Goal: Task Accomplishment & Management: Manage account settings

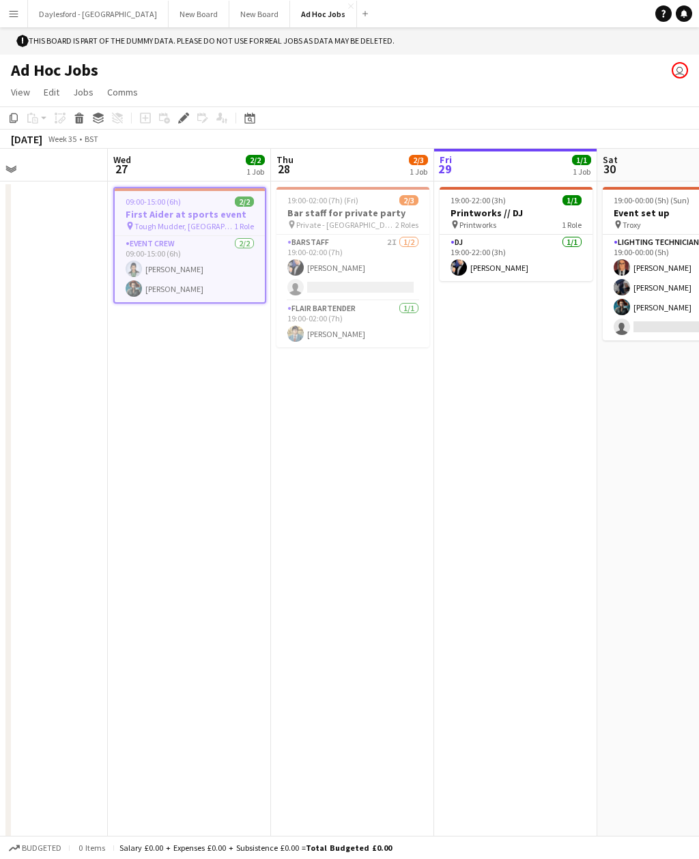
scroll to position [0, 548]
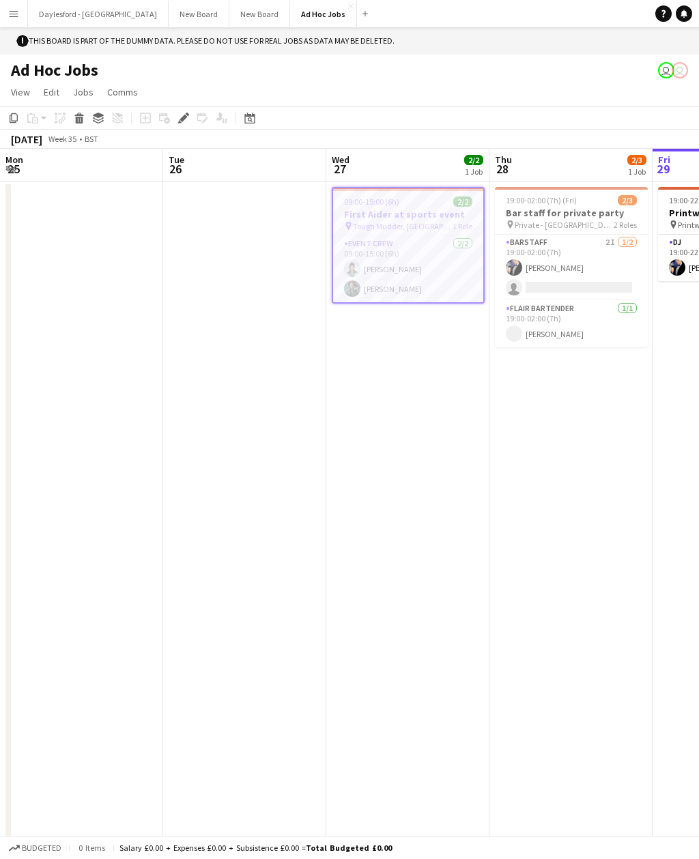
scroll to position [0, 469]
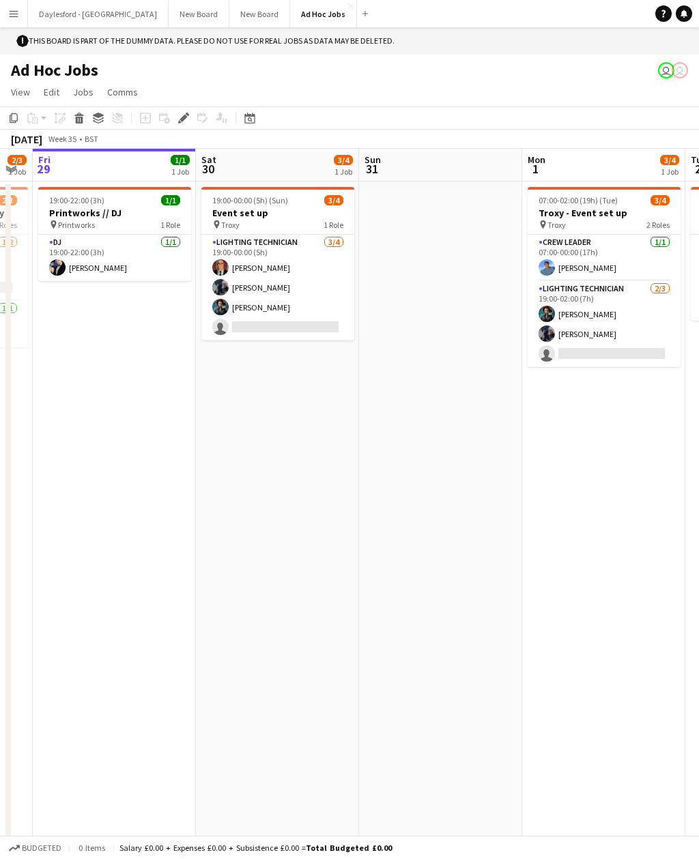
click at [18, 14] on app-icon "Menu" at bounding box center [13, 13] width 11 height 11
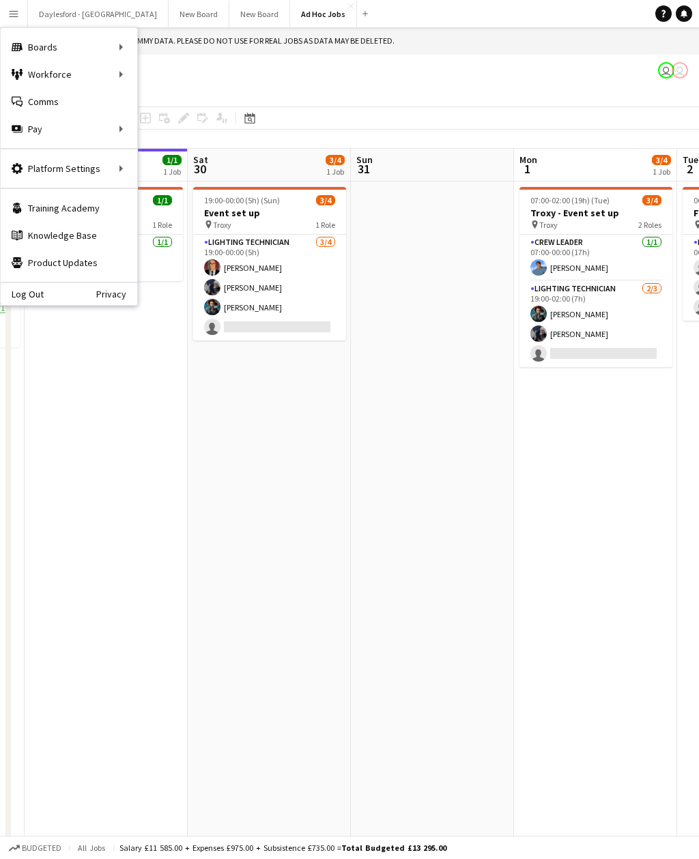
scroll to position [0, 629]
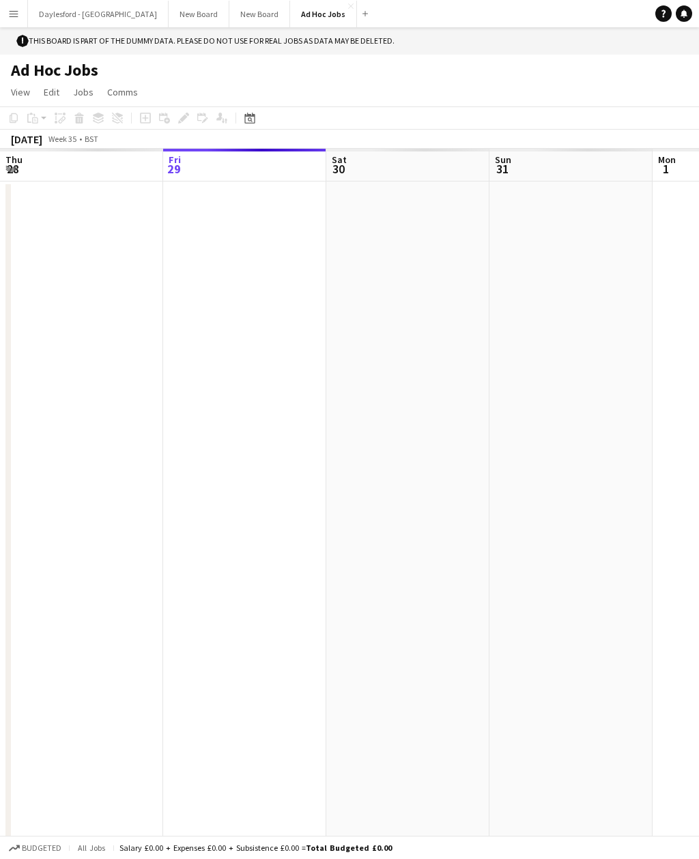
scroll to position [0, 469]
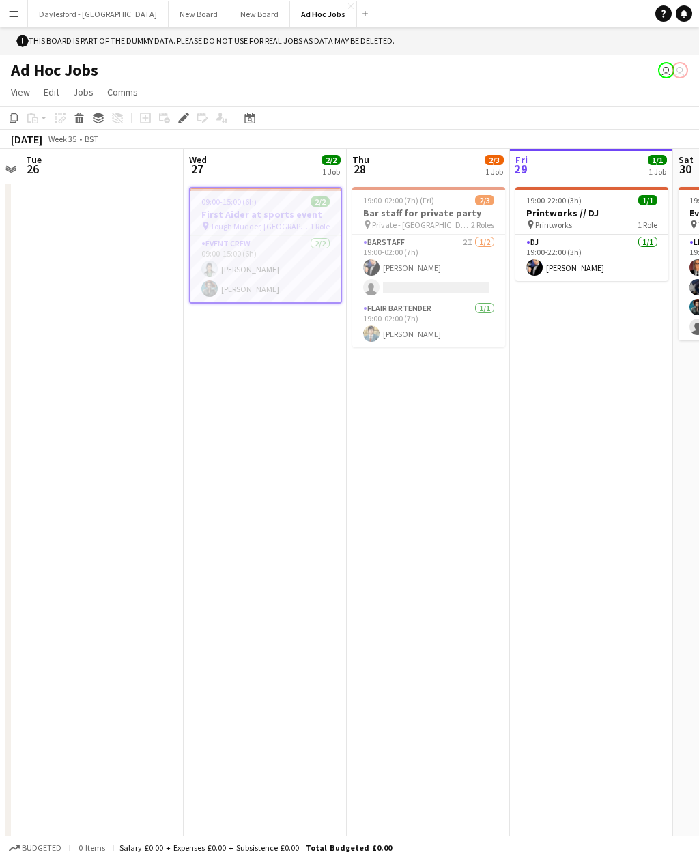
click at [23, 17] on button "Menu" at bounding box center [13, 13] width 27 height 27
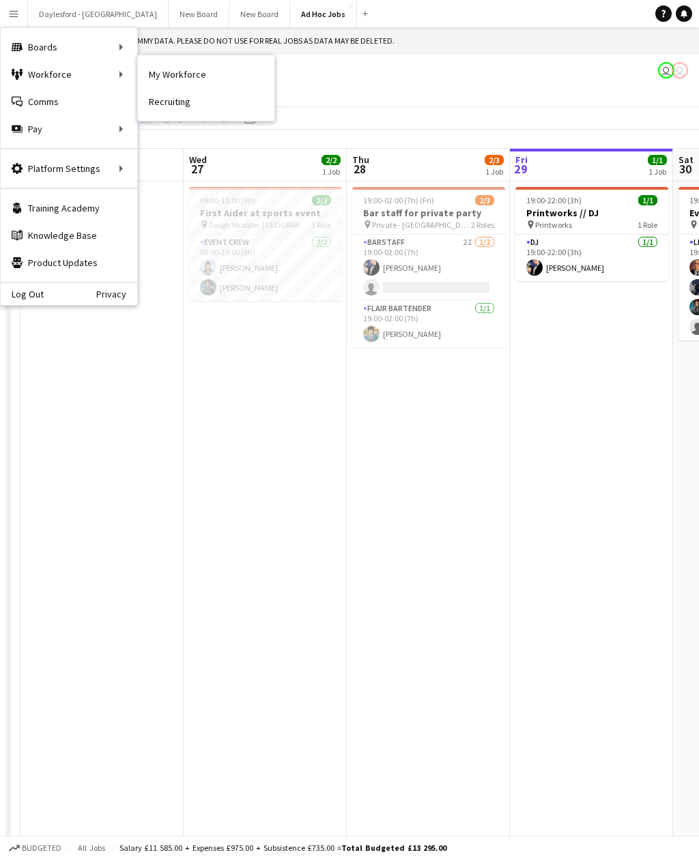
click at [187, 104] on link "Recruiting" at bounding box center [206, 101] width 136 height 27
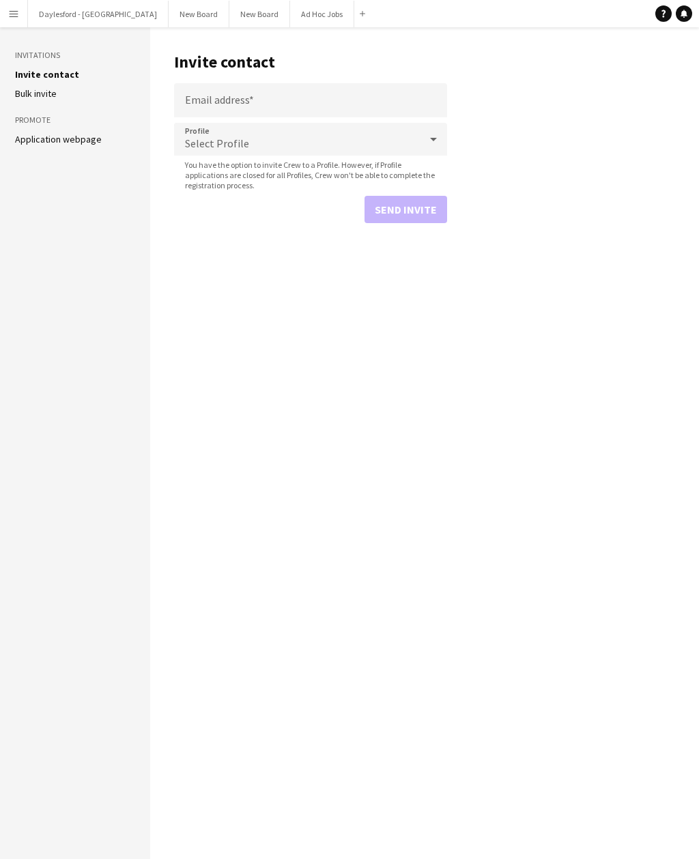
click at [86, 142] on link "Application webpage" at bounding box center [58, 139] width 87 height 12
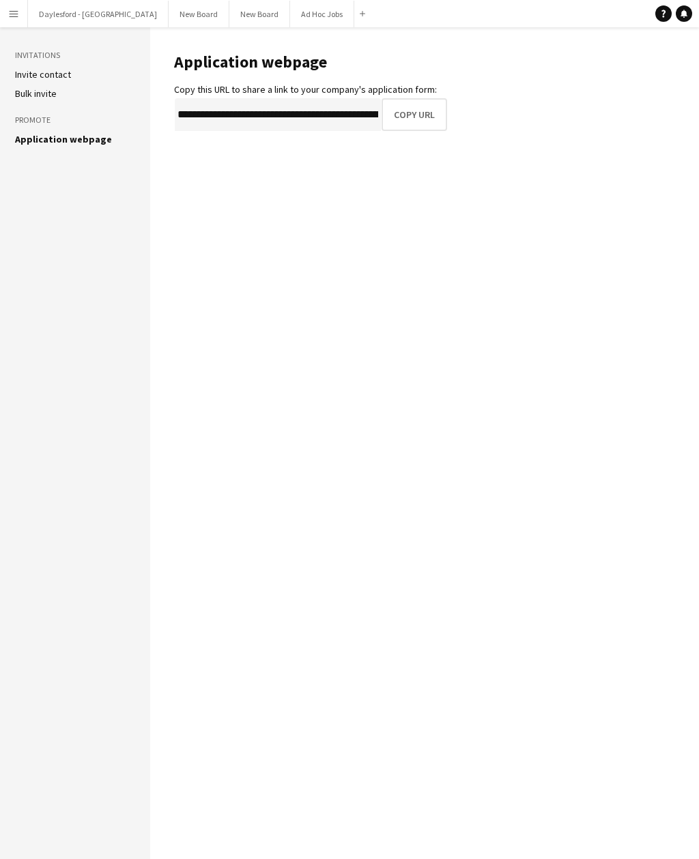
click at [414, 129] on button "Copy URL" at bounding box center [413, 114] width 65 height 33
click at [9, 11] on app-icon "Menu" at bounding box center [13, 13] width 11 height 11
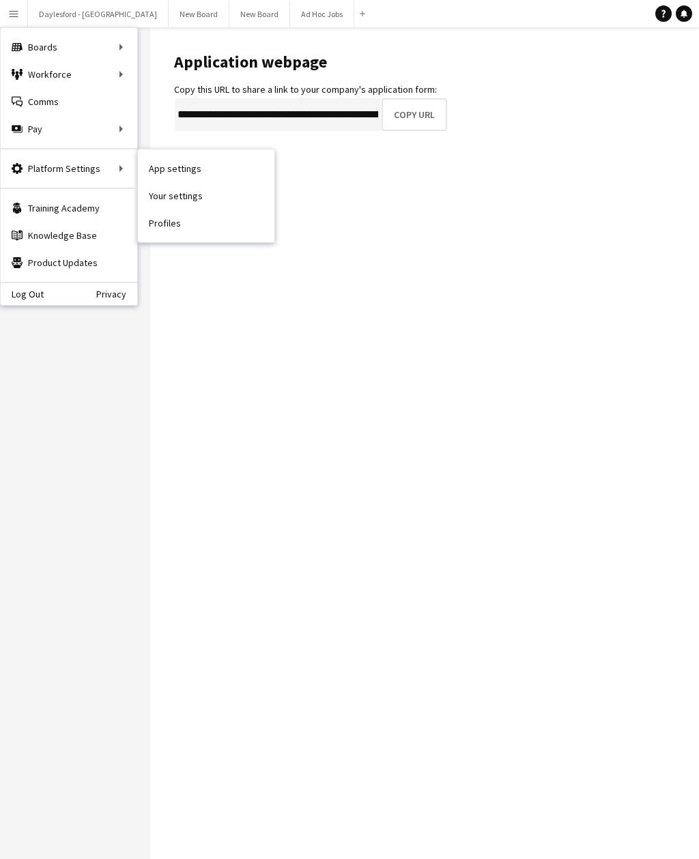
click at [165, 166] on link "App settings" at bounding box center [206, 168] width 136 height 27
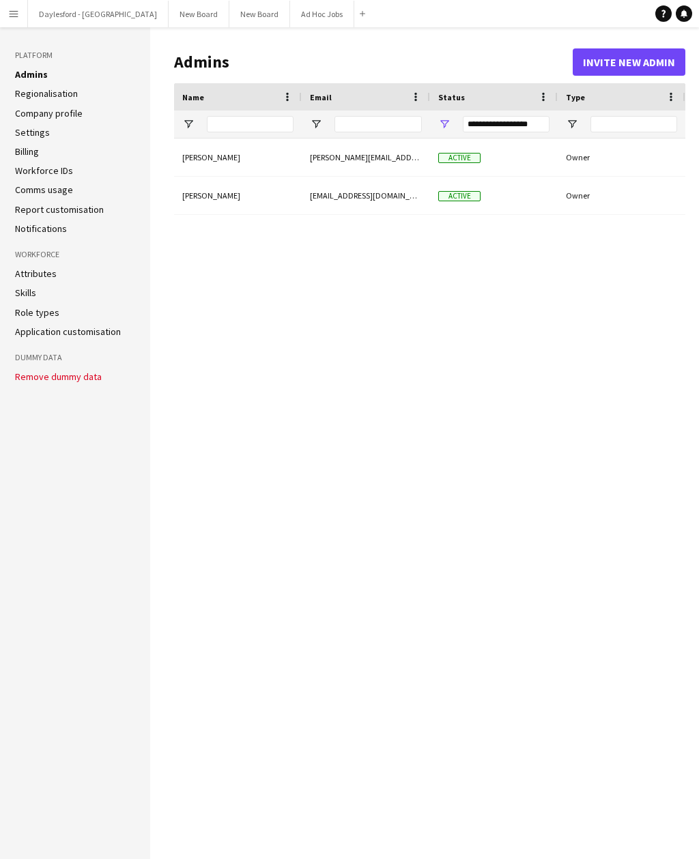
click at [21, 334] on link "Application customisation" at bounding box center [68, 331] width 106 height 12
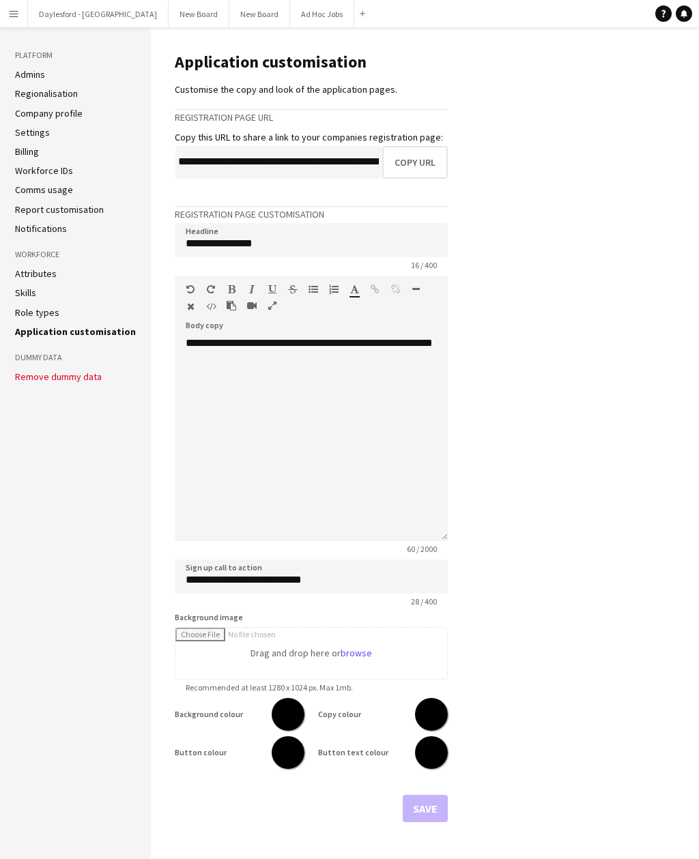
click at [23, 332] on link "Application customisation" at bounding box center [75, 331] width 121 height 12
click at [25, 315] on link "Role types" at bounding box center [37, 312] width 44 height 12
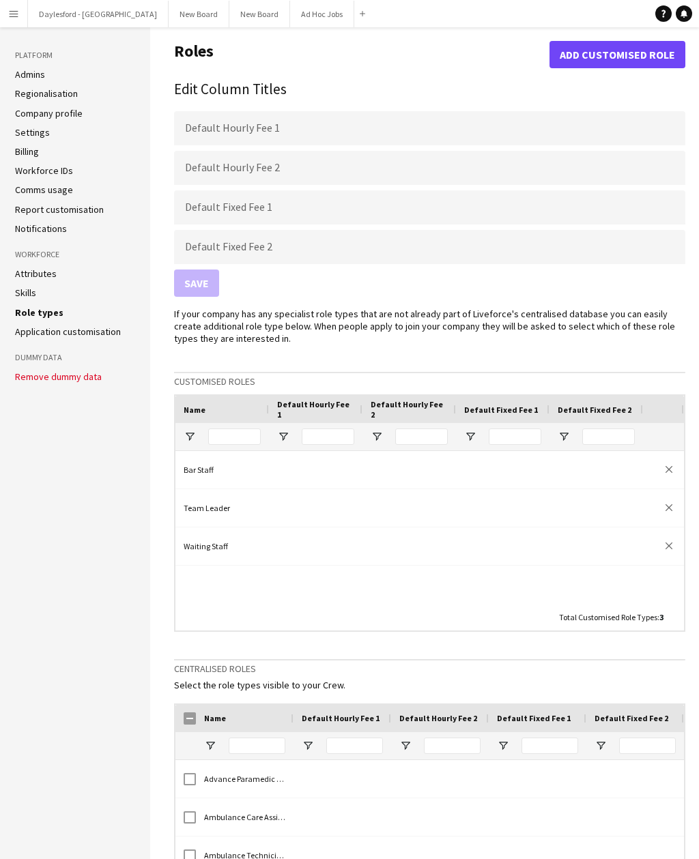
click at [23, 296] on link "Skills" at bounding box center [25, 293] width 21 height 12
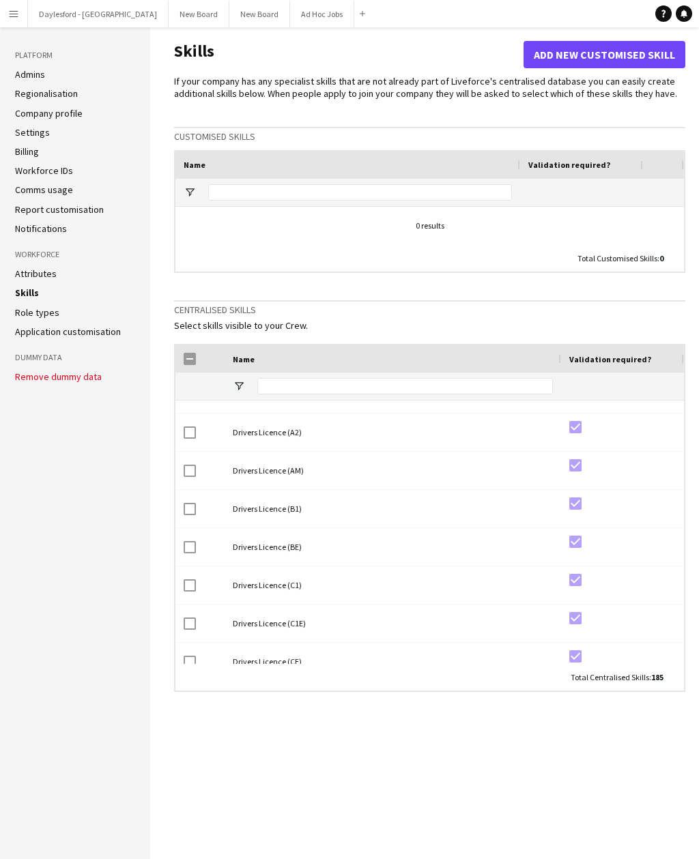
scroll to position [1578, 0]
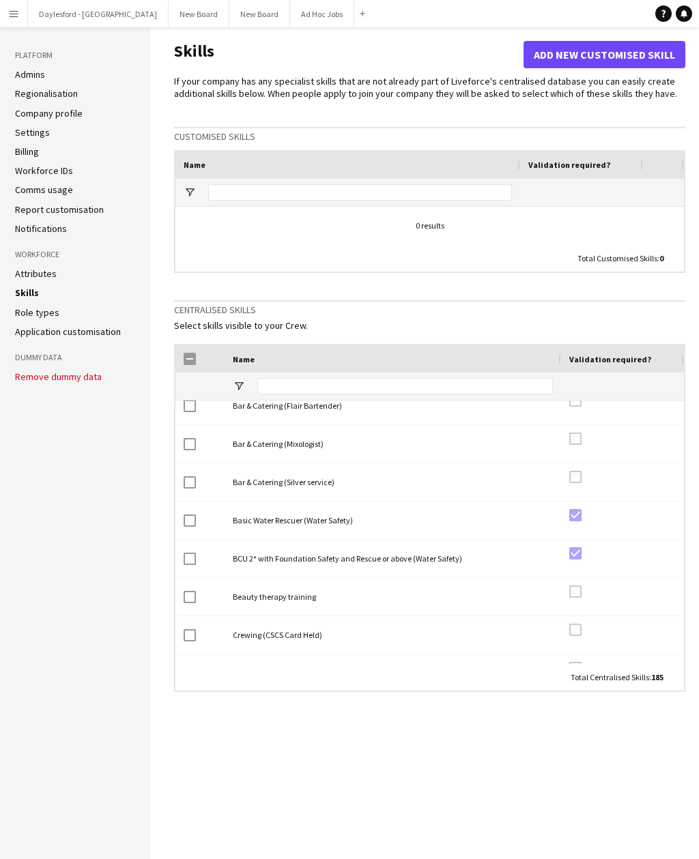
click at [24, 273] on link "Attributes" at bounding box center [36, 273] width 42 height 12
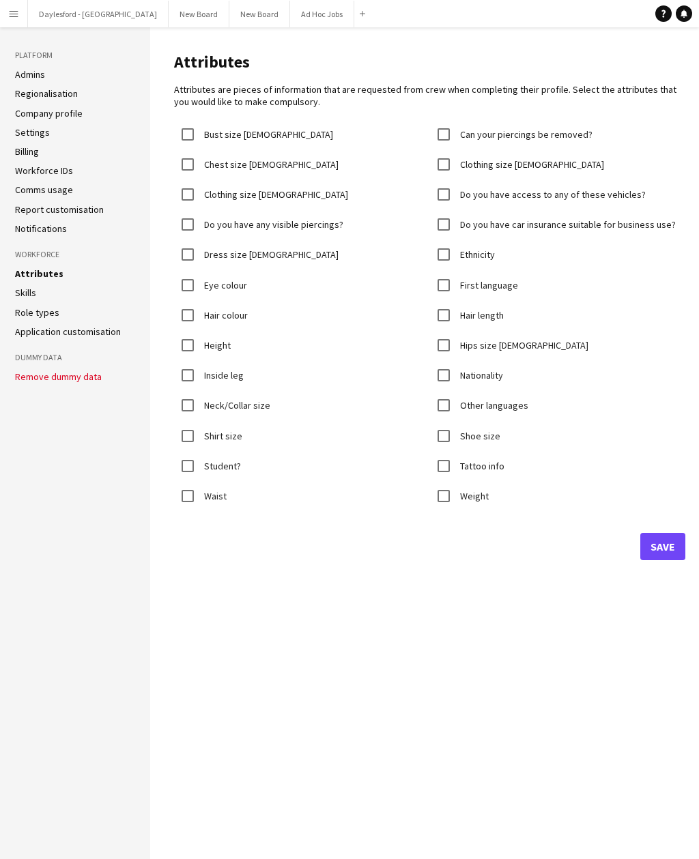
click at [659, 540] on button "Save" at bounding box center [662, 546] width 45 height 27
click at [24, 316] on link "Role types" at bounding box center [37, 312] width 44 height 12
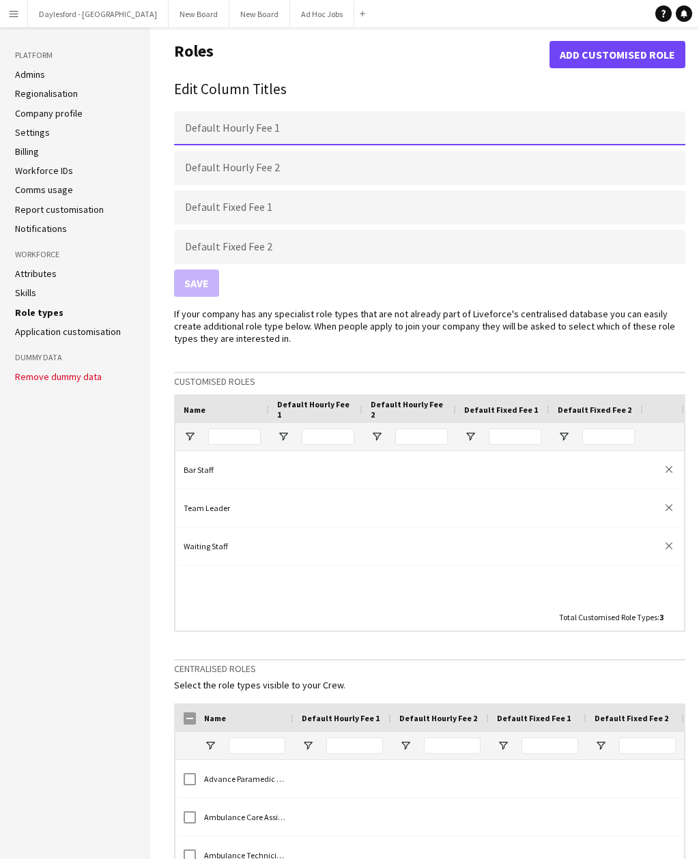
click at [191, 128] on input "Default Hourly Fee 1" at bounding box center [429, 128] width 511 height 34
click at [186, 74] on app-edit-role-types "Roles Add customised role Edit Column Titles Default Hourly Fee 1 Default Hourl…" at bounding box center [429, 546] width 511 height 1010
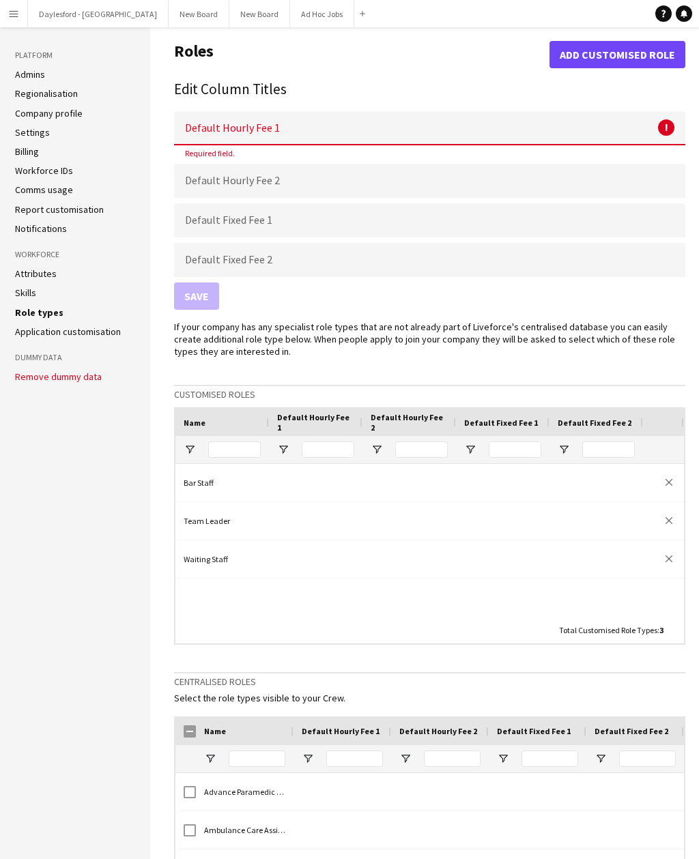
click at [148, 391] on aside "Platform Admins Regionalisation Company profile Settings Billing Workforce IDs …" at bounding box center [75, 562] width 150 height 1071
click at [110, 553] on aside "Platform Admins Regionalisation Company profile Settings Billing Workforce IDs …" at bounding box center [75, 562] width 150 height 1071
click at [23, 295] on link "Skills" at bounding box center [25, 293] width 21 height 12
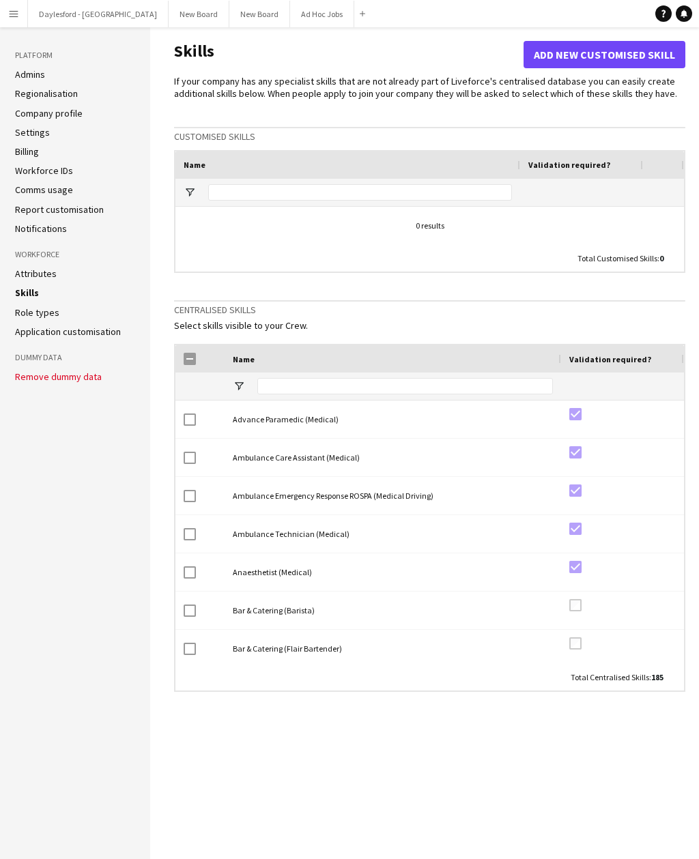
click at [25, 315] on link "Role types" at bounding box center [37, 312] width 44 height 12
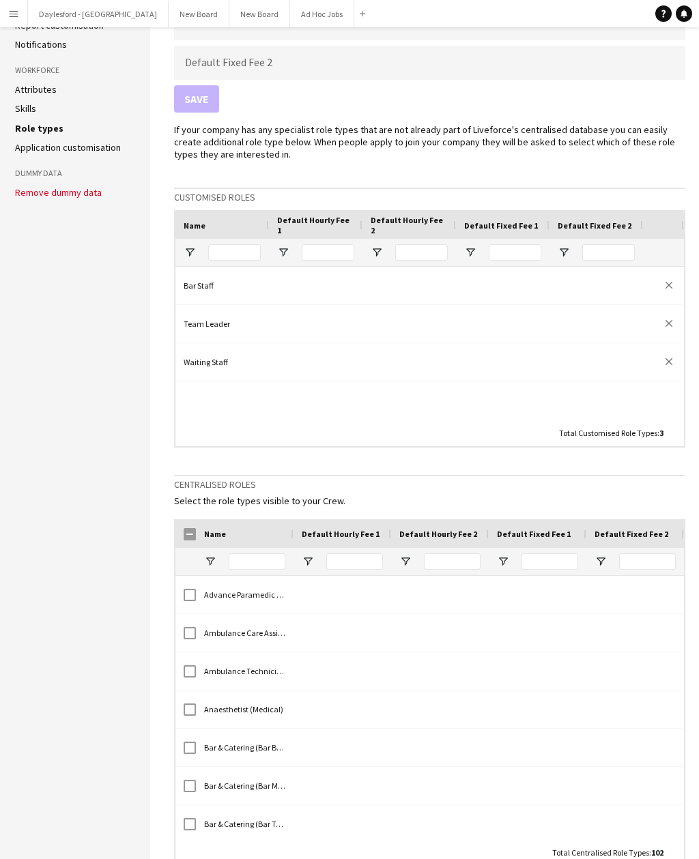
scroll to position [-8, 0]
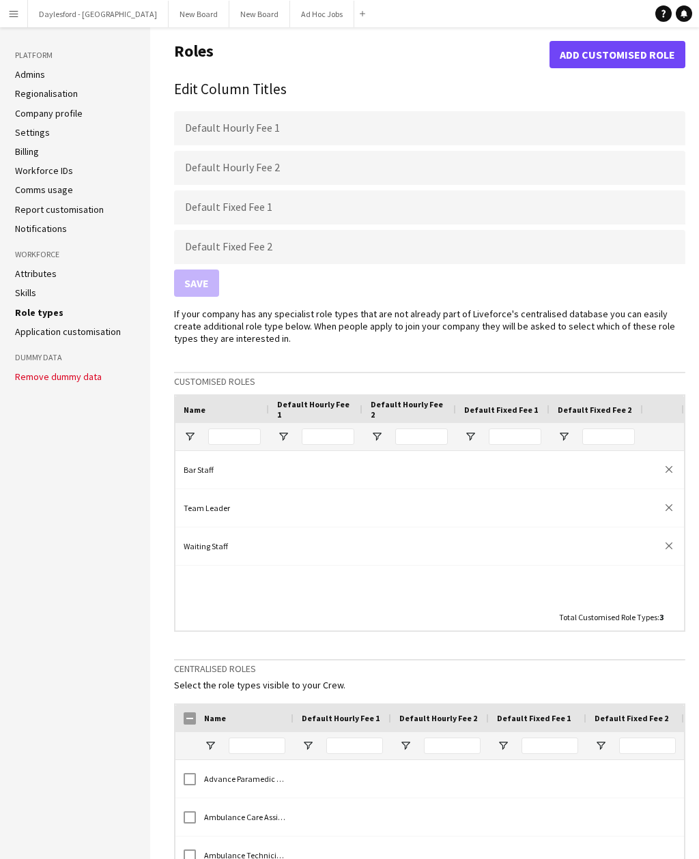
click at [27, 91] on link "Regionalisation" at bounding box center [46, 93] width 63 height 12
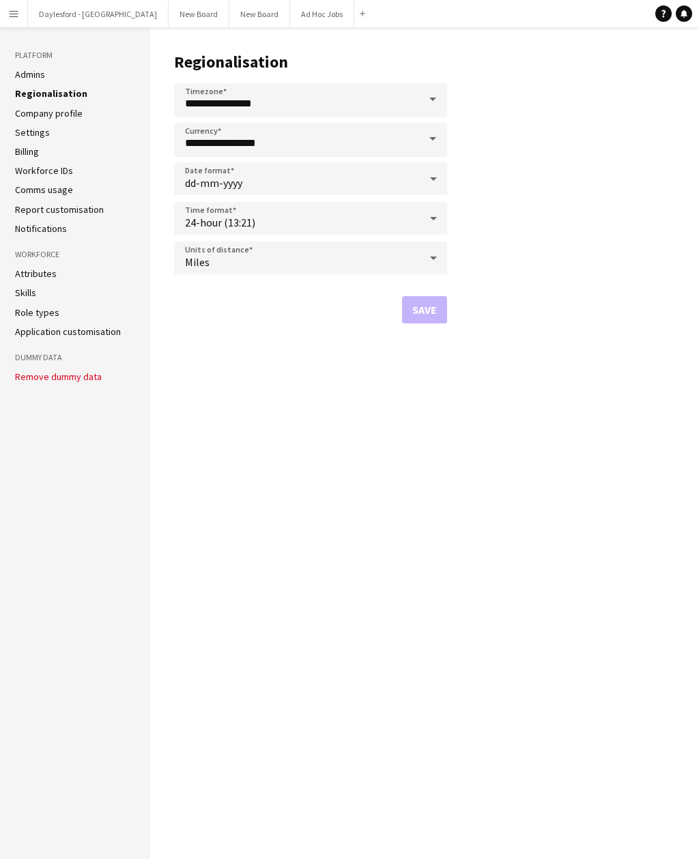
click at [23, 115] on link "Company profile" at bounding box center [49, 113] width 68 height 12
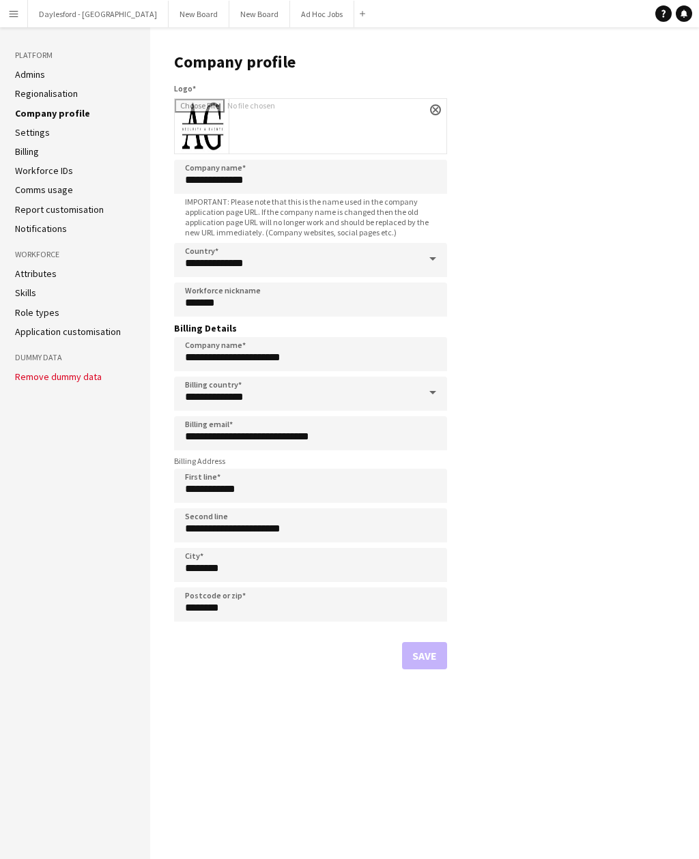
click at [23, 127] on link "Settings" at bounding box center [32, 132] width 35 height 12
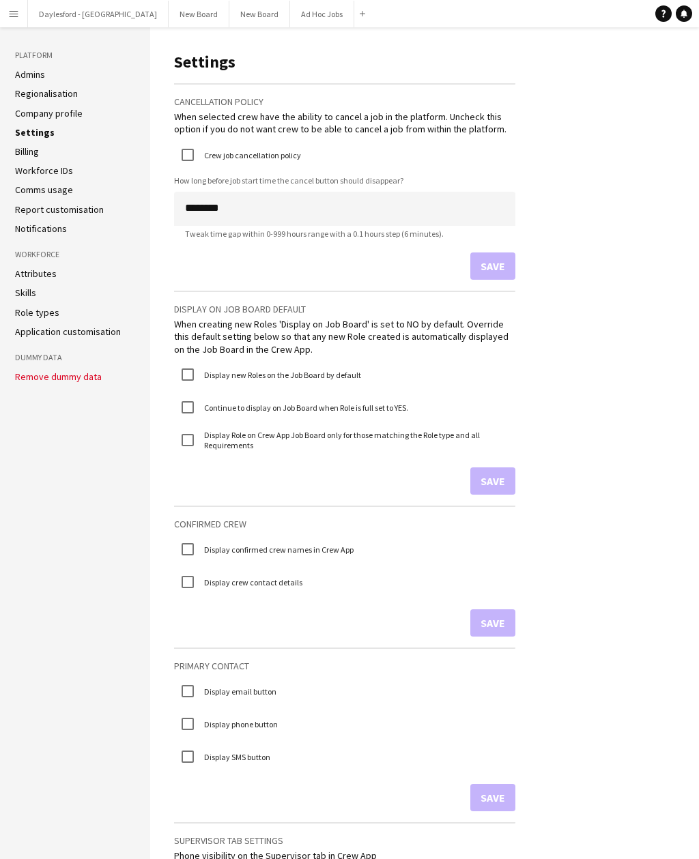
click at [22, 150] on link "Billing" at bounding box center [27, 151] width 24 height 12
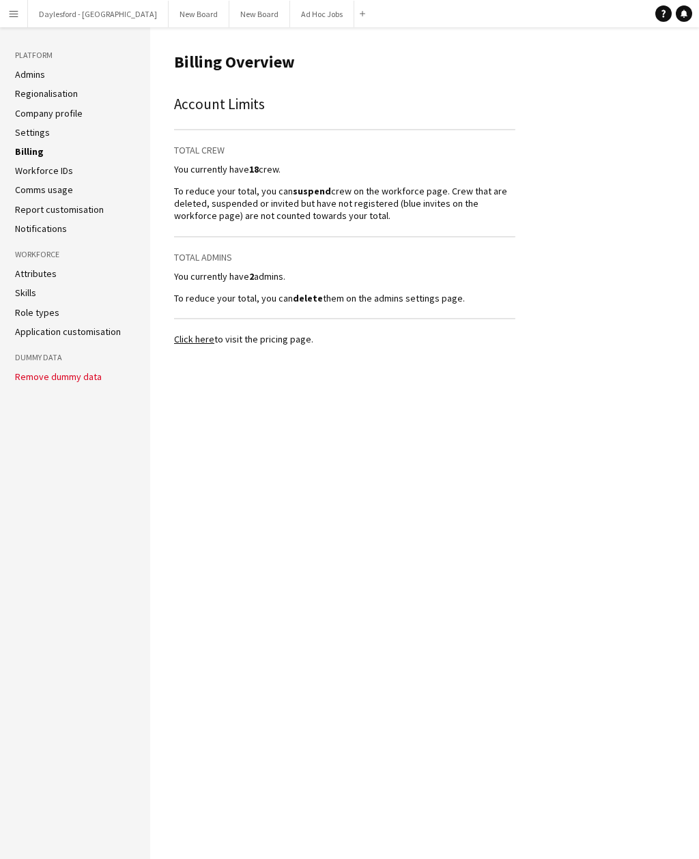
click at [24, 169] on link "Workforce IDs" at bounding box center [44, 170] width 58 height 12
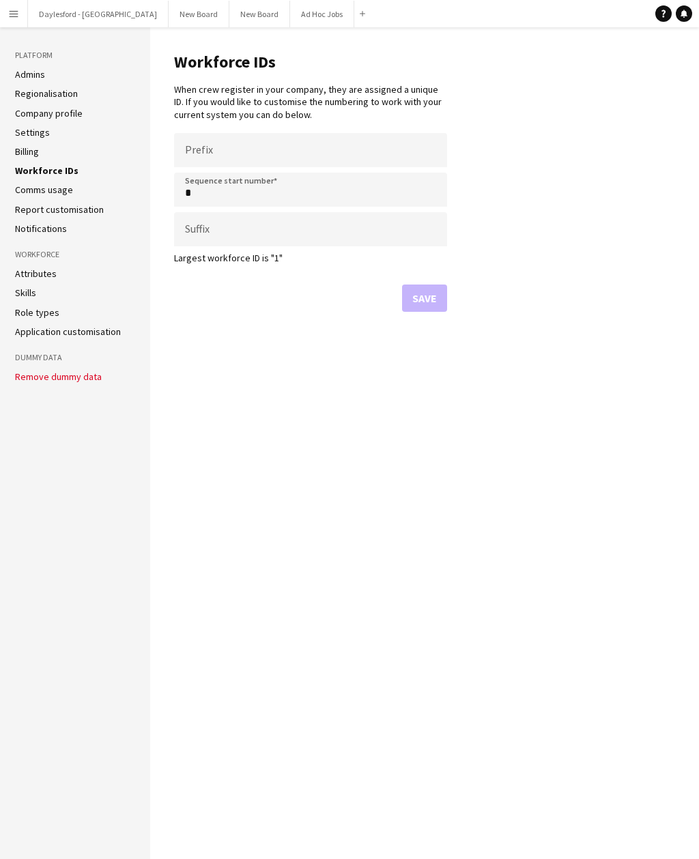
click at [18, 146] on link "Billing" at bounding box center [27, 151] width 24 height 12
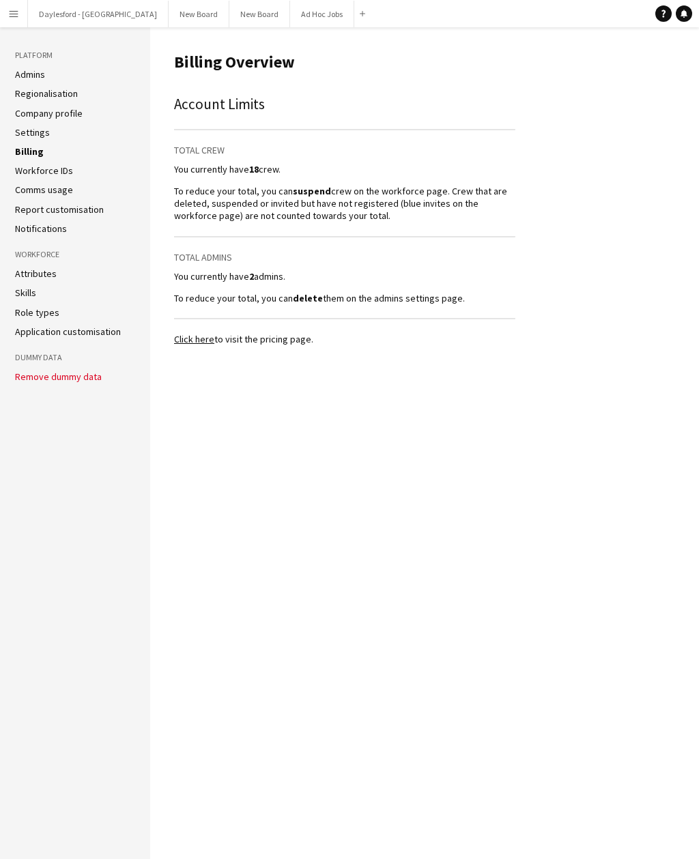
click at [25, 184] on link "Comms usage" at bounding box center [44, 190] width 58 height 12
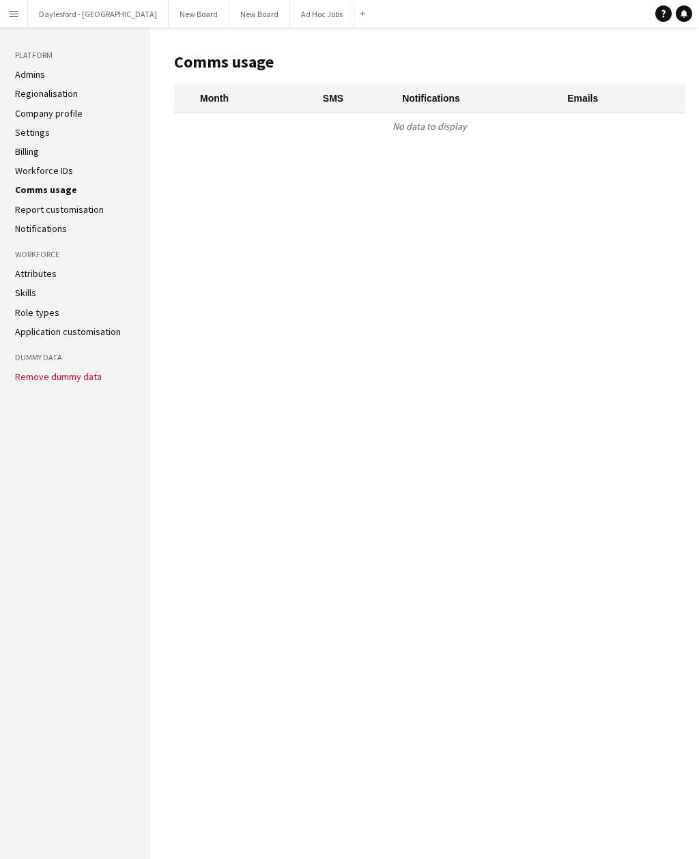
click at [29, 207] on link "Report customisation" at bounding box center [59, 209] width 89 height 12
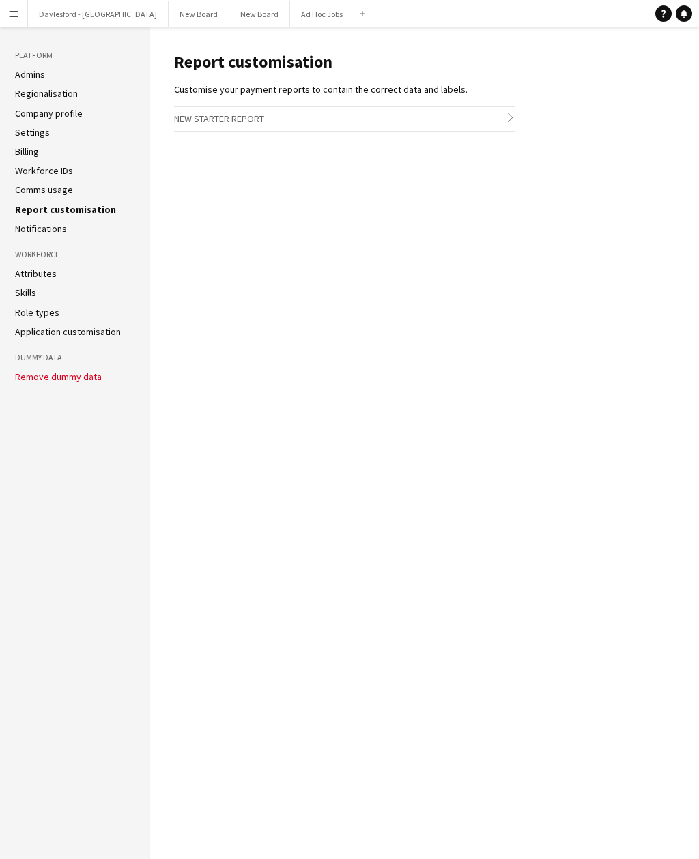
click at [185, 119] on h3 "New starter report chevron-right" at bounding box center [344, 118] width 341 height 23
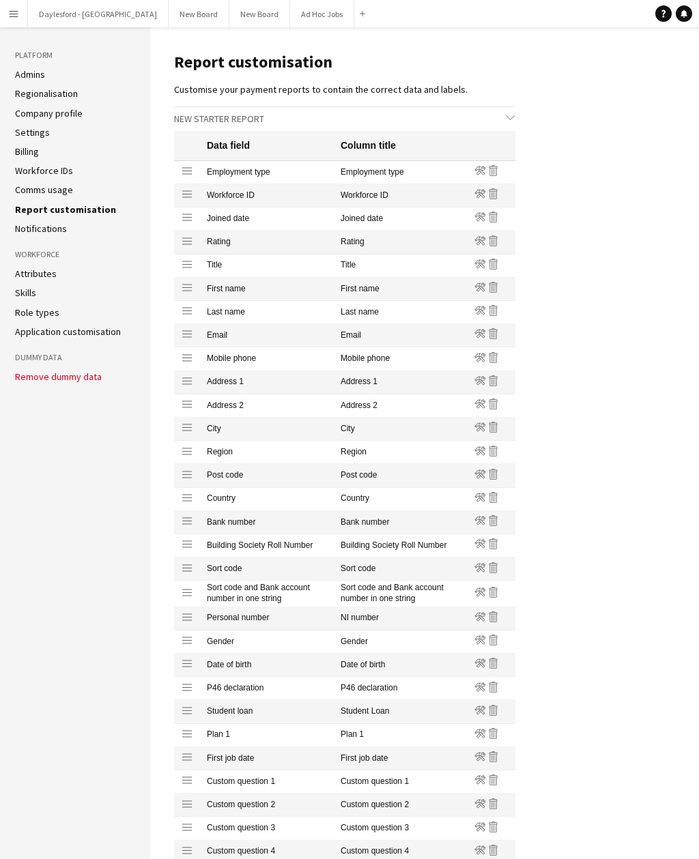
click at [24, 229] on link "Notifications" at bounding box center [41, 228] width 52 height 12
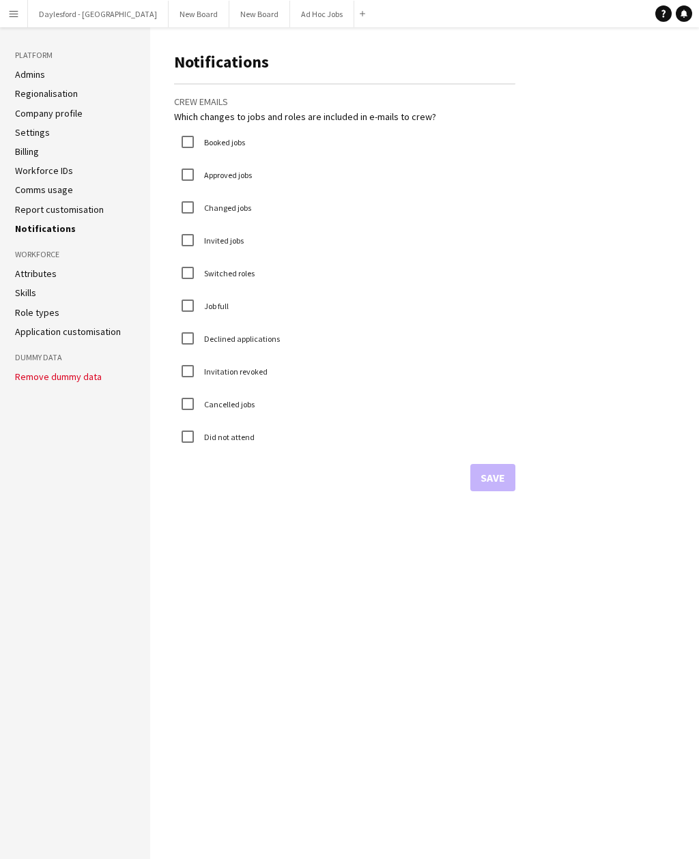
click at [25, 212] on link "Report customisation" at bounding box center [59, 209] width 89 height 12
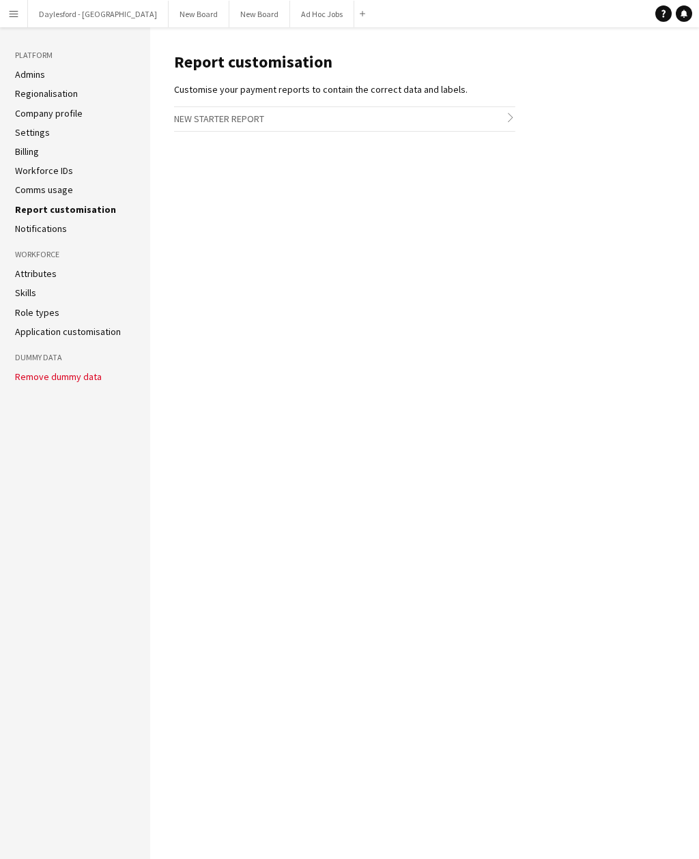
click at [196, 115] on h3 "New starter report chevron-right" at bounding box center [344, 118] width 341 height 23
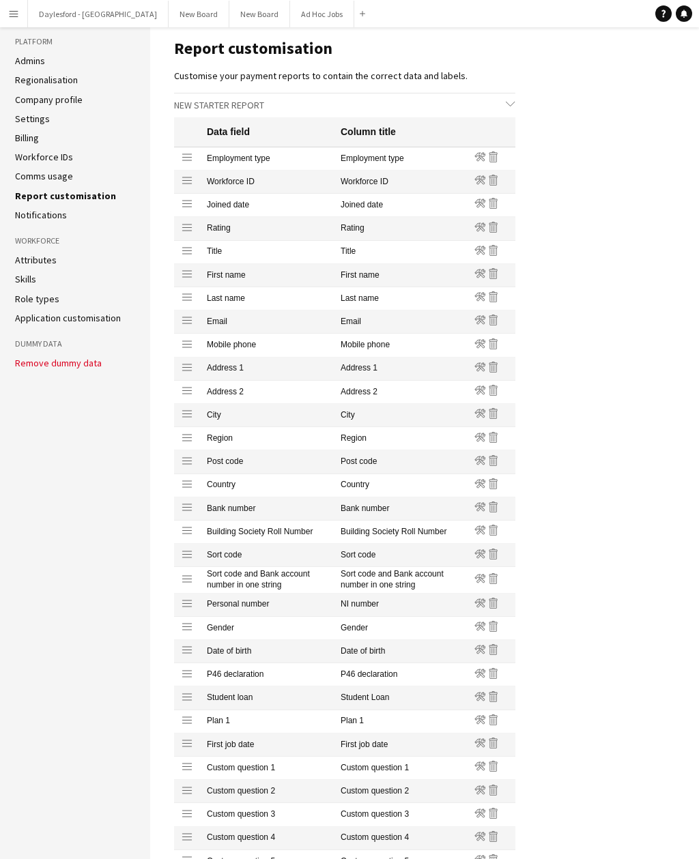
scroll to position [11, 0]
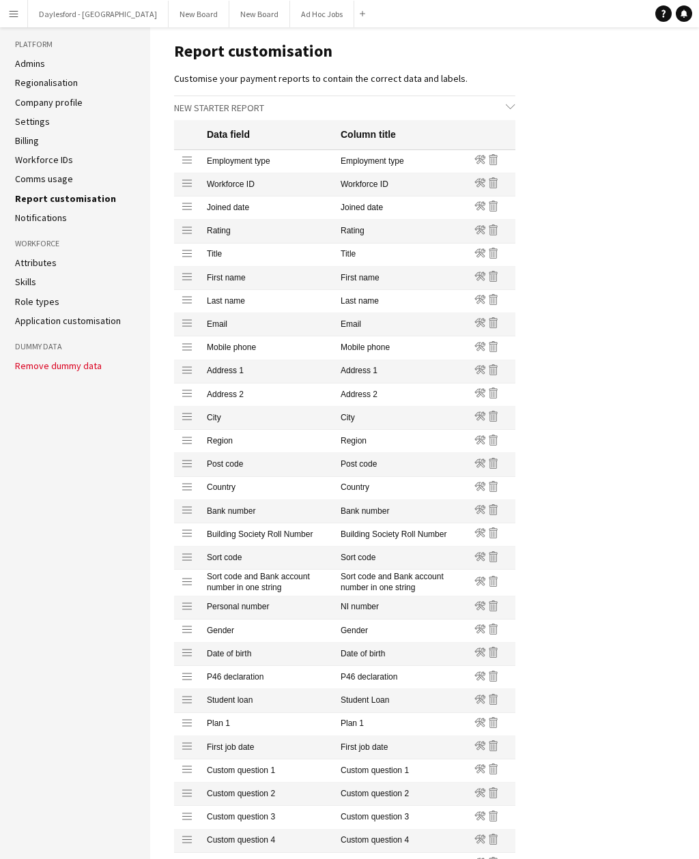
click at [0, 209] on aside "Platform Admins Regionalisation Company profile Settings Billing Workforce IDs …" at bounding box center [75, 529] width 150 height 1027
click at [25, 181] on link "Comms usage" at bounding box center [44, 179] width 58 height 12
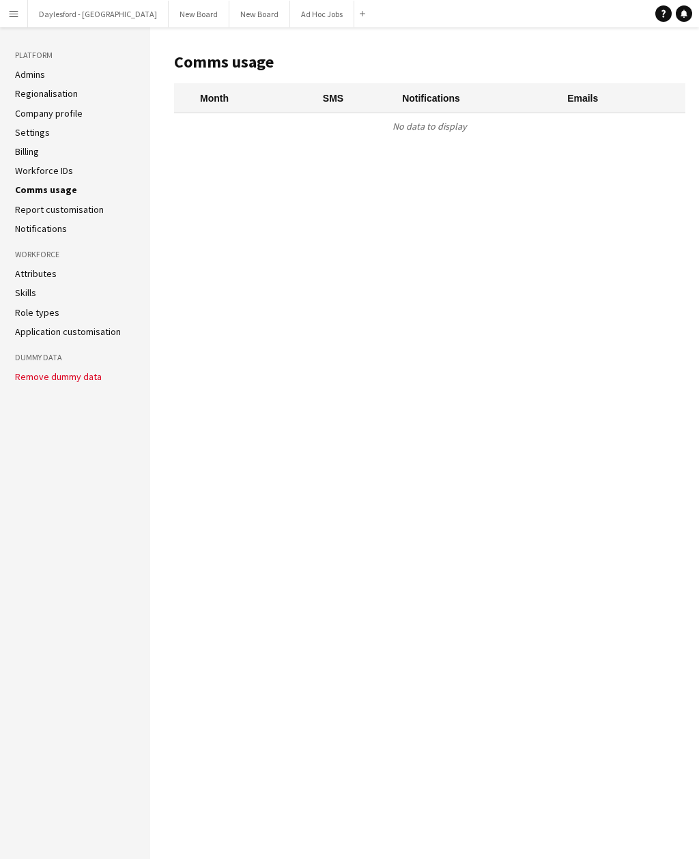
click at [20, 175] on link "Workforce IDs" at bounding box center [44, 170] width 58 height 12
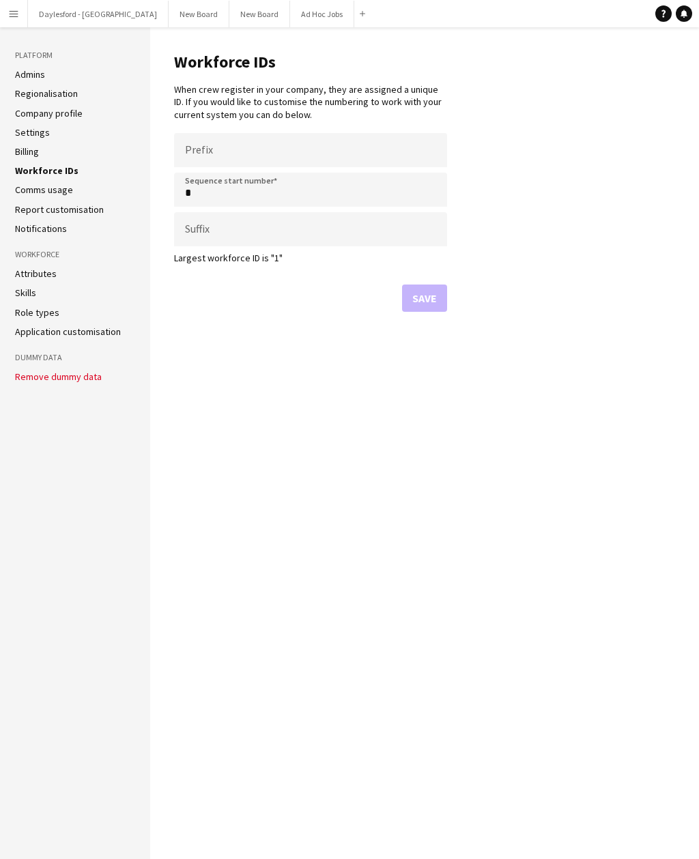
click at [25, 207] on link "Report customisation" at bounding box center [59, 209] width 89 height 12
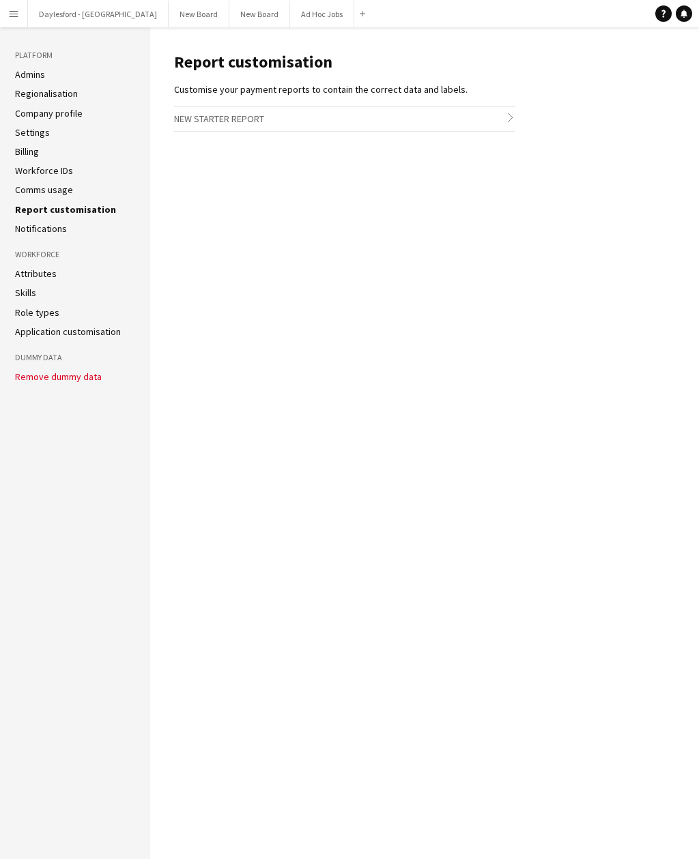
click at [31, 225] on link "Notifications" at bounding box center [41, 228] width 52 height 12
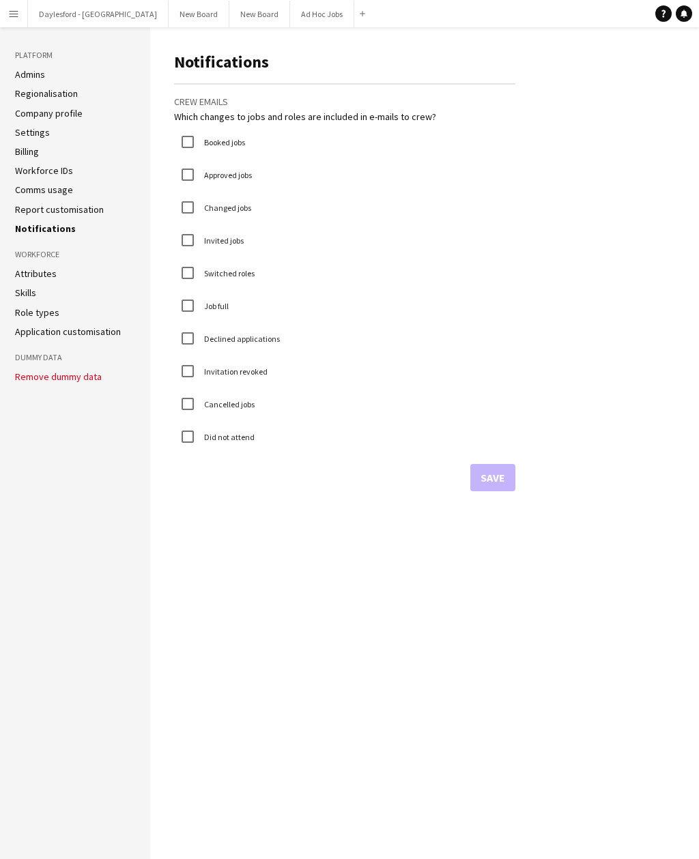
click at [29, 277] on link "Attributes" at bounding box center [36, 273] width 42 height 12
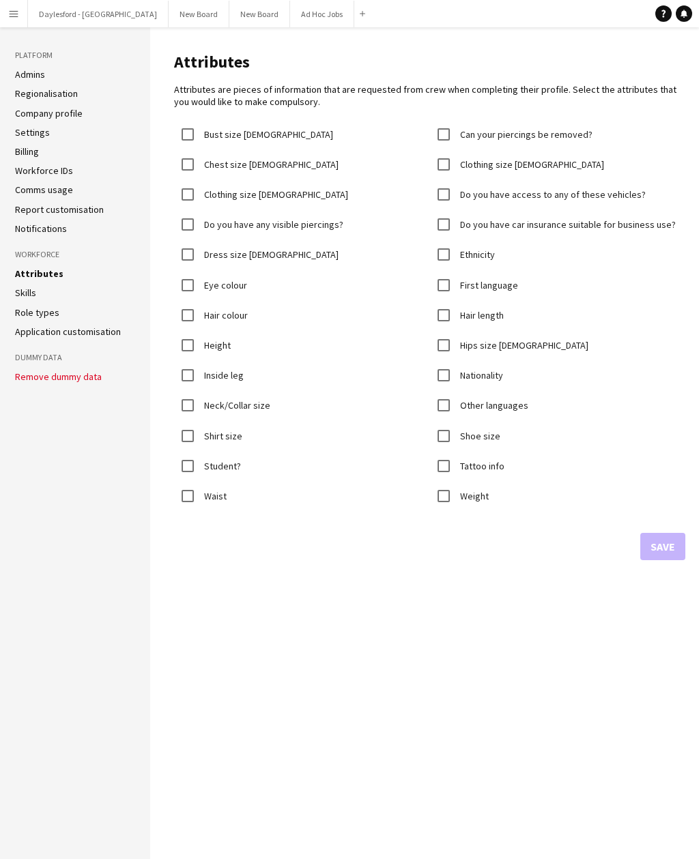
click at [18, 293] on link "Skills" at bounding box center [25, 293] width 21 height 12
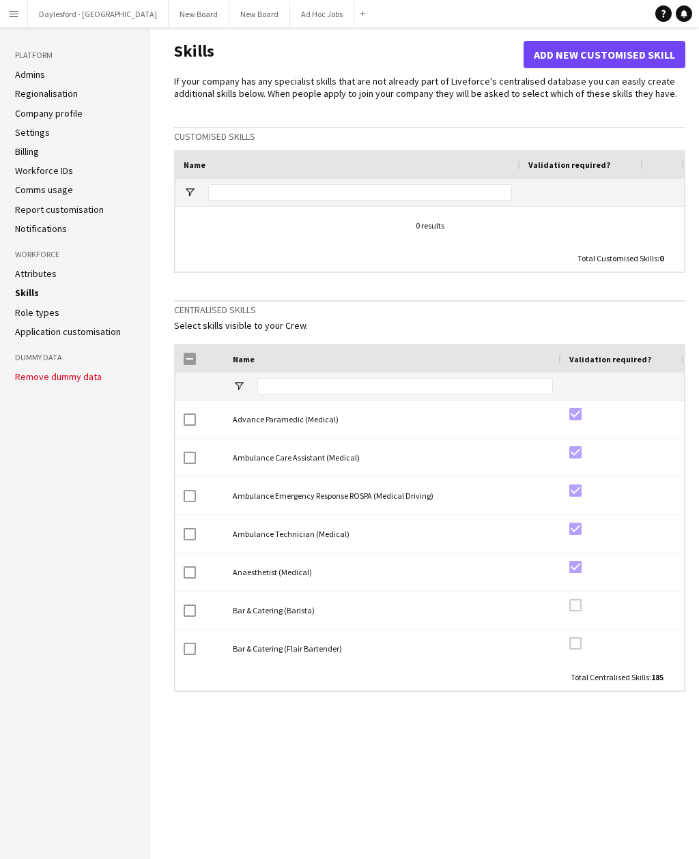
click at [25, 308] on link "Role types" at bounding box center [37, 312] width 44 height 12
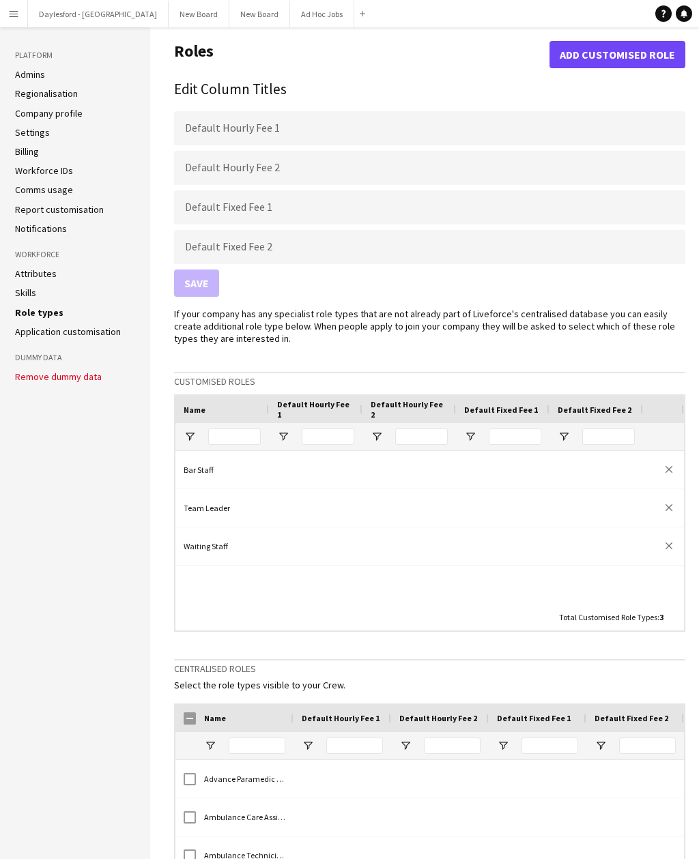
click at [27, 330] on link "Application customisation" at bounding box center [68, 331] width 106 height 12
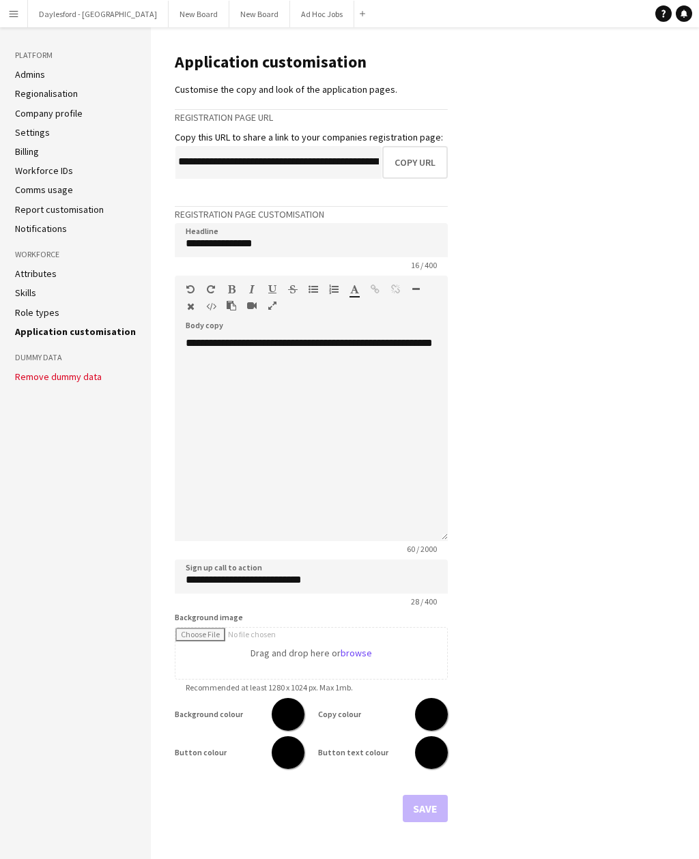
click at [17, 295] on link "Skills" at bounding box center [25, 293] width 21 height 12
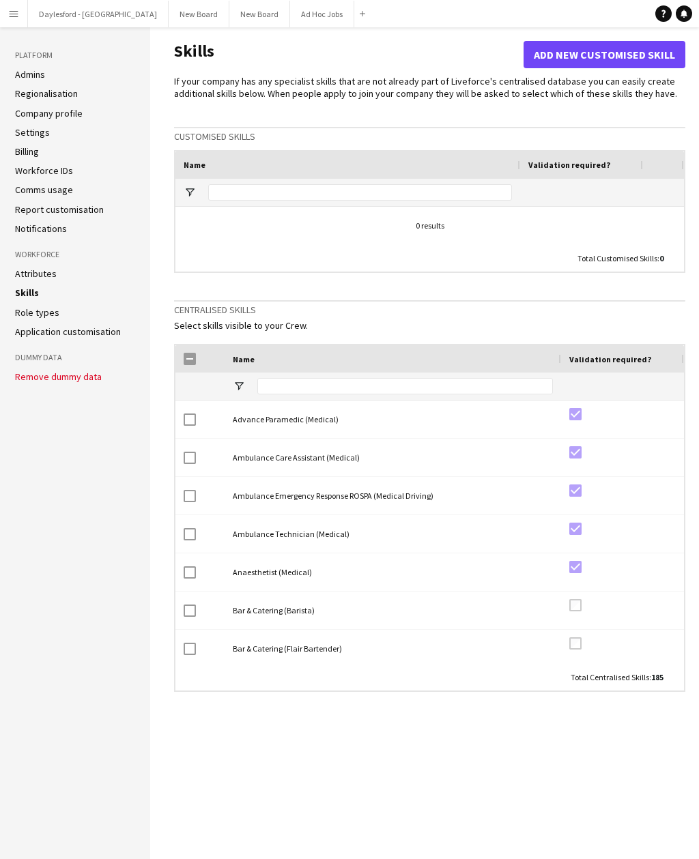
click at [64, 20] on button "Daylesford - Heritage House Close" at bounding box center [98, 14] width 141 height 27
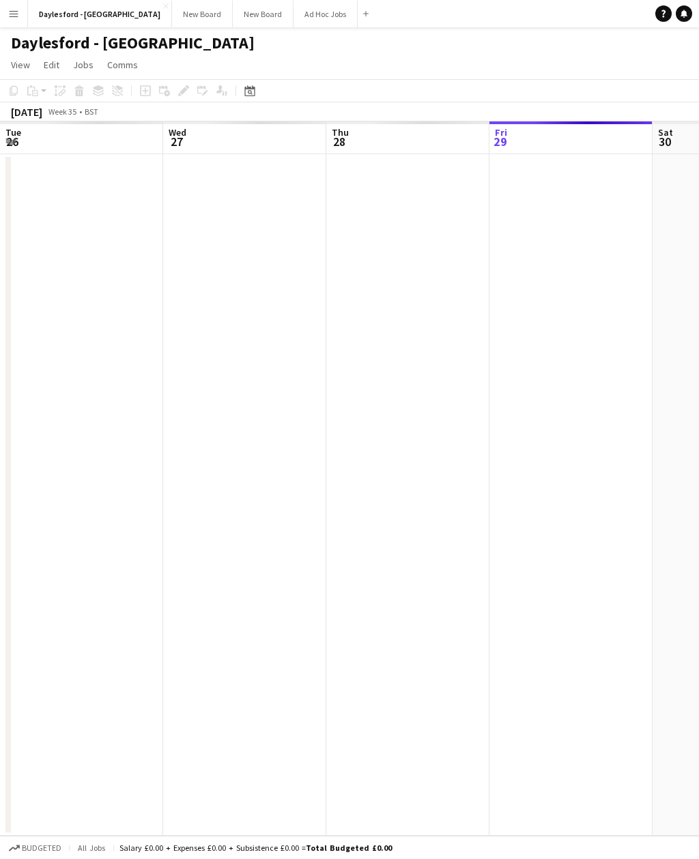
scroll to position [0, 326]
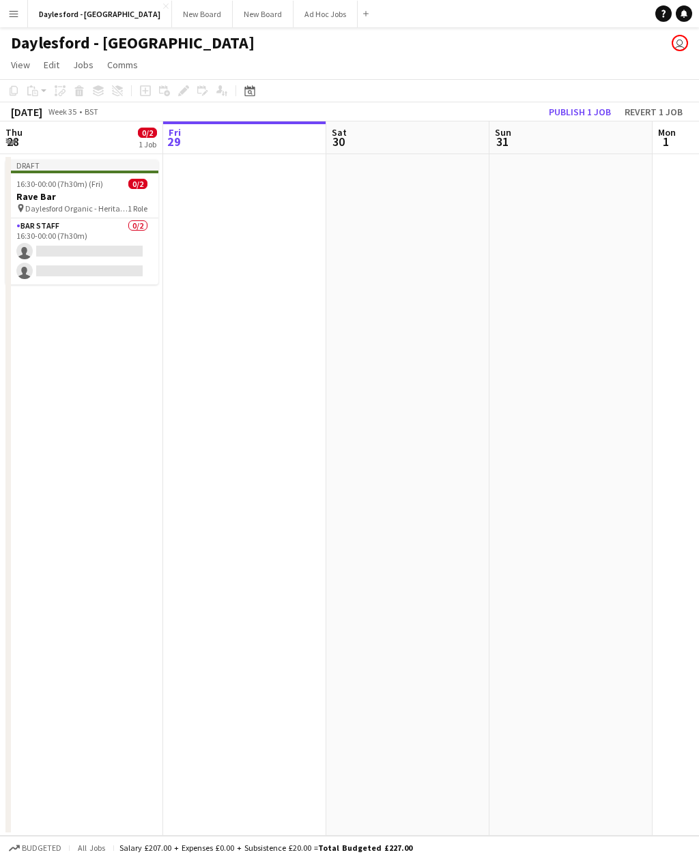
click at [72, 338] on app-date-cell "Draft 16:30-00:00 (7h30m) (Fri) 0/2 Rave Bar pin Daylesford Organic - Heritage …" at bounding box center [81, 495] width 163 height 682
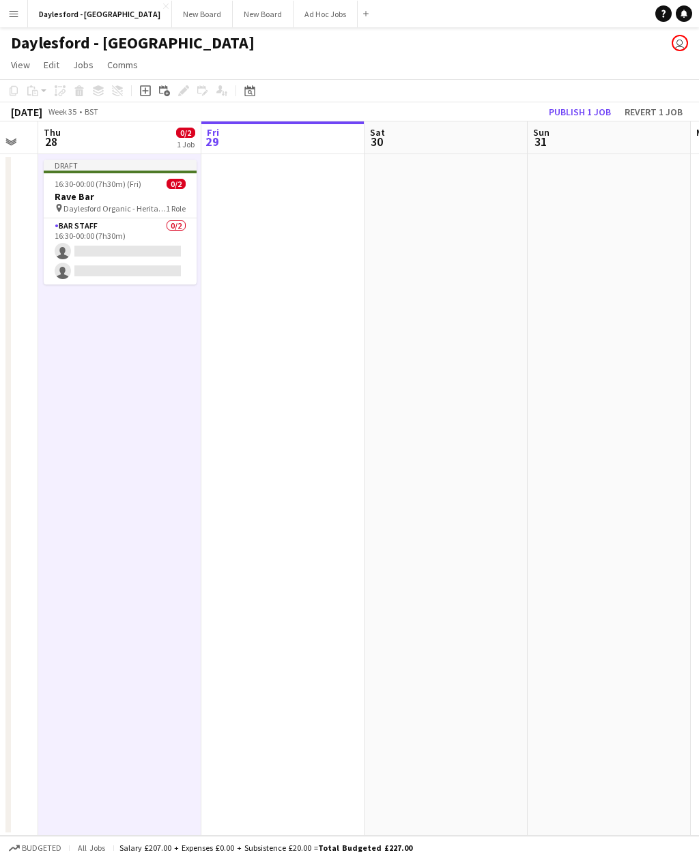
scroll to position [0, 283]
click at [62, 162] on div "Draft" at bounding box center [124, 165] width 153 height 11
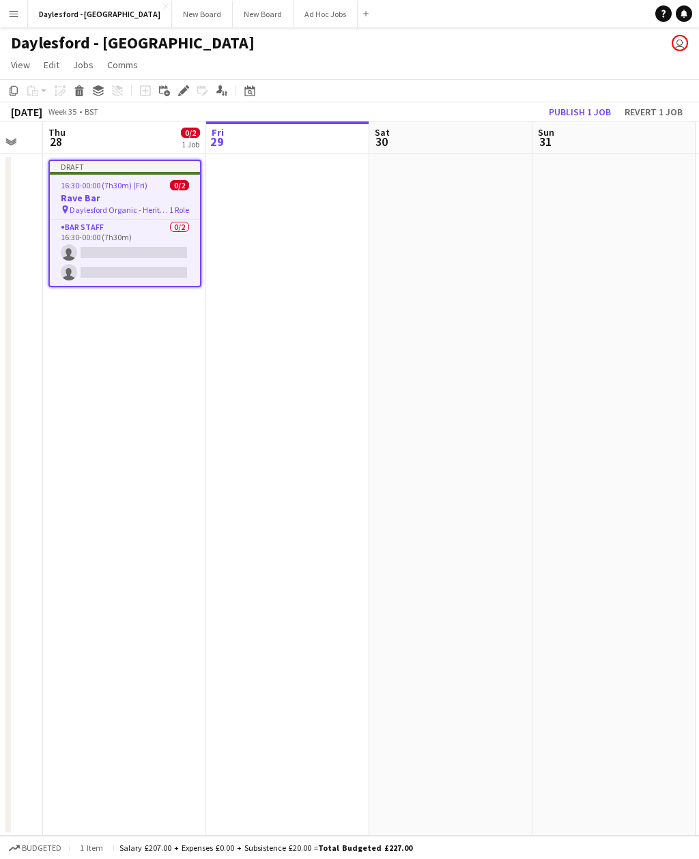
click at [12, 87] on icon at bounding box center [14, 91] width 8 height 10
click at [277, 263] on app-date-cell at bounding box center [287, 495] width 163 height 682
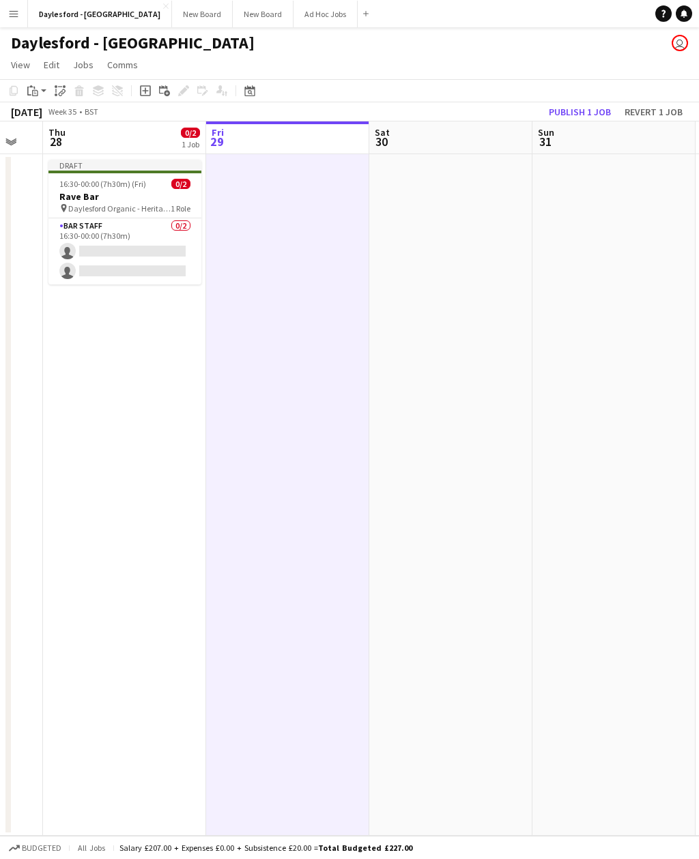
click at [33, 89] on icon "Paste" at bounding box center [32, 90] width 11 height 11
click at [38, 91] on div "Paste" at bounding box center [33, 91] width 16 height 16
click at [59, 86] on icon "Paste linked Job" at bounding box center [60, 90] width 11 height 11
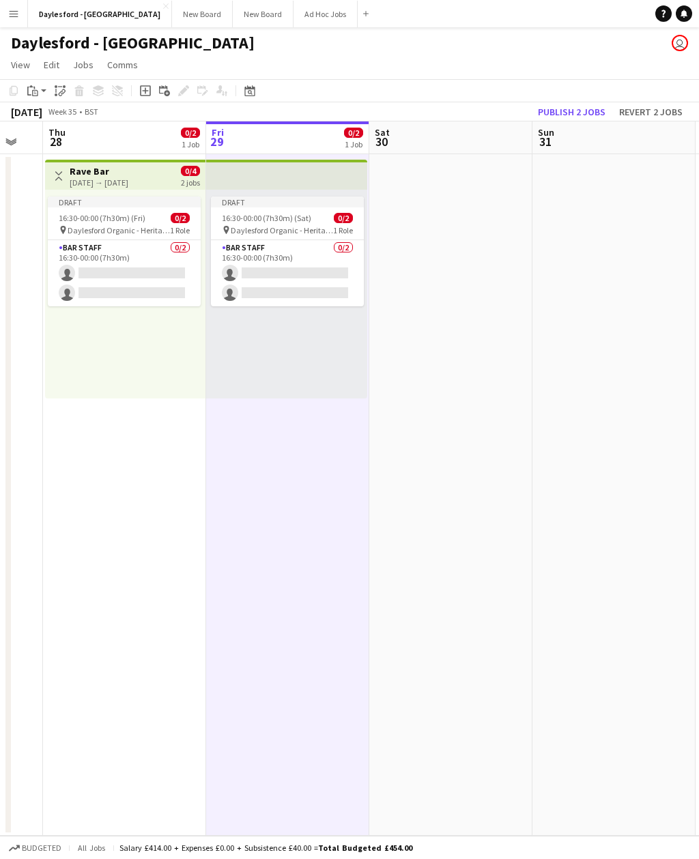
click at [81, 355] on div "Draft 16:30-00:00 (7h30m) (Fri) 0/2 pin Daylesford Organic - Heritage House 1 R…" at bounding box center [125, 294] width 160 height 209
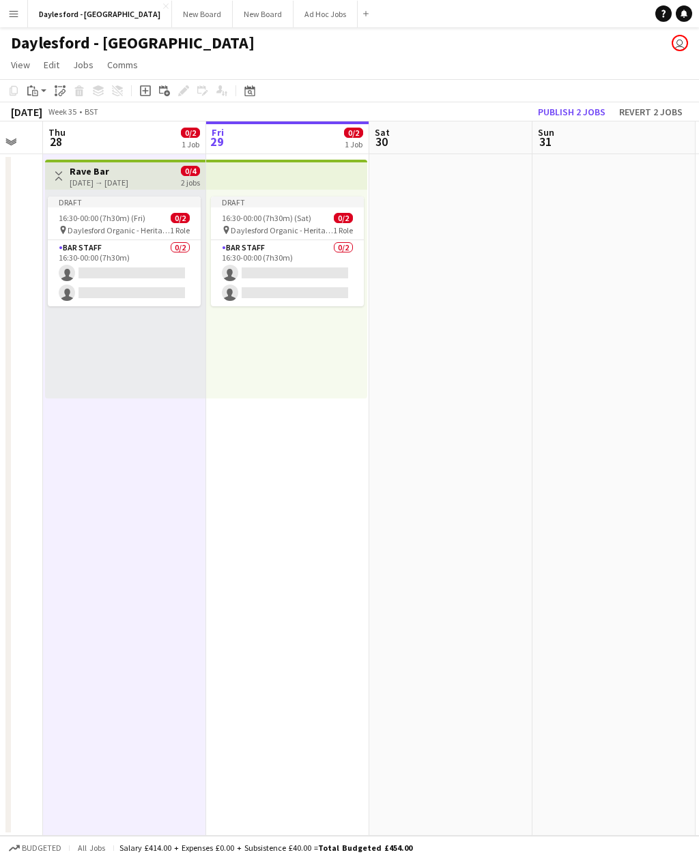
click at [88, 244] on app-card-role "Bar Staff 0/2 16:30-00:00 (7h30m) single-neutral-actions single-neutral-actions" at bounding box center [124, 273] width 153 height 66
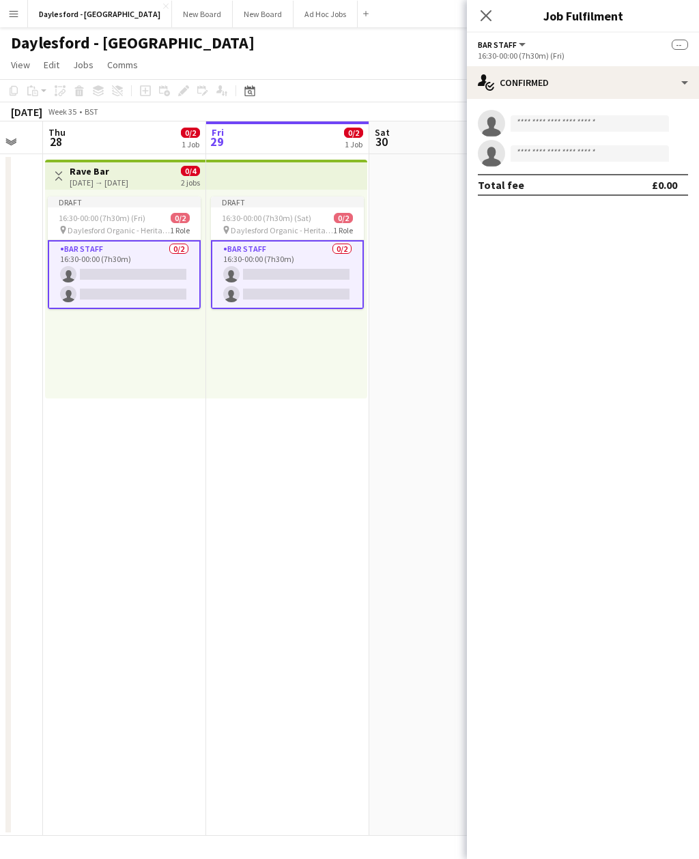
click at [76, 186] on div "28-08-2025 → 29-08-2025" at bounding box center [99, 182] width 59 height 10
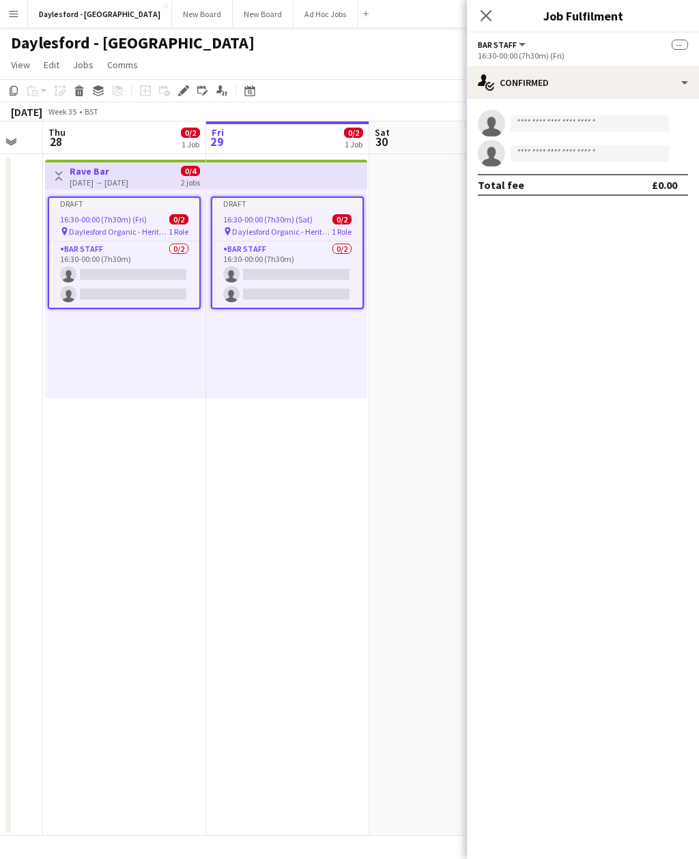
click at [62, 144] on span "28" at bounding box center [55, 142] width 19 height 16
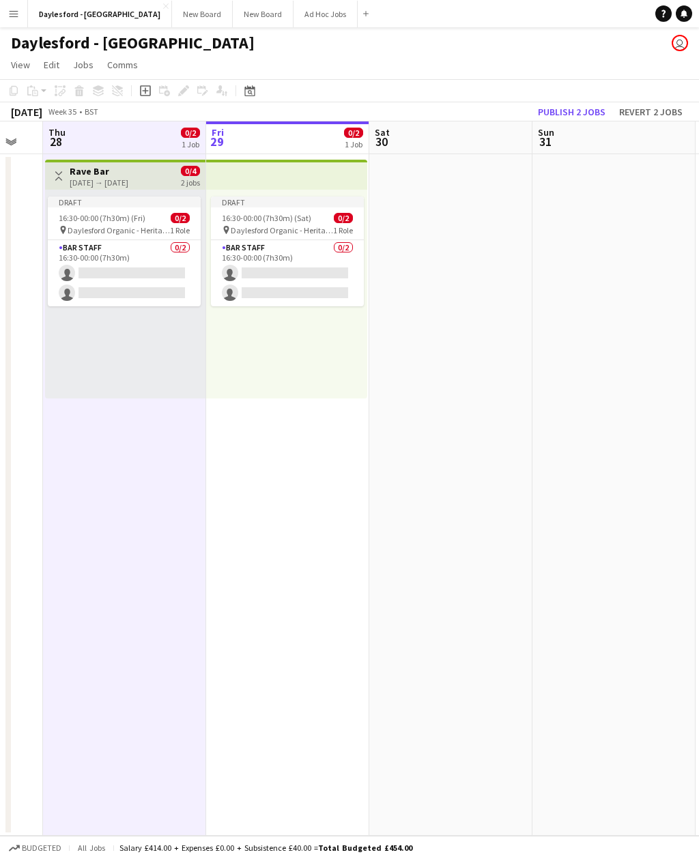
click at [83, 241] on app-card-role "Bar Staff 0/2 16:30-00:00 (7h30m) single-neutral-actions single-neutral-actions" at bounding box center [124, 273] width 153 height 66
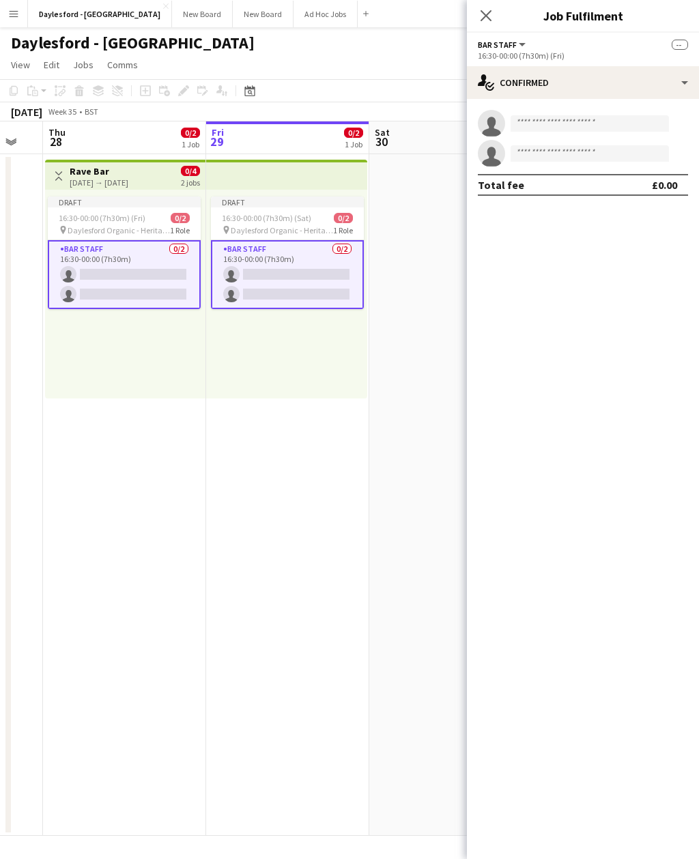
click at [482, 18] on icon at bounding box center [485, 15] width 11 height 11
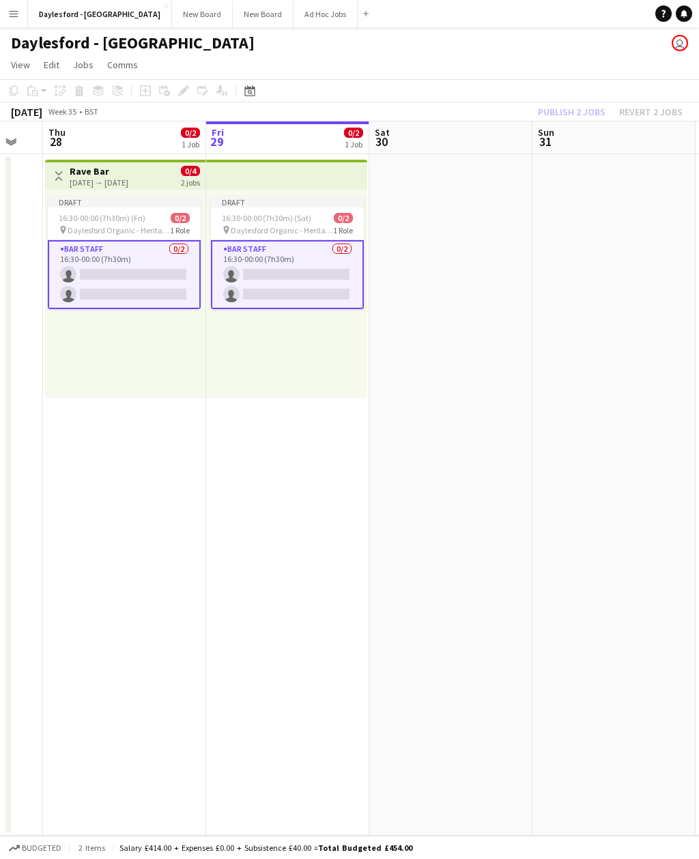
click at [83, 180] on div "28-08-2025 → 29-08-2025" at bounding box center [99, 182] width 59 height 10
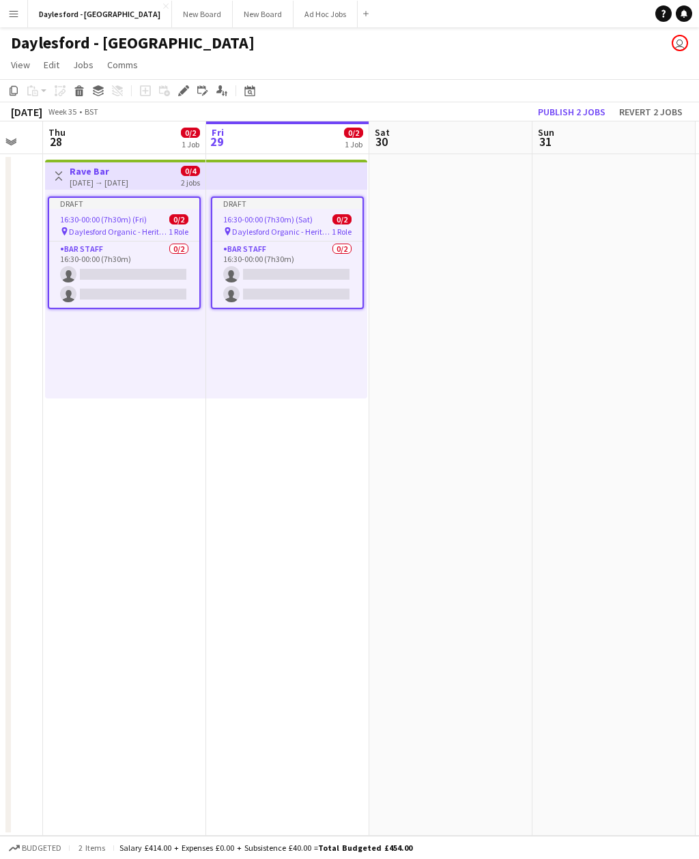
click at [79, 95] on icon at bounding box center [80, 92] width 8 height 7
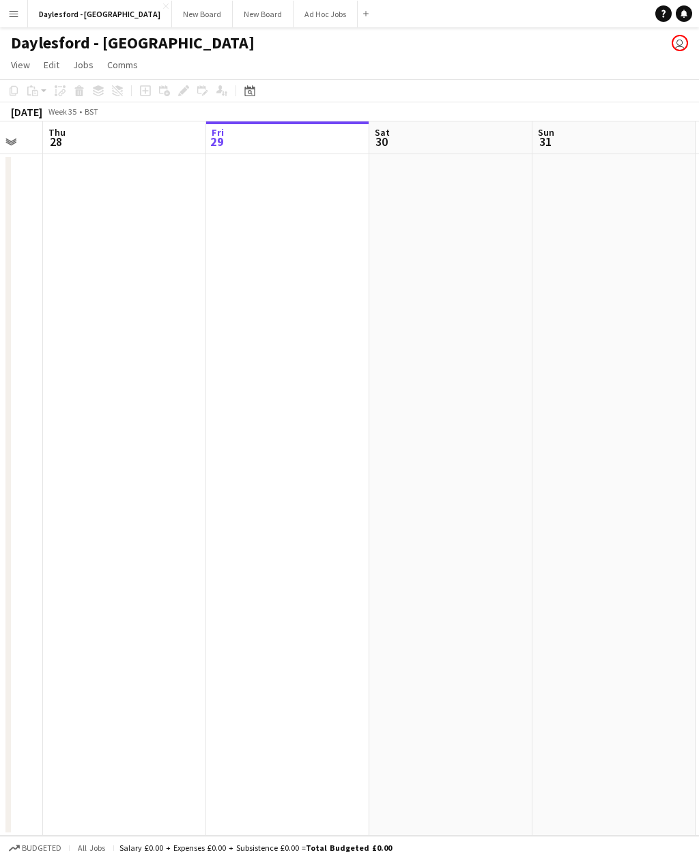
click at [46, 65] on span "Edit" at bounding box center [52, 65] width 16 height 12
click at [18, 59] on span "View" at bounding box center [20, 65] width 19 height 12
click at [74, 74] on div "Day view expanded Day view collapsed Month view Date picker Jump to today Expan…" at bounding box center [60, 191] width 108 height 235
click at [77, 68] on span "Jobs" at bounding box center [83, 65] width 20 height 12
click at [107, 65] on span "Comms" at bounding box center [122, 65] width 31 height 12
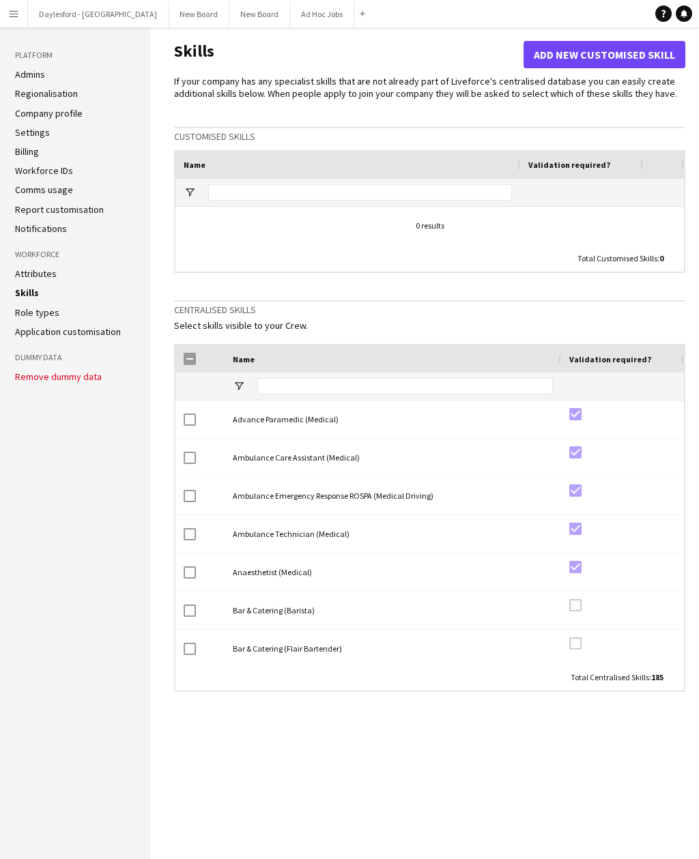
click at [19, 20] on button "Menu" at bounding box center [13, 13] width 27 height 27
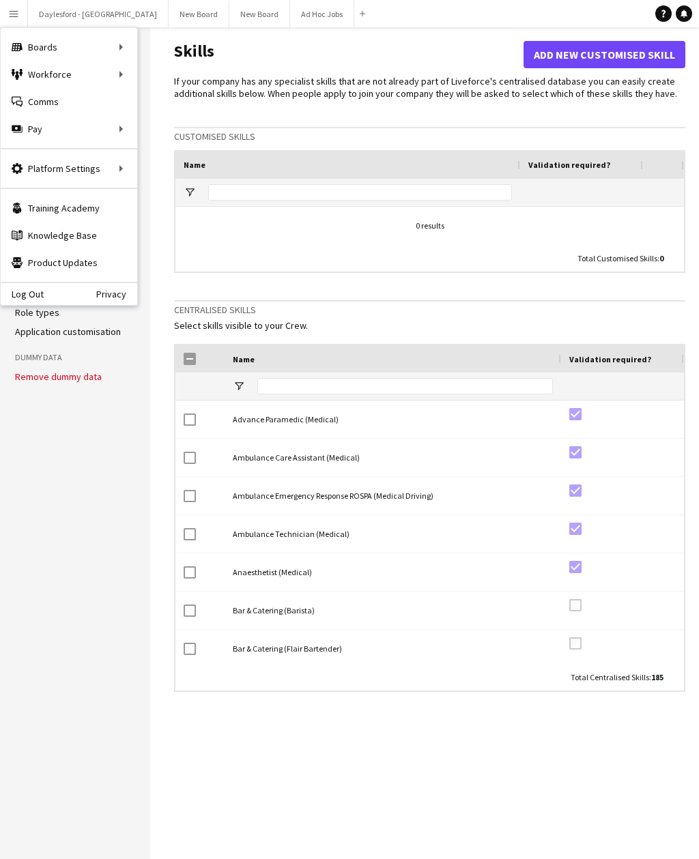
click at [58, 15] on button "Daylesford - Heritage House Close" at bounding box center [98, 14] width 141 height 27
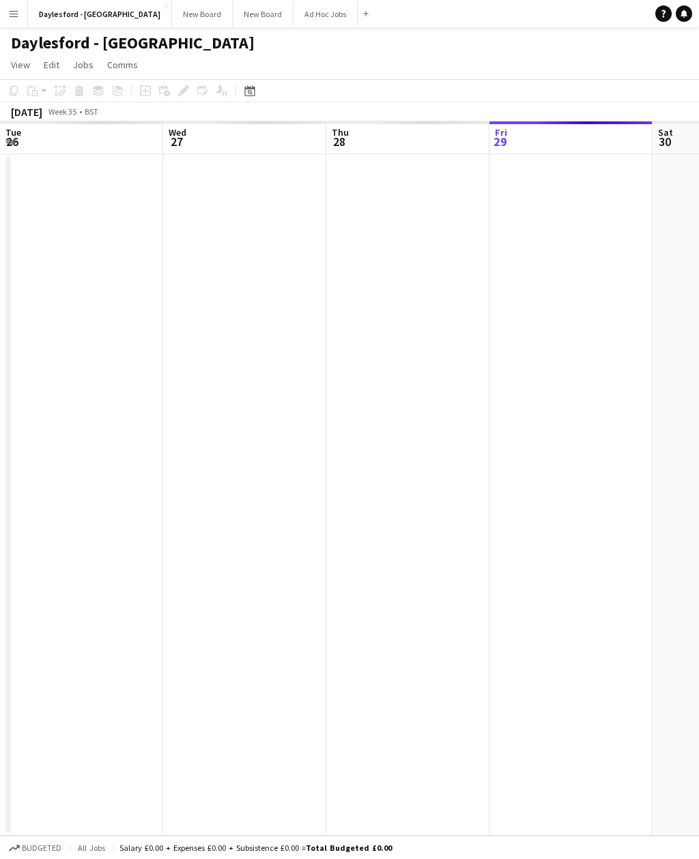
scroll to position [0, 326]
click at [130, 295] on app-date-cell at bounding box center [81, 495] width 163 height 682
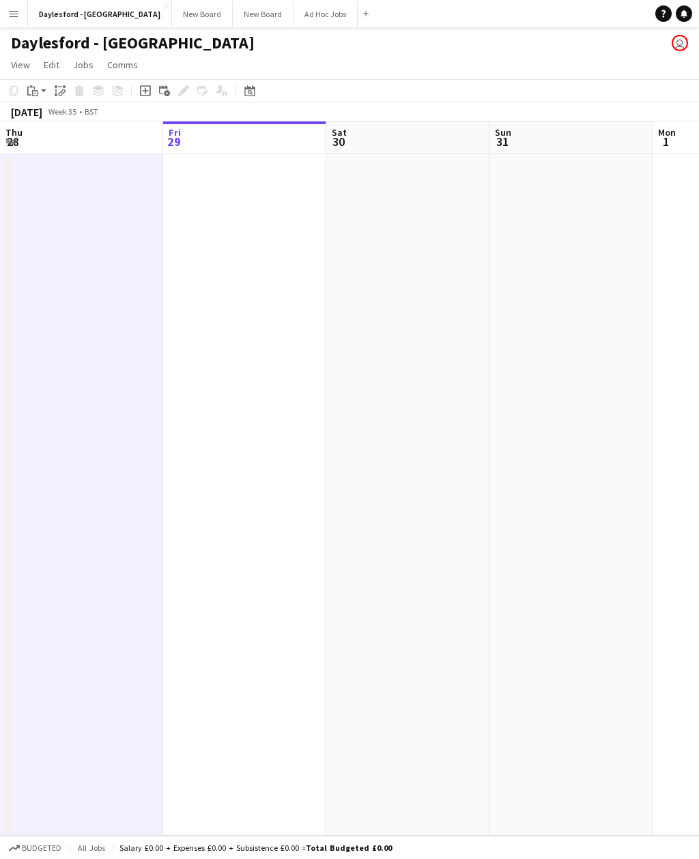
click at [216, 325] on app-date-cell at bounding box center [244, 495] width 163 height 682
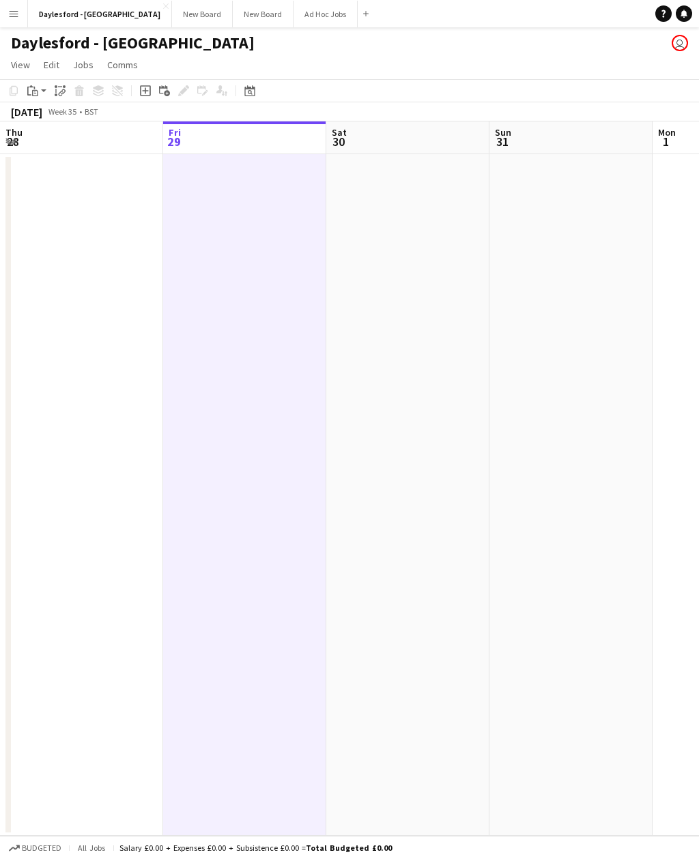
click at [121, 243] on app-date-cell at bounding box center [81, 495] width 163 height 682
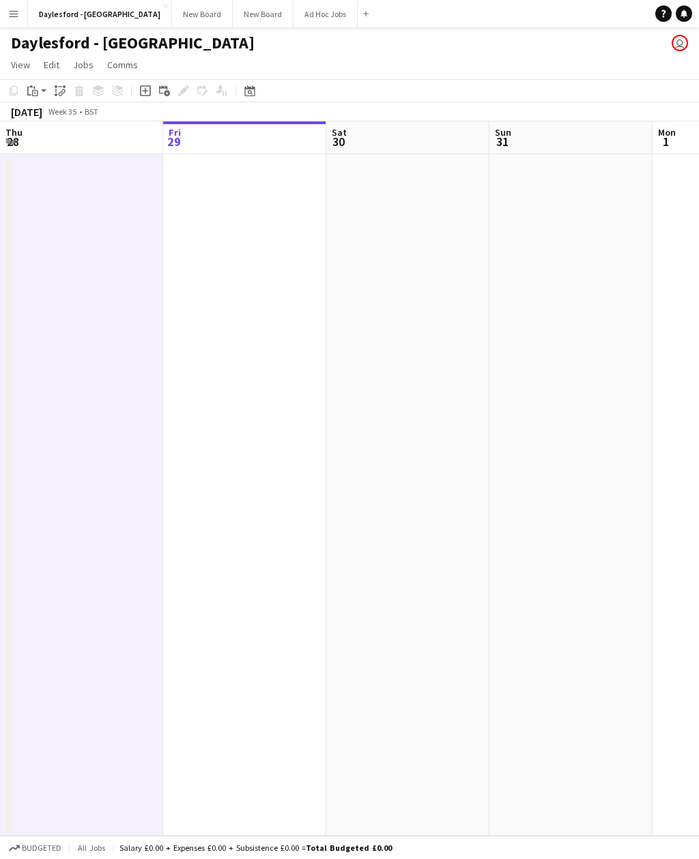
click at [187, 254] on app-date-cell at bounding box center [244, 495] width 163 height 682
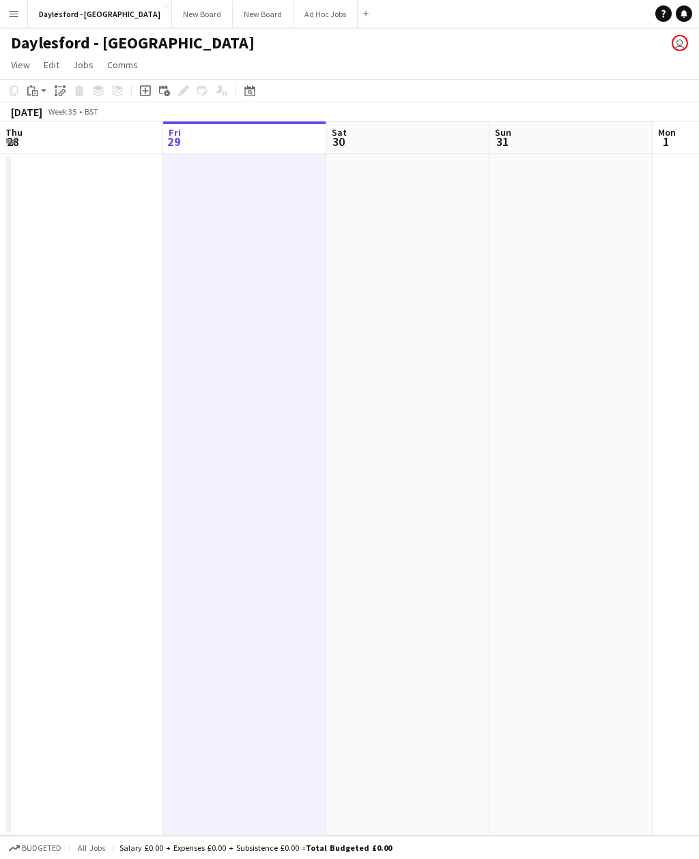
click at [143, 91] on icon "Add job" at bounding box center [145, 90] width 11 height 11
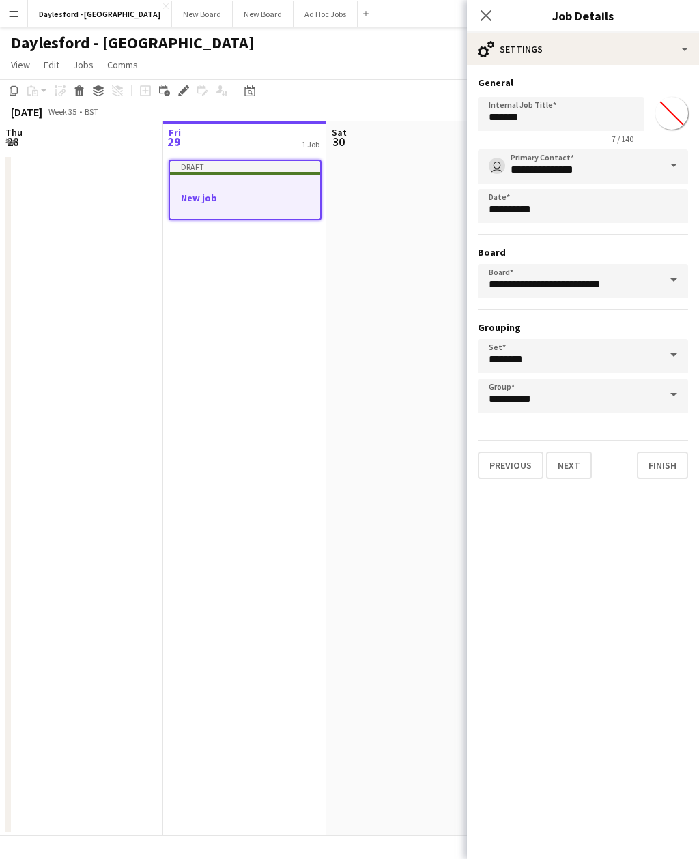
click at [162, 93] on icon at bounding box center [163, 89] width 8 height 8
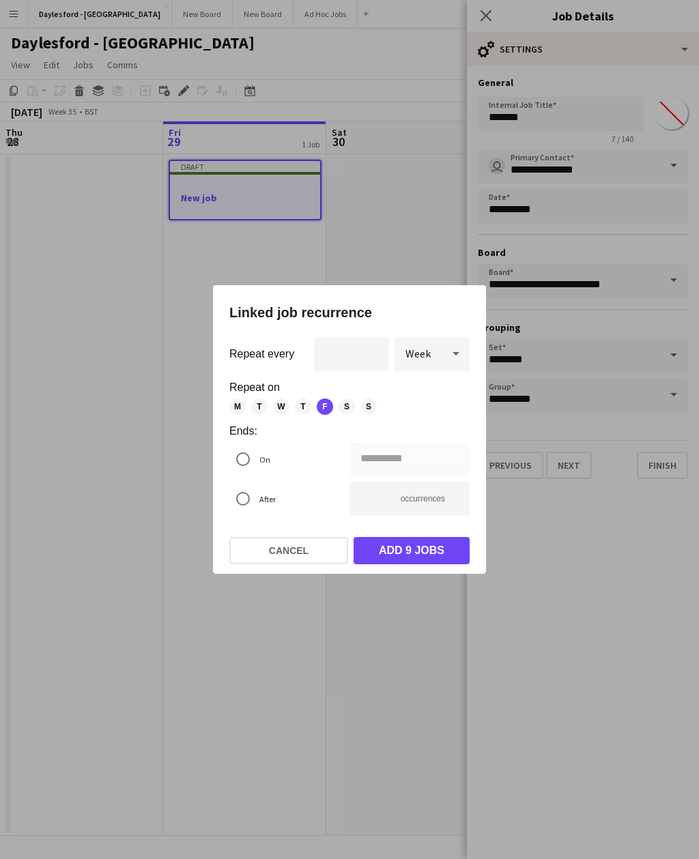
click at [249, 555] on button "Cancel" at bounding box center [288, 550] width 119 height 27
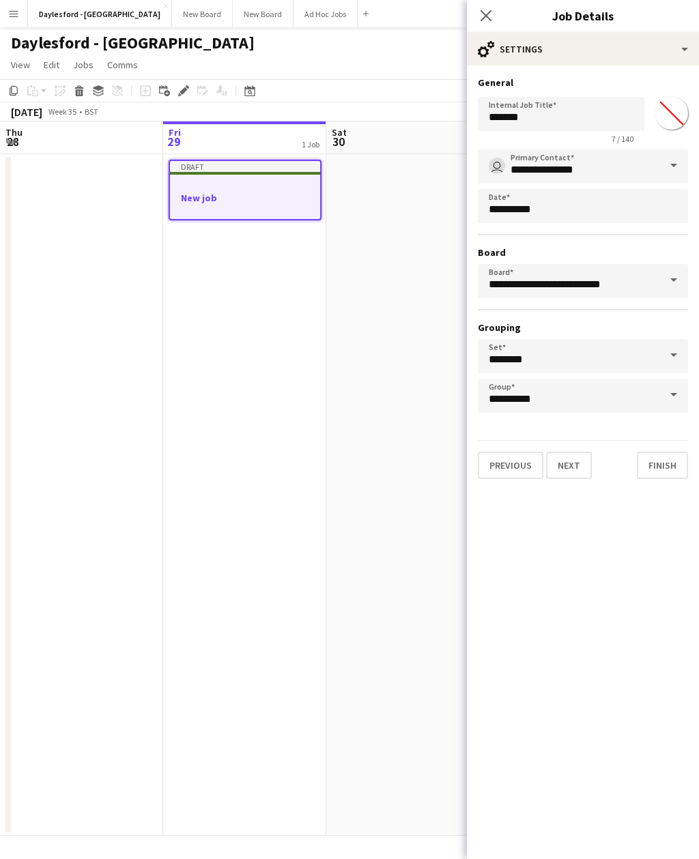
click at [179, 96] on icon at bounding box center [179, 94] width 3 height 3
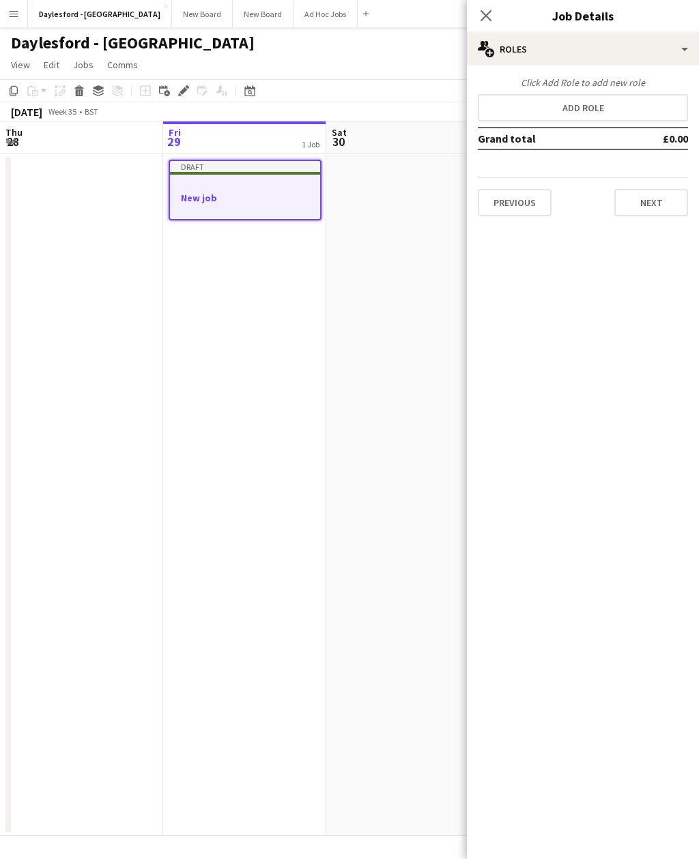
click at [250, 92] on icon "Date picker" at bounding box center [249, 90] width 11 height 11
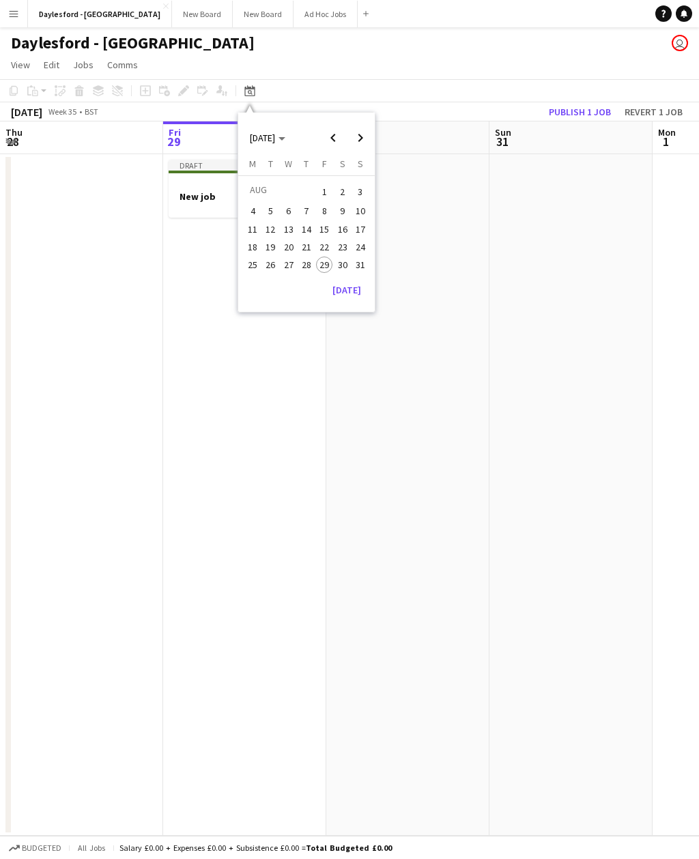
click at [208, 93] on div "Add job Add linked Job Edit Edit linked Job Applicants" at bounding box center [178, 91] width 104 height 16
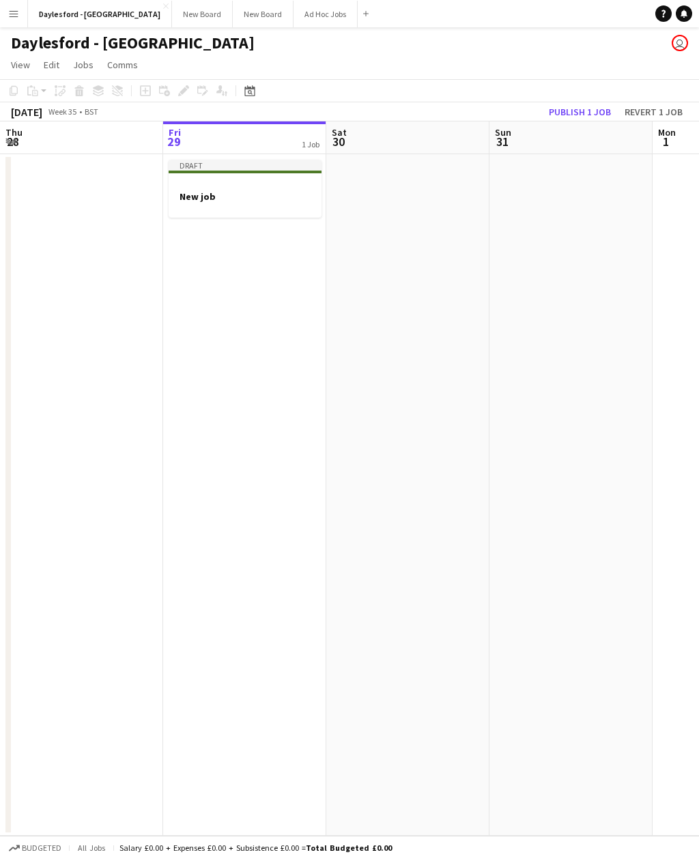
click at [179, 199] on h3 "New job" at bounding box center [245, 196] width 153 height 12
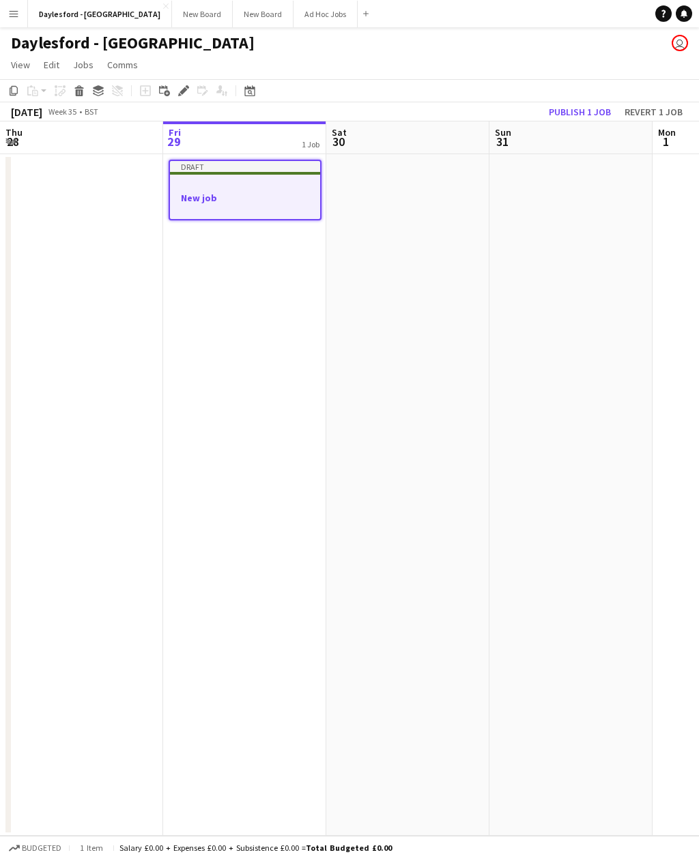
click at [181, 171] on div "Draft" at bounding box center [245, 166] width 150 height 11
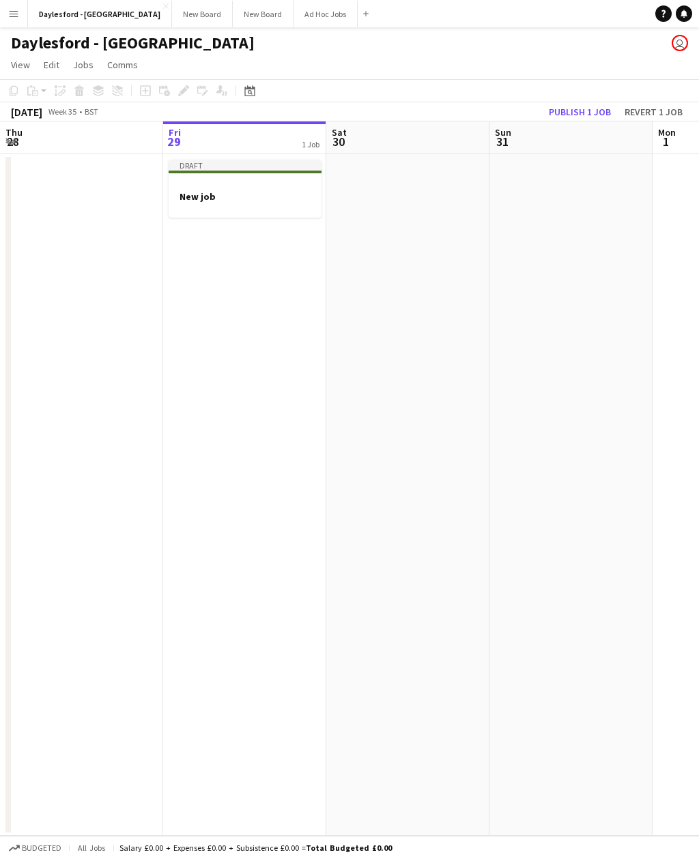
click at [189, 203] on div at bounding box center [245, 208] width 153 height 11
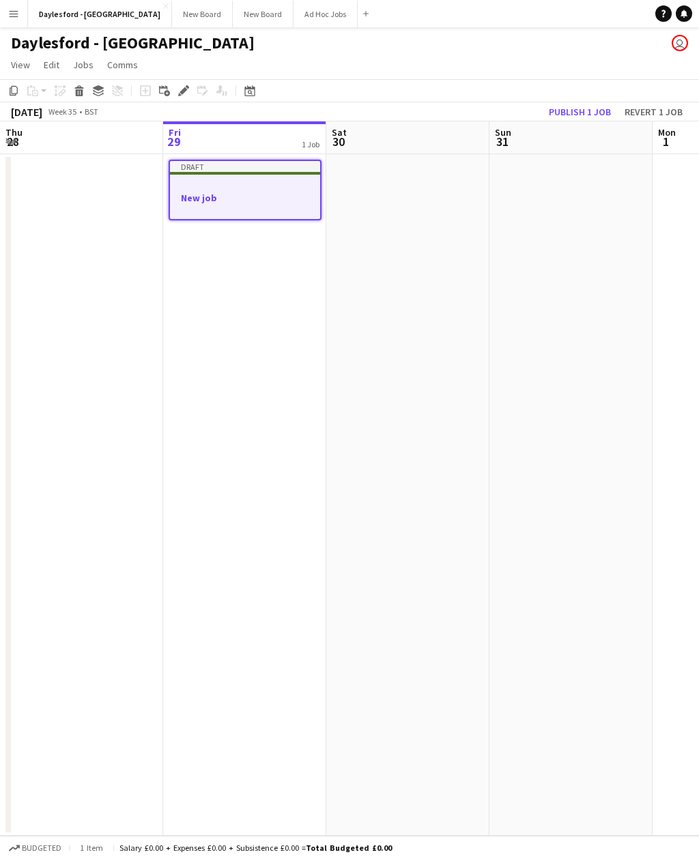
click at [180, 85] on icon "Edit" at bounding box center [183, 90] width 11 height 11
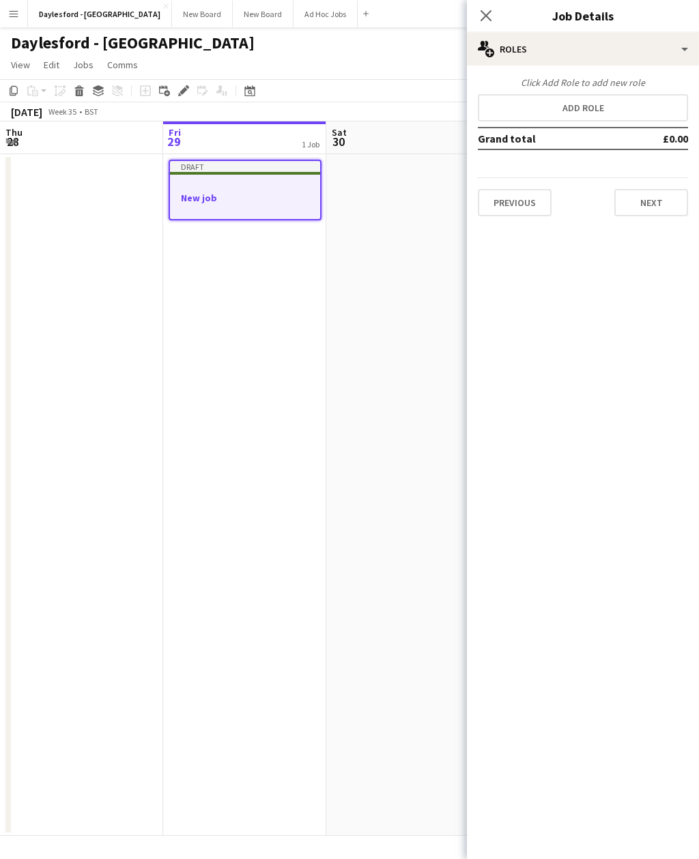
click at [529, 107] on button "Add role" at bounding box center [583, 107] width 210 height 27
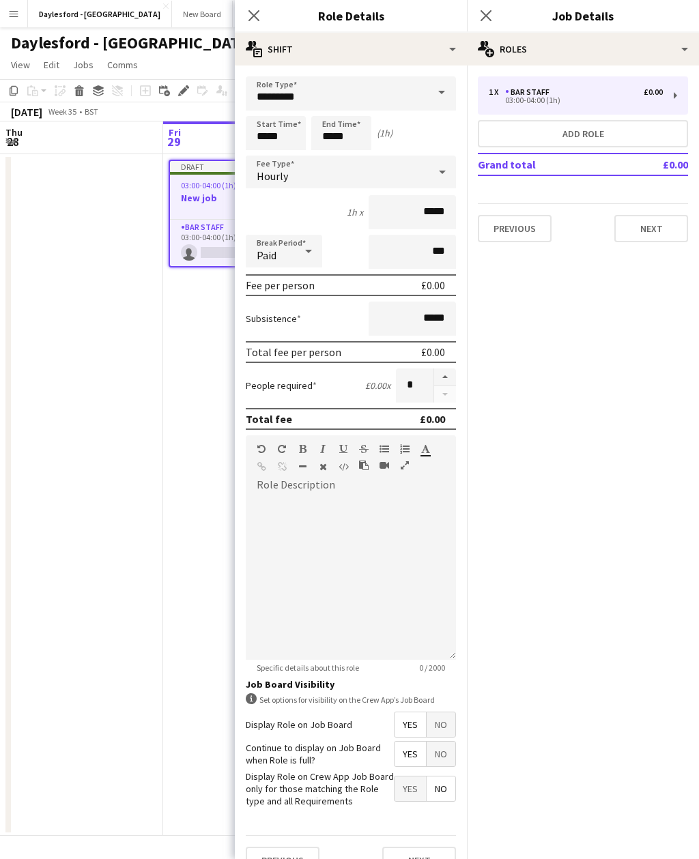
scroll to position [0, 0]
click at [249, 21] on icon "Close pop-in" at bounding box center [253, 15] width 11 height 11
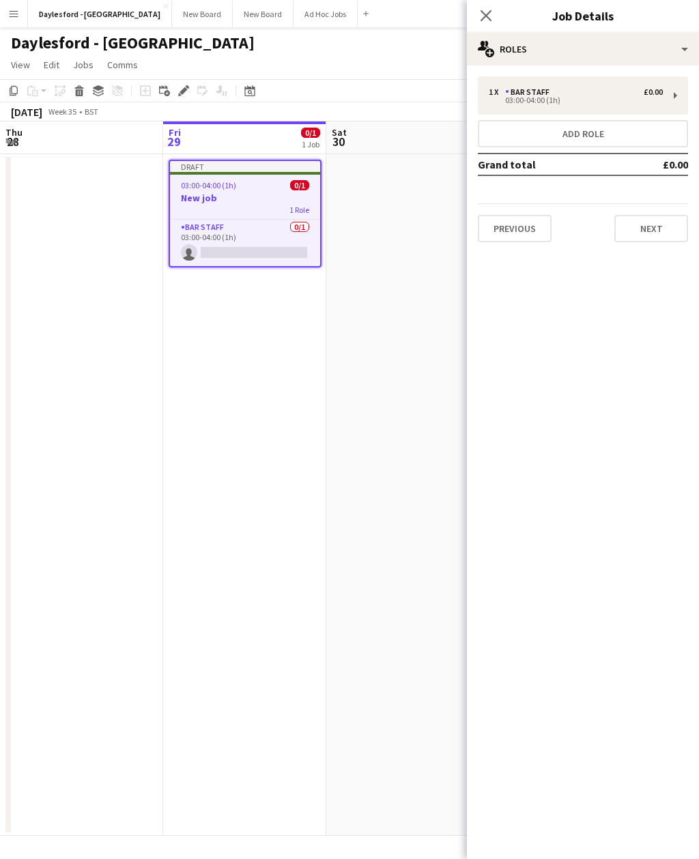
click at [485, 3] on div "Close pop-in" at bounding box center [486, 15] width 38 height 31
click at [483, 18] on icon at bounding box center [485, 15] width 11 height 11
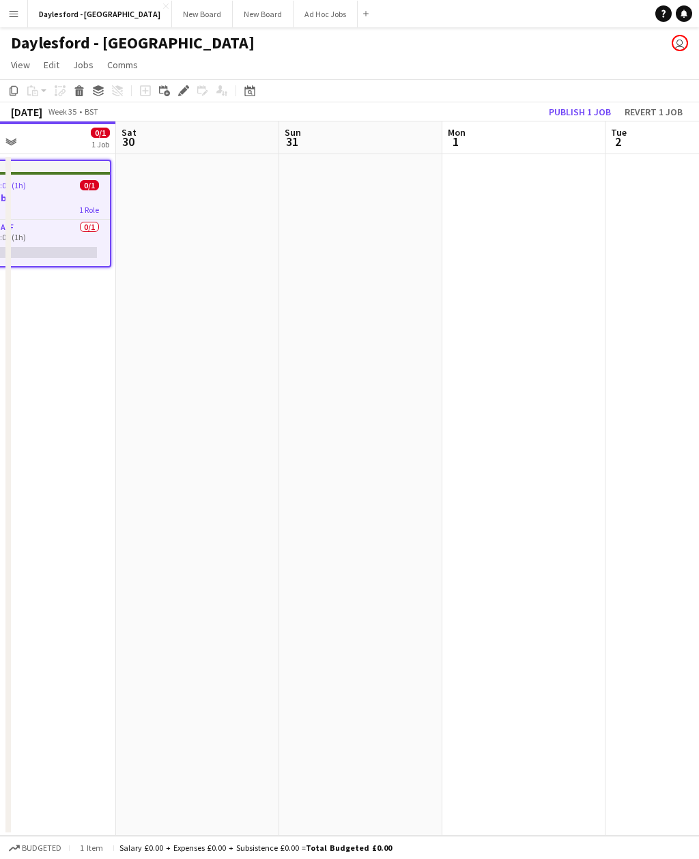
scroll to position [0, 433]
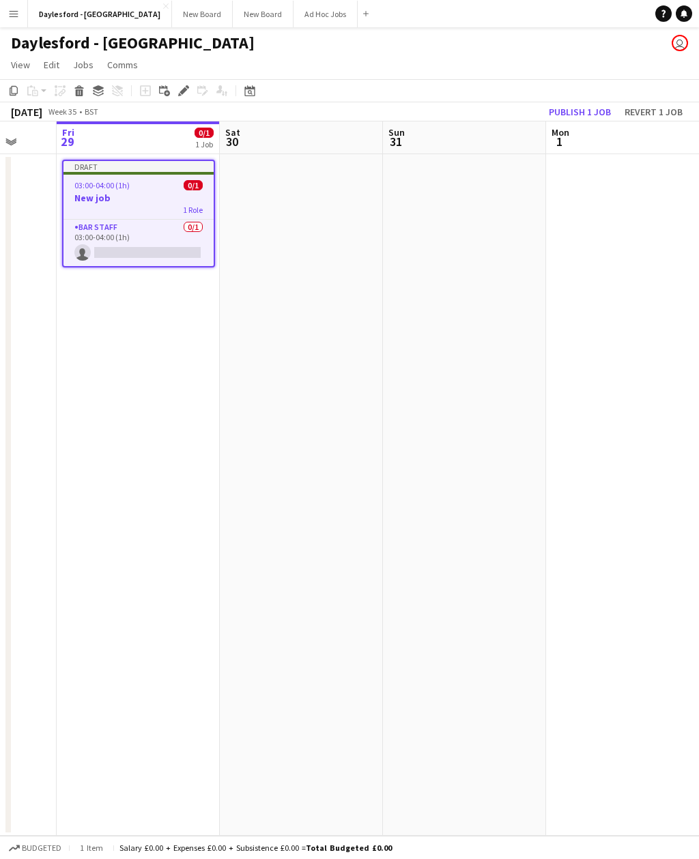
click at [293, 13] on button "Ad Hoc Jobs Close" at bounding box center [325, 14] width 64 height 27
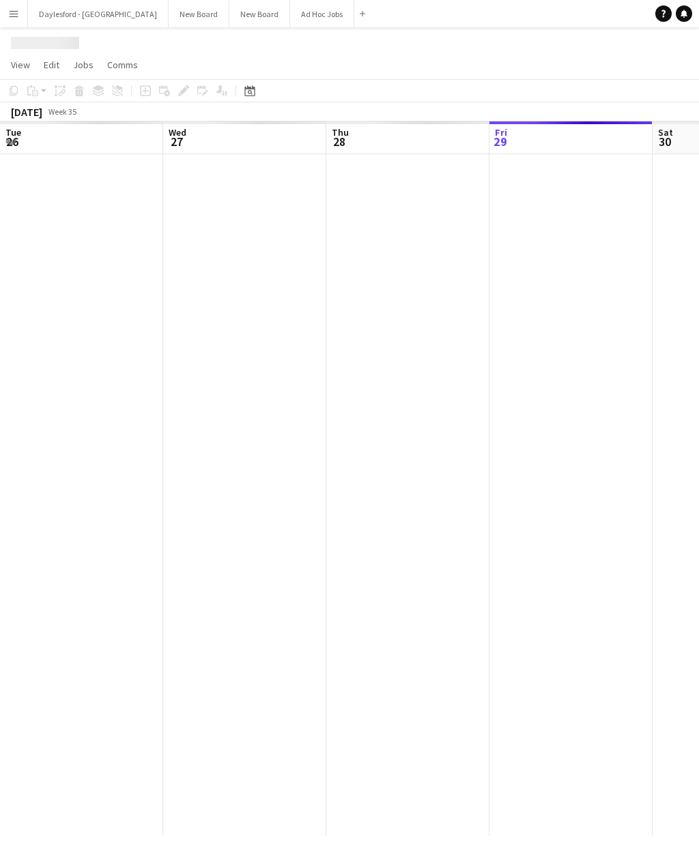
scroll to position [0, 326]
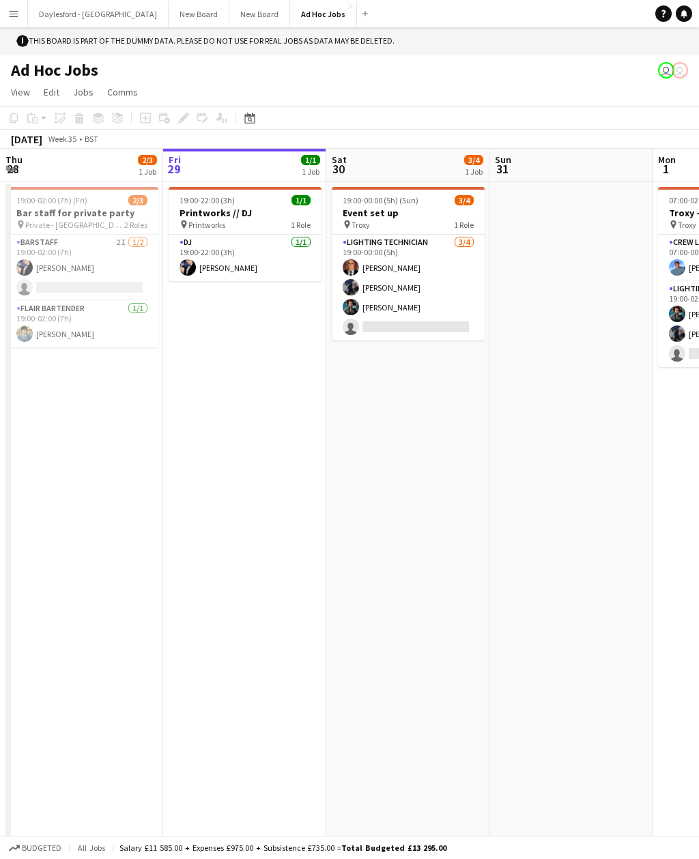
click at [375, 205] on app-job-card "19:00-00:00 (5h) (Sun) 3/4 Event set up pin Troxy 1 Role Lighting technician 3/…" at bounding box center [408, 264] width 153 height 154
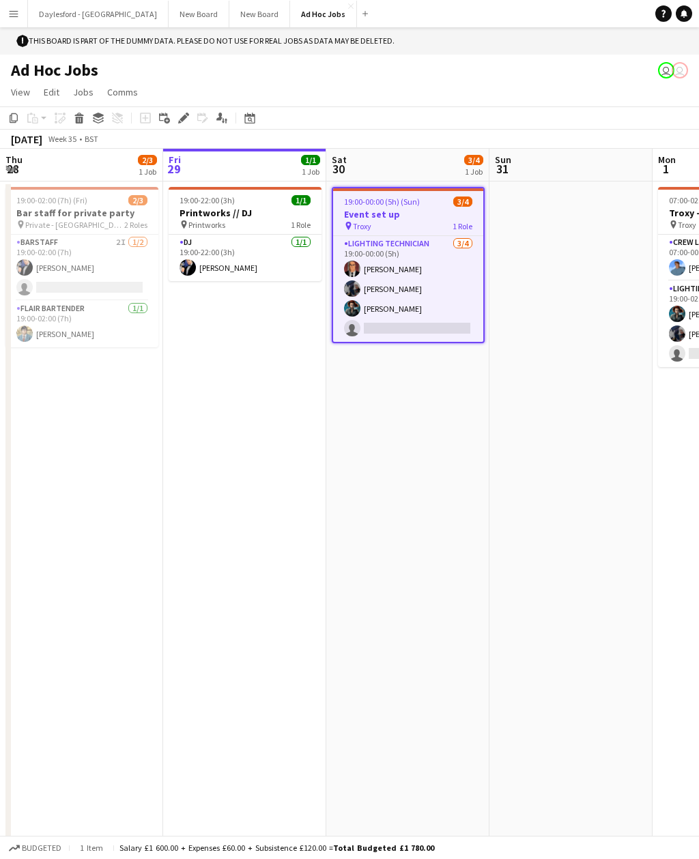
click at [79, 15] on button "Daylesford - Heritage House Close" at bounding box center [98, 14] width 141 height 27
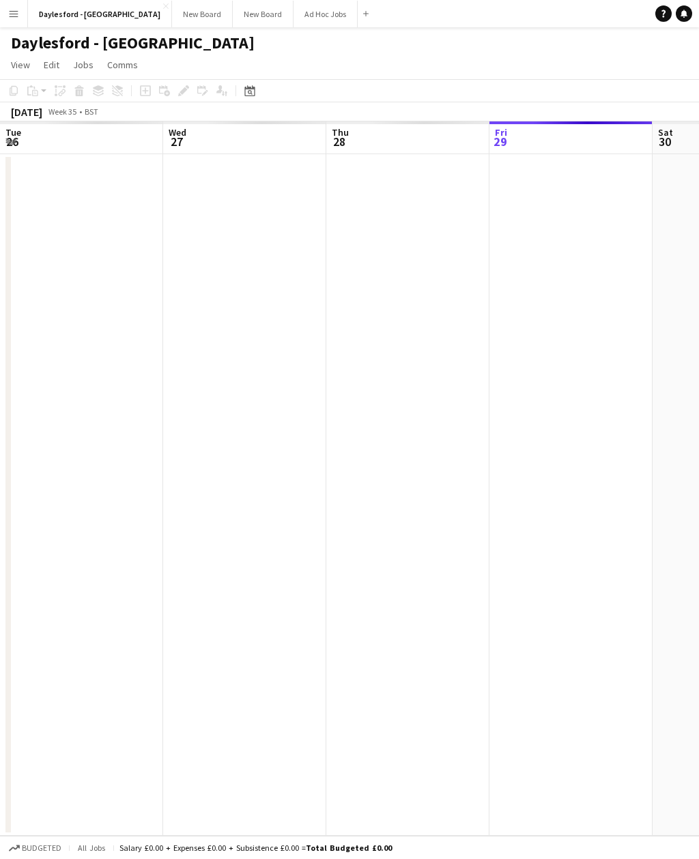
scroll to position [0, 326]
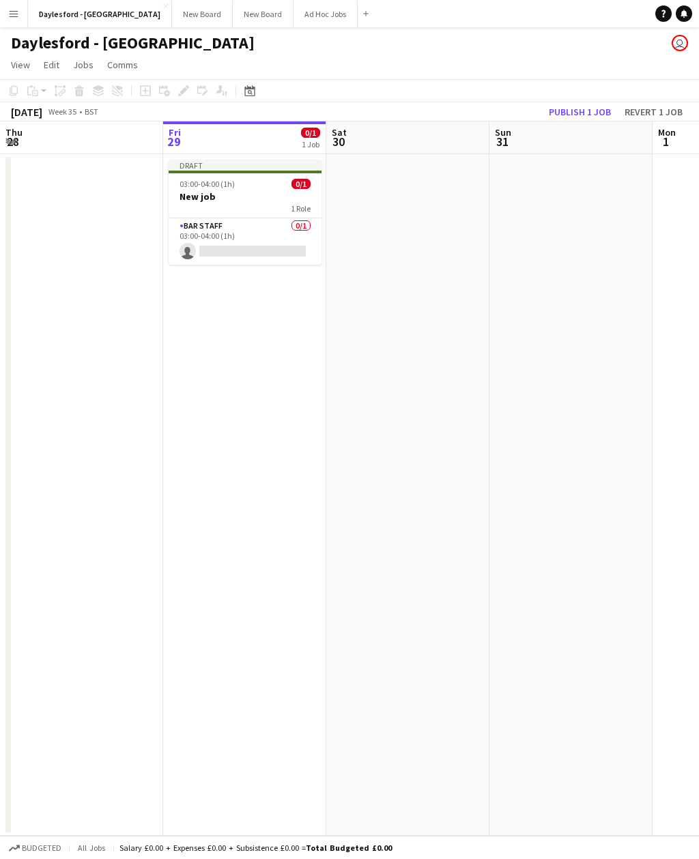
click at [293, 9] on button "Ad Hoc Jobs Close" at bounding box center [325, 14] width 64 height 27
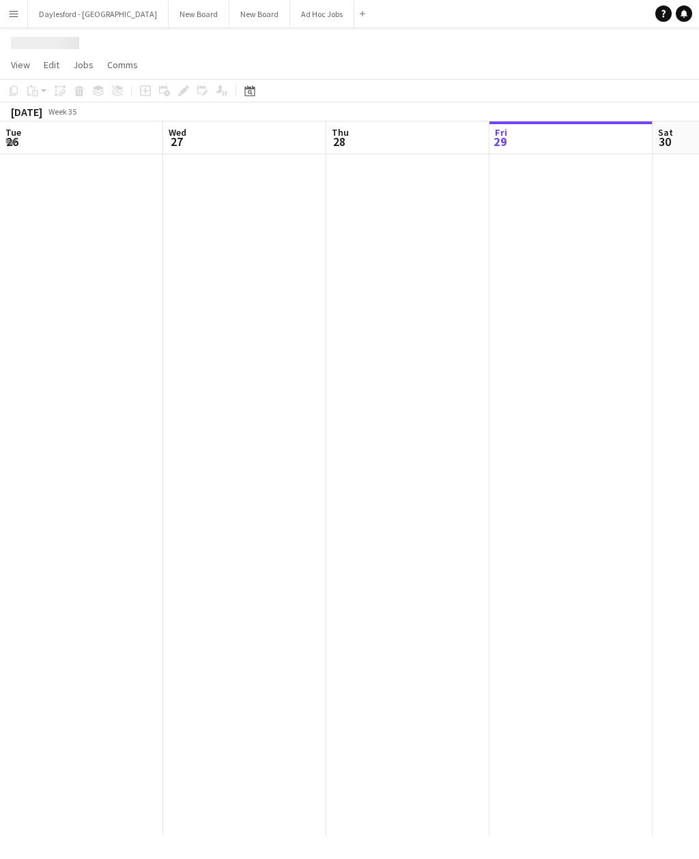
scroll to position [0, 326]
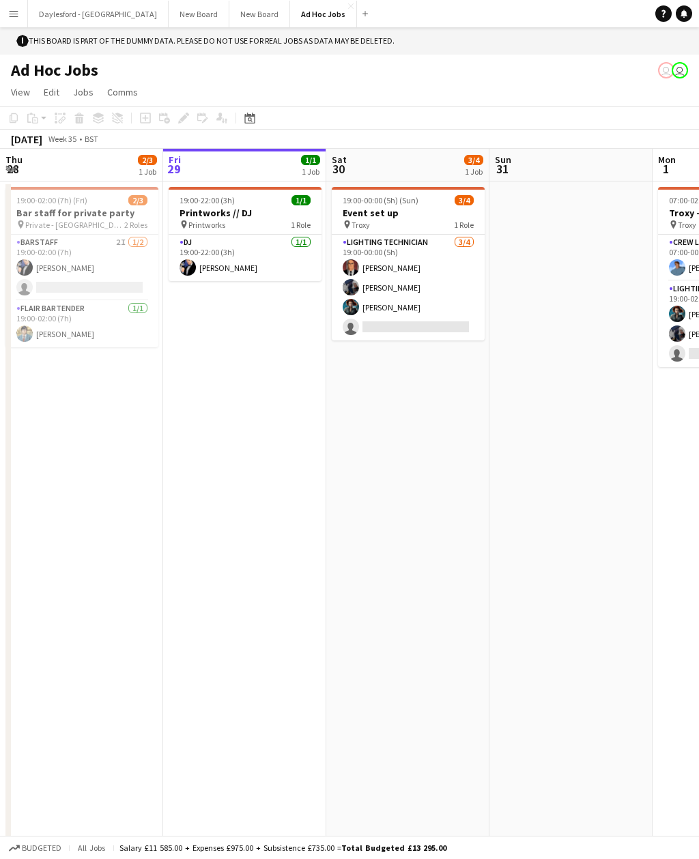
click at [319, 370] on app-date-cell "19:00-22:00 (3h) 1/1 Printworks // DJ pin Printworks 1 Role DJ 1/1 19:00-22:00 …" at bounding box center [244, 522] width 163 height 682
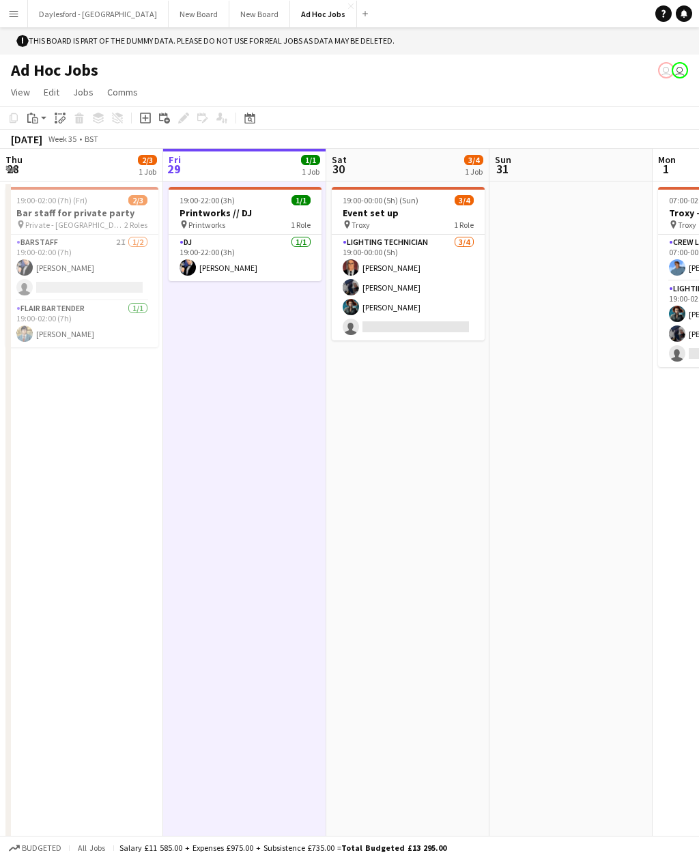
click at [365, 201] on span "19:00-00:00 (5h) (Sun)" at bounding box center [380, 200] width 76 height 10
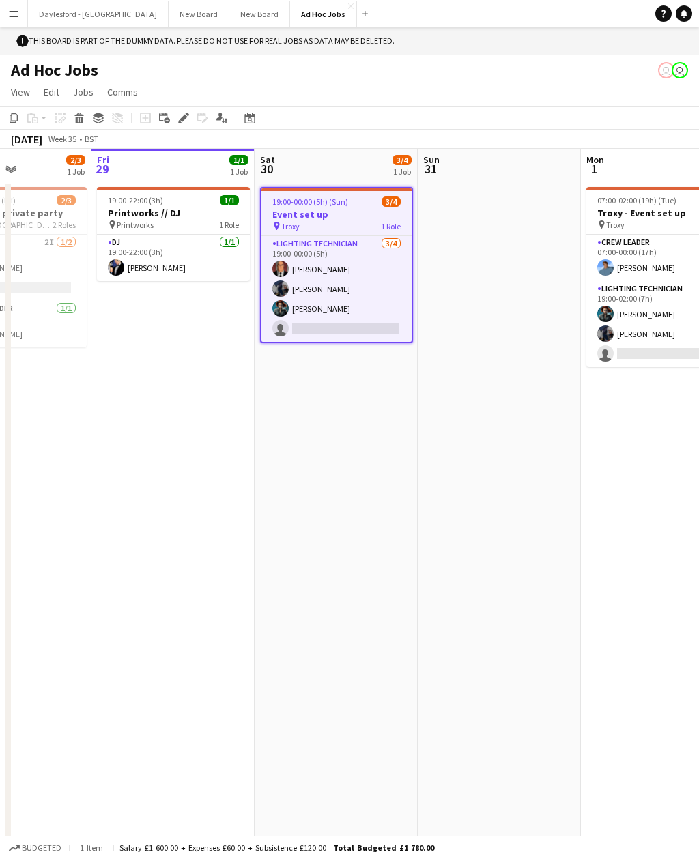
scroll to position [0, 441]
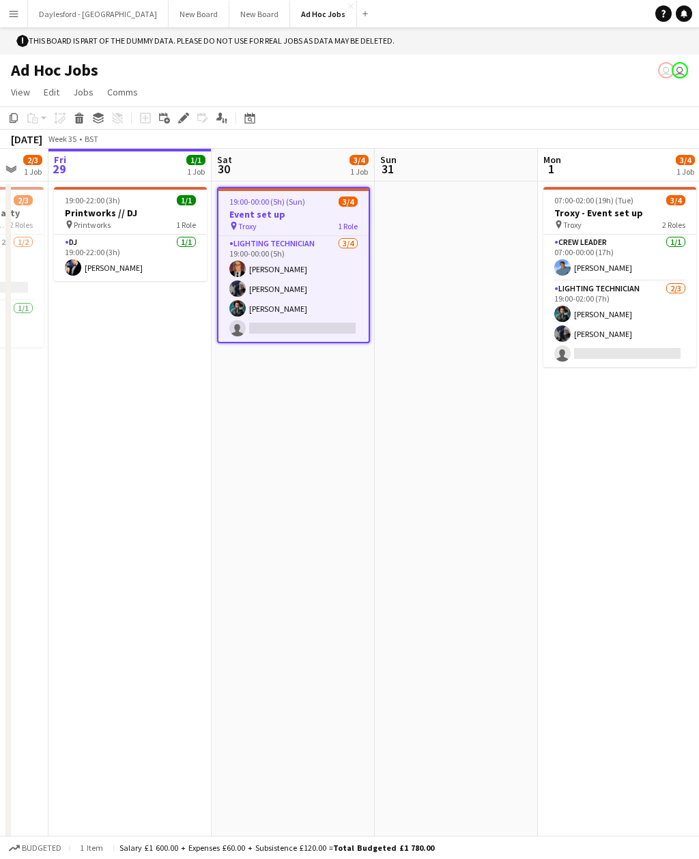
click at [100, 117] on icon at bounding box center [98, 115] width 11 height 5
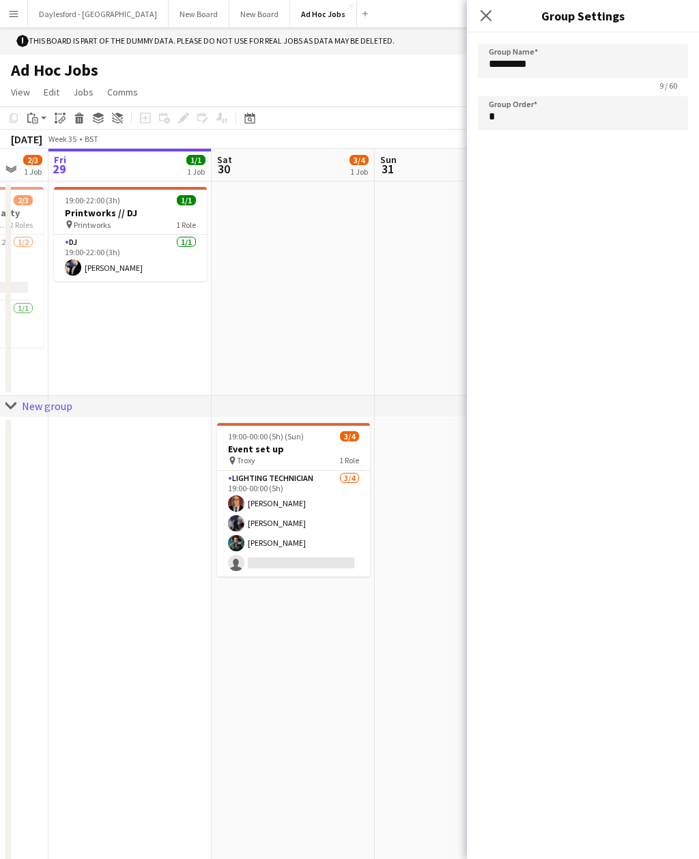
click at [482, 17] on icon "Close pop-in" at bounding box center [485, 15] width 11 height 11
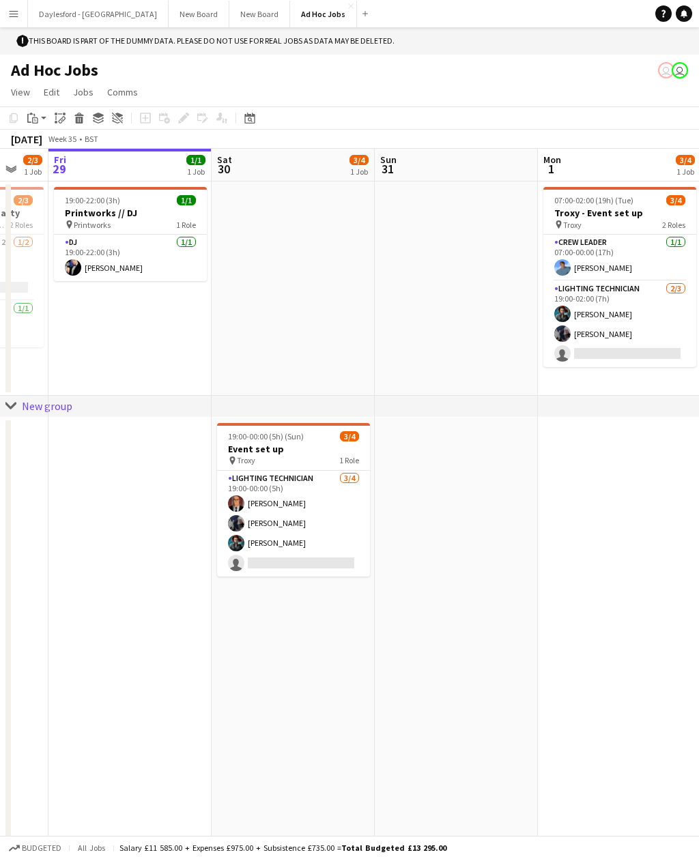
click at [6, 407] on icon "chevron-right" at bounding box center [10, 405] width 11 height 11
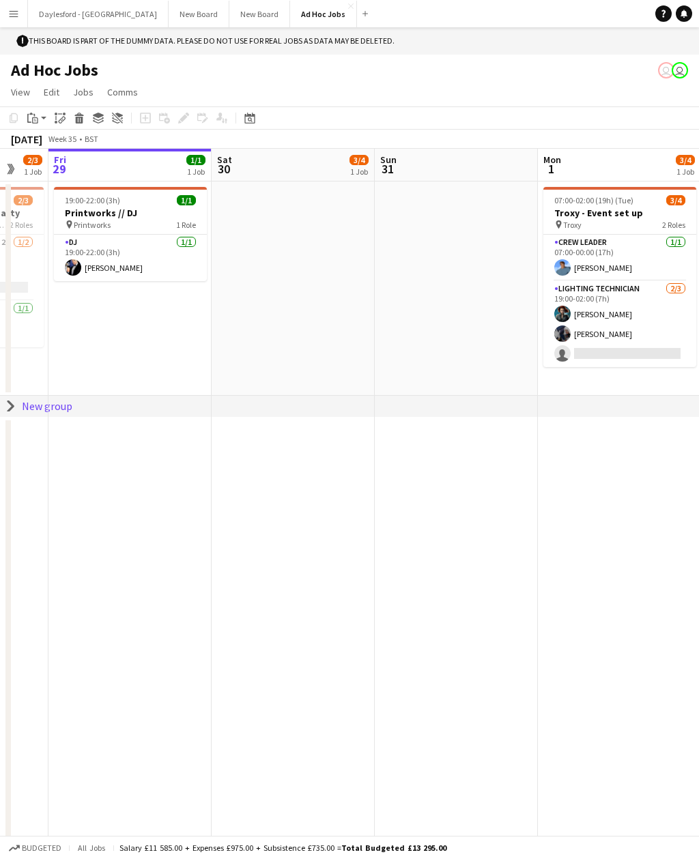
click at [1, 405] on div "chevron-right New group" at bounding box center [349, 407] width 699 height 22
click at [8, 403] on icon "chevron-right" at bounding box center [10, 405] width 11 height 11
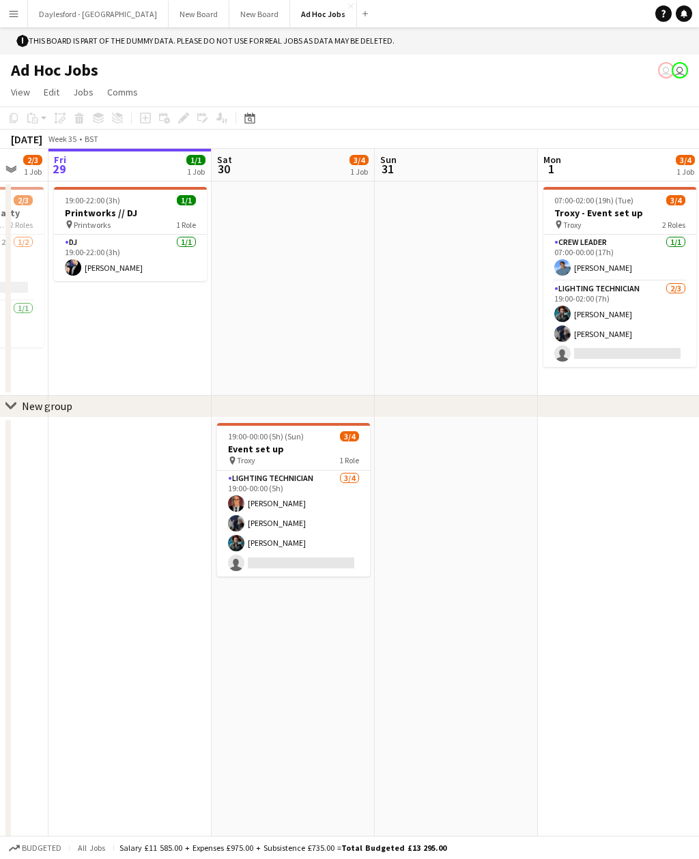
click at [260, 471] on app-card-role "Lighting technician 3/4 19:00-00:00 (5h) Lex Luthor Ororo Monroe Amanda Briggs …" at bounding box center [293, 524] width 153 height 106
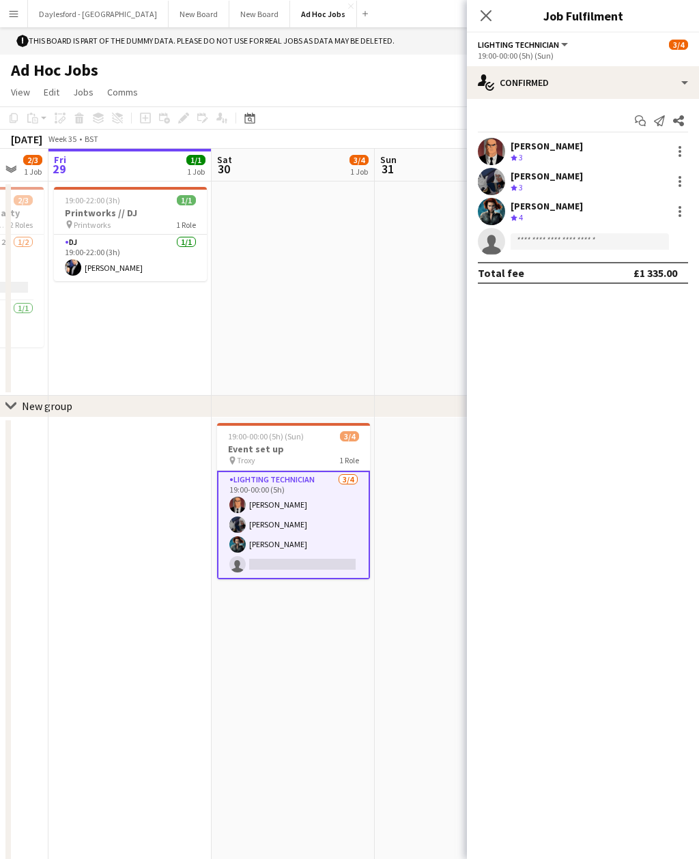
click at [239, 438] on span "19:00-00:00 (5h) (Sun)" at bounding box center [266, 436] width 76 height 10
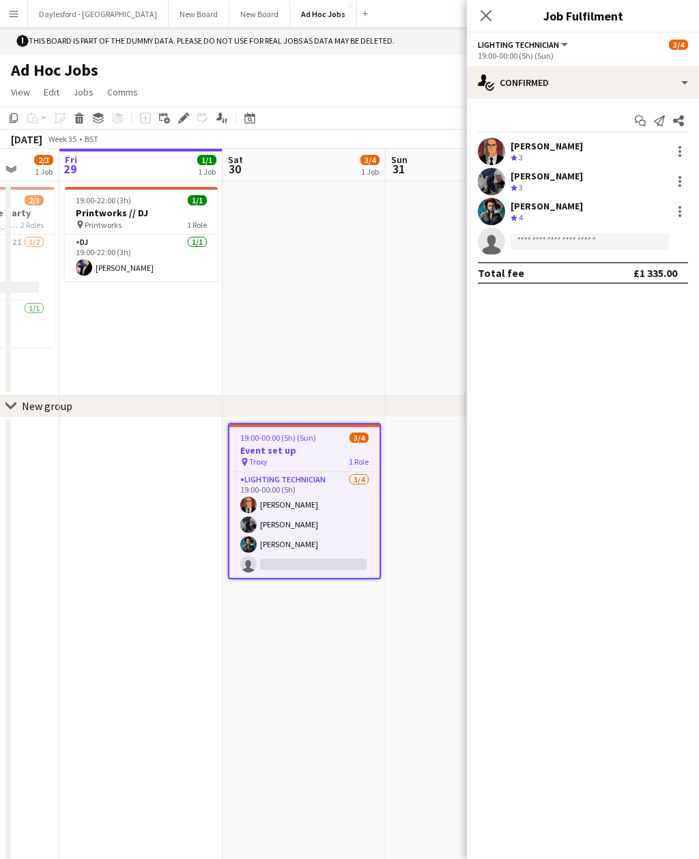
scroll to position [0, 433]
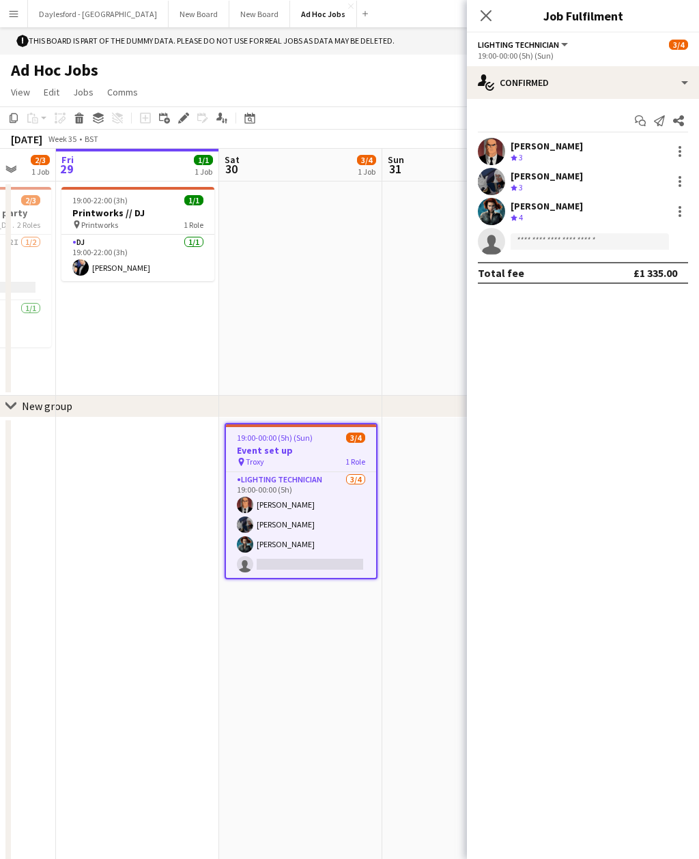
click at [217, 378] on app-date-cell "19:00-22:00 (3h) 1/1 Printworks // DJ pin Printworks 1 Role DJ 1/1 19:00-22:00 …" at bounding box center [137, 288] width 163 height 214
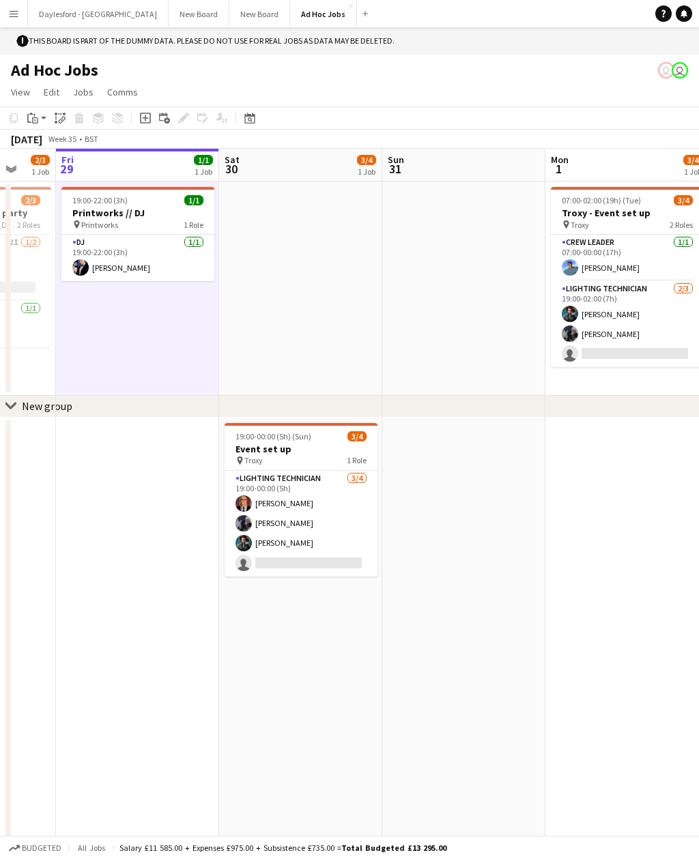
click at [148, 224] on div "pin Printworks 1 Role" at bounding box center [137, 224] width 153 height 11
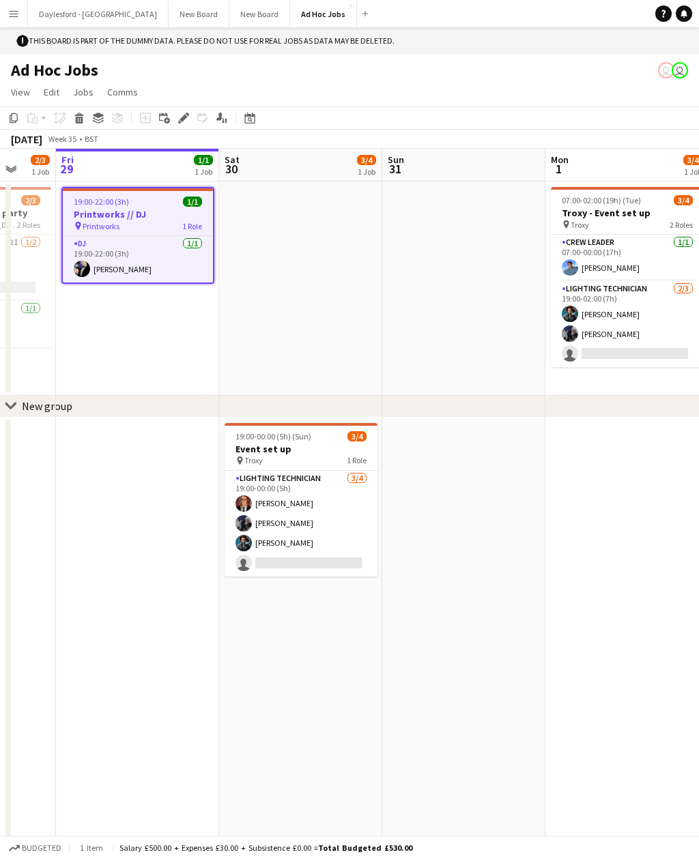
click at [7, 121] on div "Copy" at bounding box center [13, 118] width 16 height 16
click at [262, 233] on app-date-cell at bounding box center [300, 288] width 163 height 214
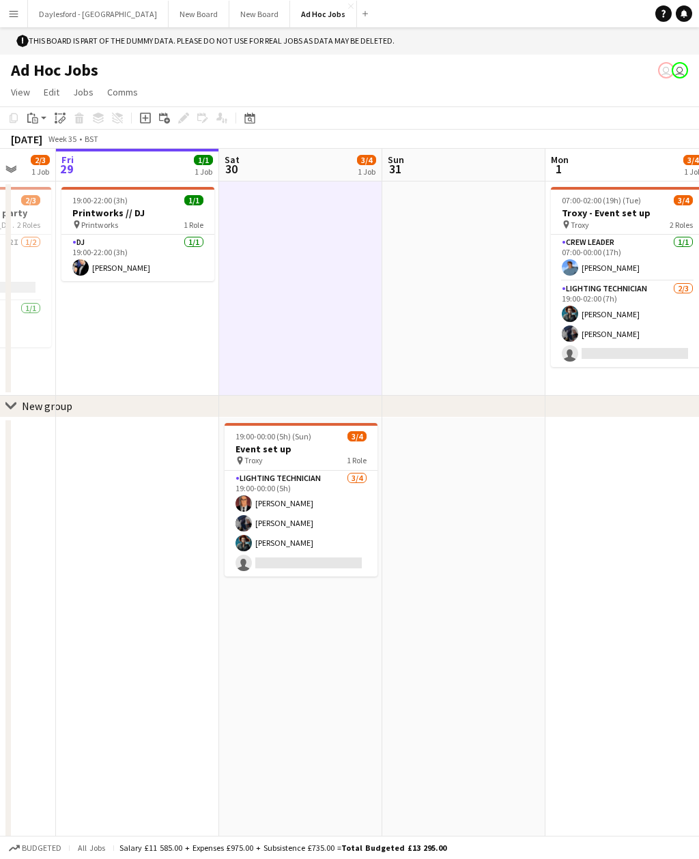
click at [34, 119] on icon "Paste" at bounding box center [32, 118] width 11 height 11
click at [53, 173] on link "Paste with crew Command Shift V" at bounding box center [90, 168] width 108 height 12
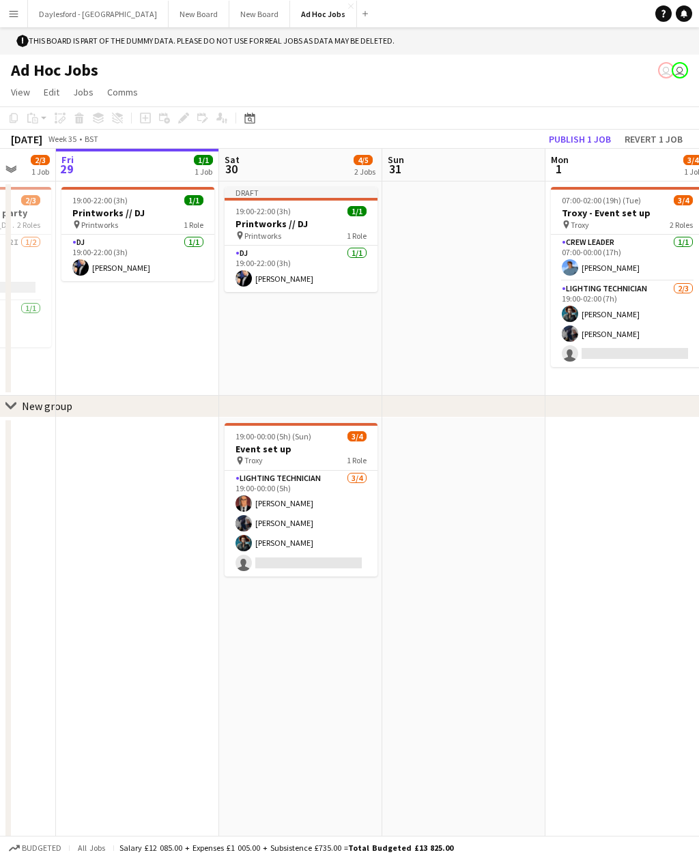
click at [645, 136] on button "Revert 1 job" at bounding box center [653, 139] width 69 height 18
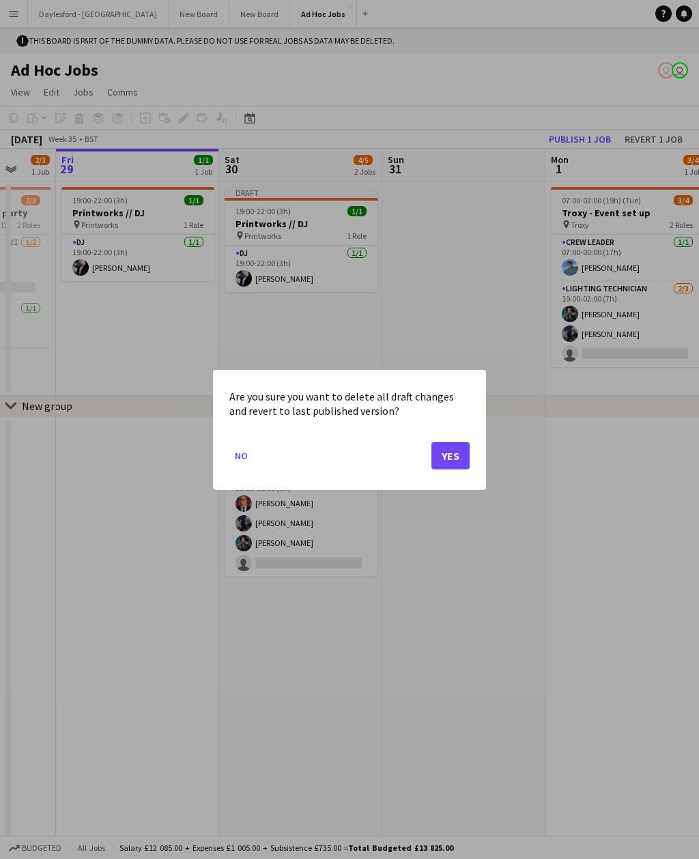
click at [441, 458] on button "Yes" at bounding box center [450, 454] width 38 height 27
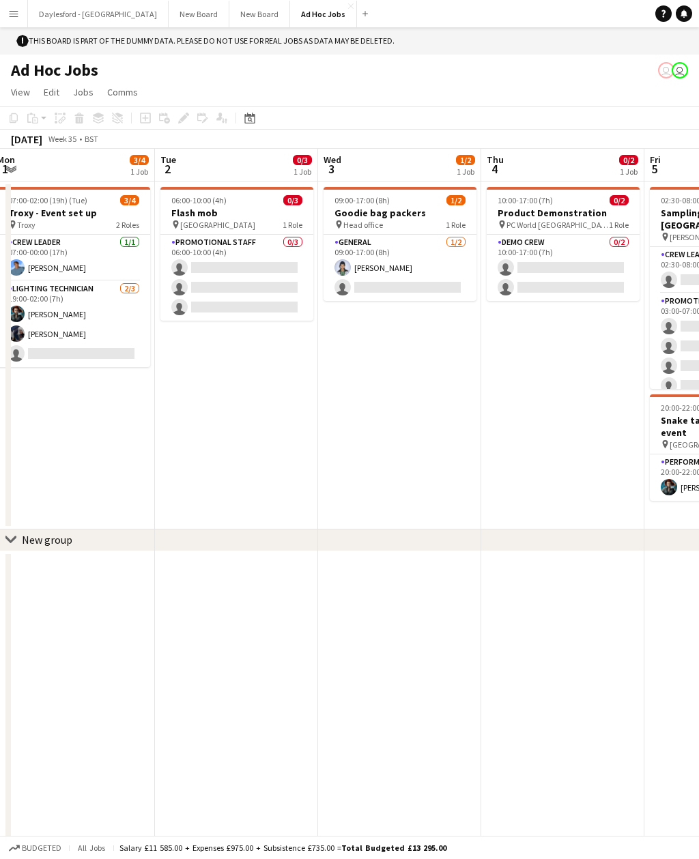
scroll to position [0, 334]
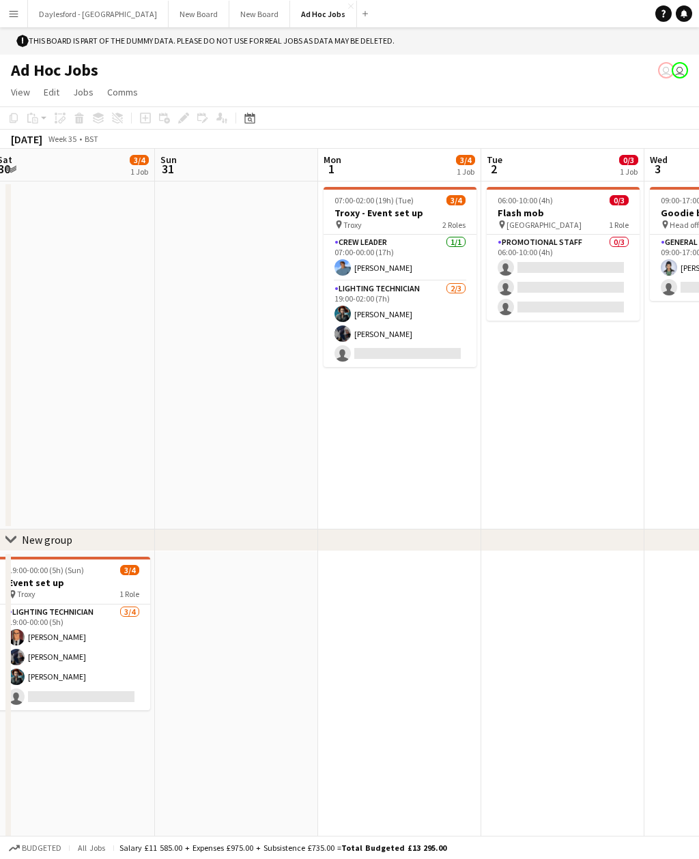
click at [531, 267] on app-card-role "Promotional Staff 0/3 06:00-10:00 (4h) single-neutral-actions single-neutral-ac…" at bounding box center [562, 278] width 153 height 86
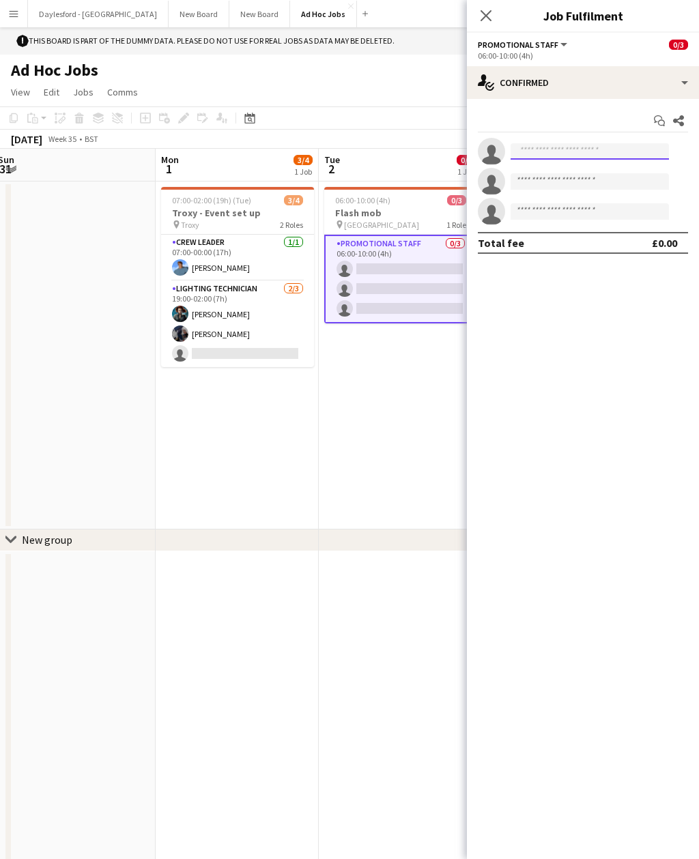
click at [527, 149] on input at bounding box center [589, 151] width 158 height 16
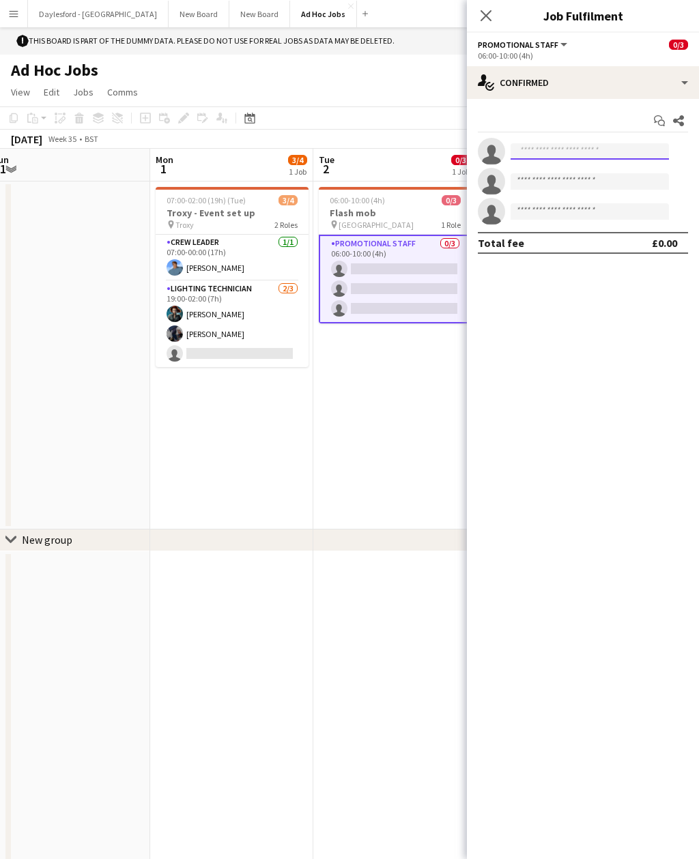
scroll to position [0, 503]
type input "*"
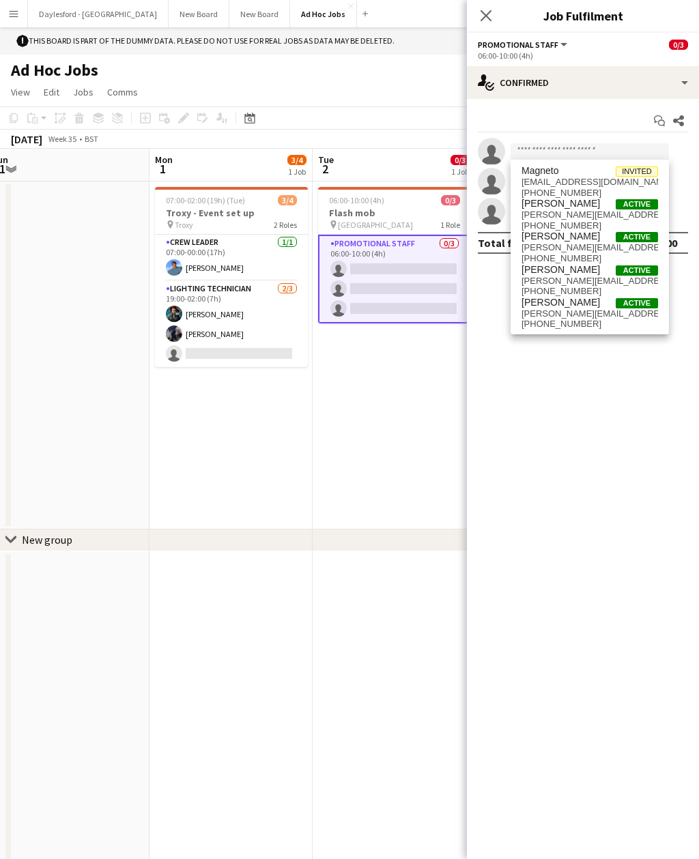
click at [480, 14] on icon "Close pop-in" at bounding box center [485, 15] width 11 height 11
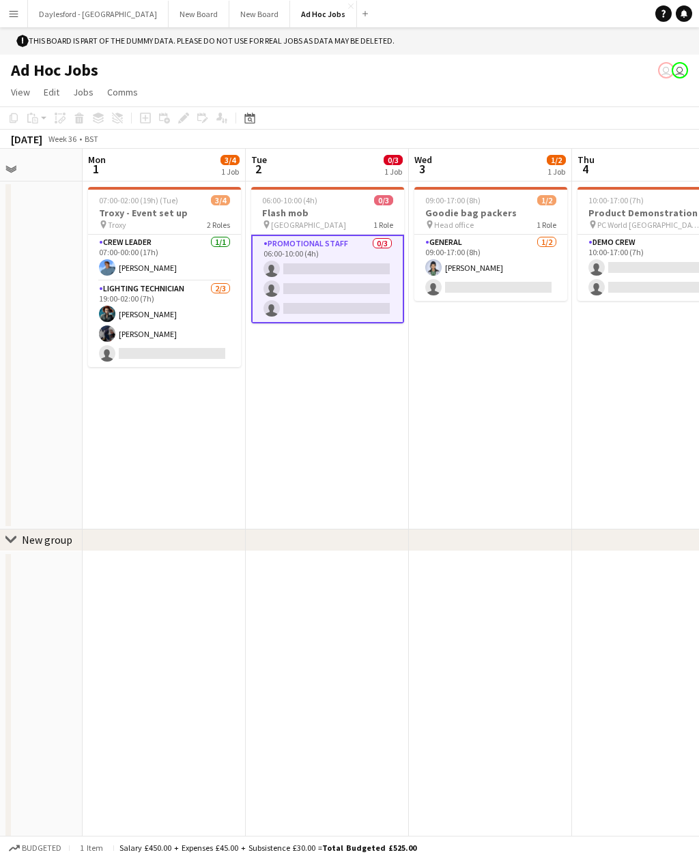
scroll to position [0, 345]
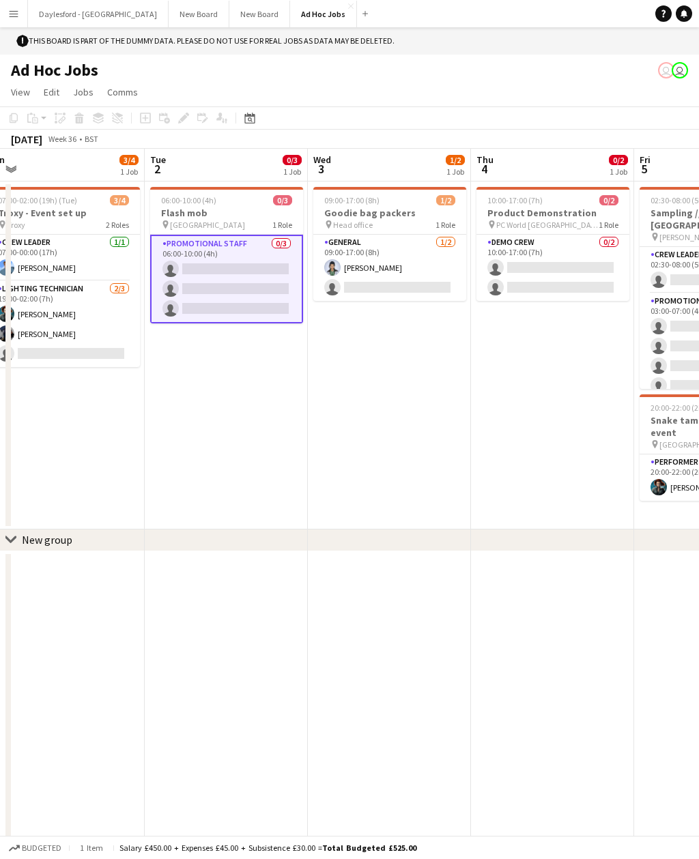
click at [352, 250] on app-card-role "General 1/2 09:00-17:00 (8h) Diana Prince single-neutral-actions" at bounding box center [389, 268] width 153 height 66
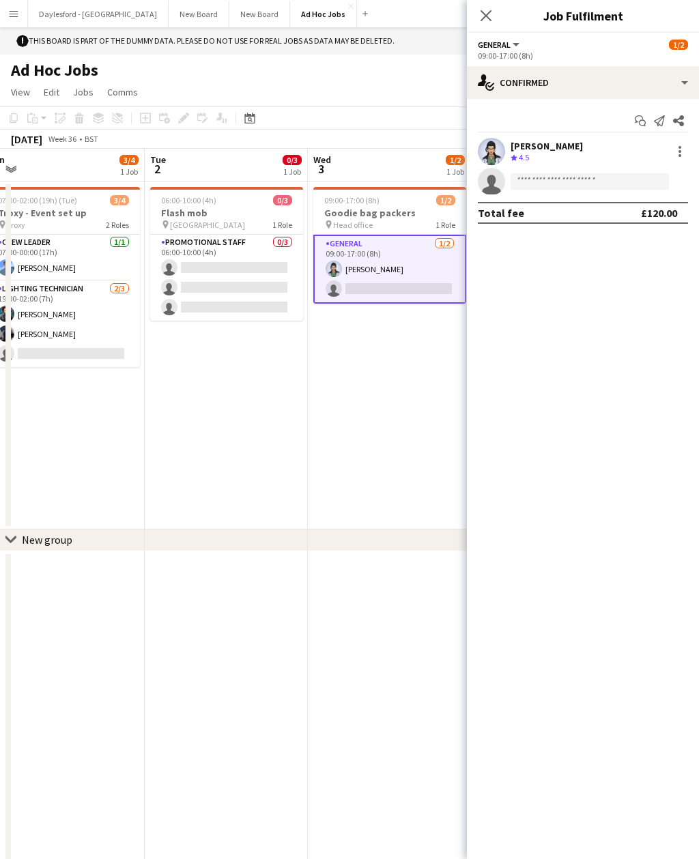
click at [342, 212] on h3 "Goodie bag packers" at bounding box center [389, 213] width 153 height 12
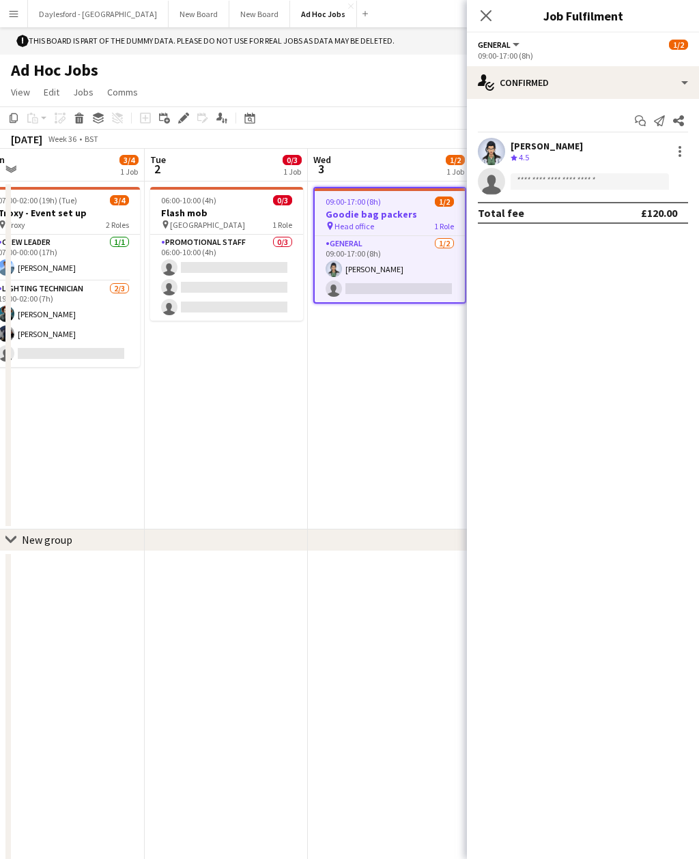
click at [487, 19] on icon "Close pop-in" at bounding box center [485, 15] width 11 height 11
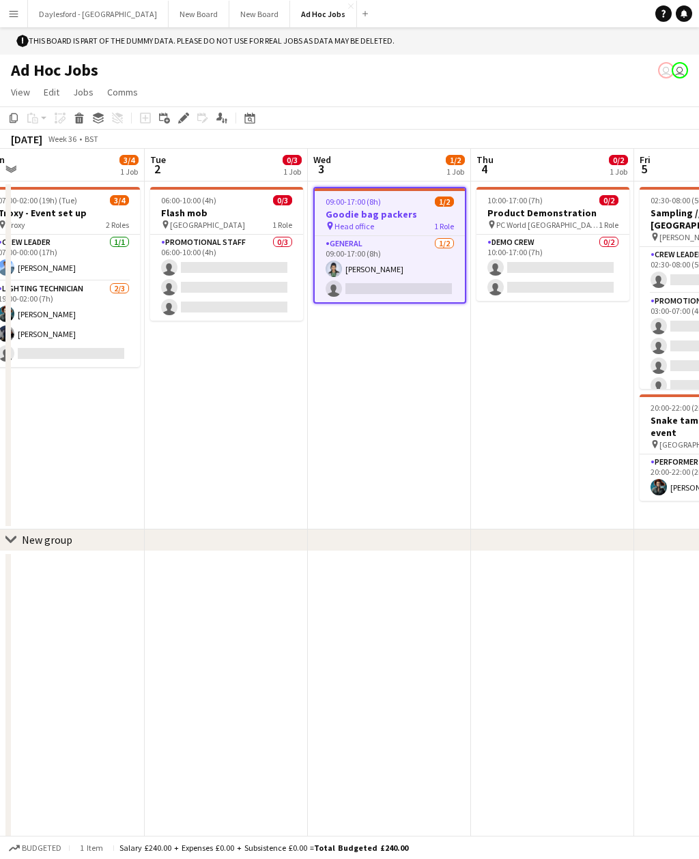
click at [367, 218] on h3 "Goodie bag packers" at bounding box center [390, 214] width 150 height 12
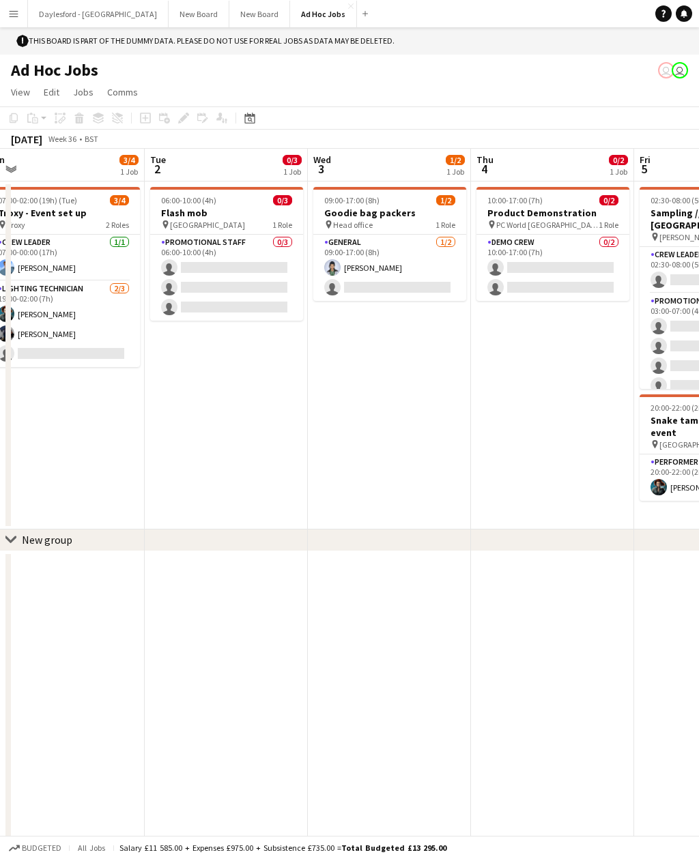
click at [362, 210] on h3 "Goodie bag packers" at bounding box center [389, 213] width 153 height 12
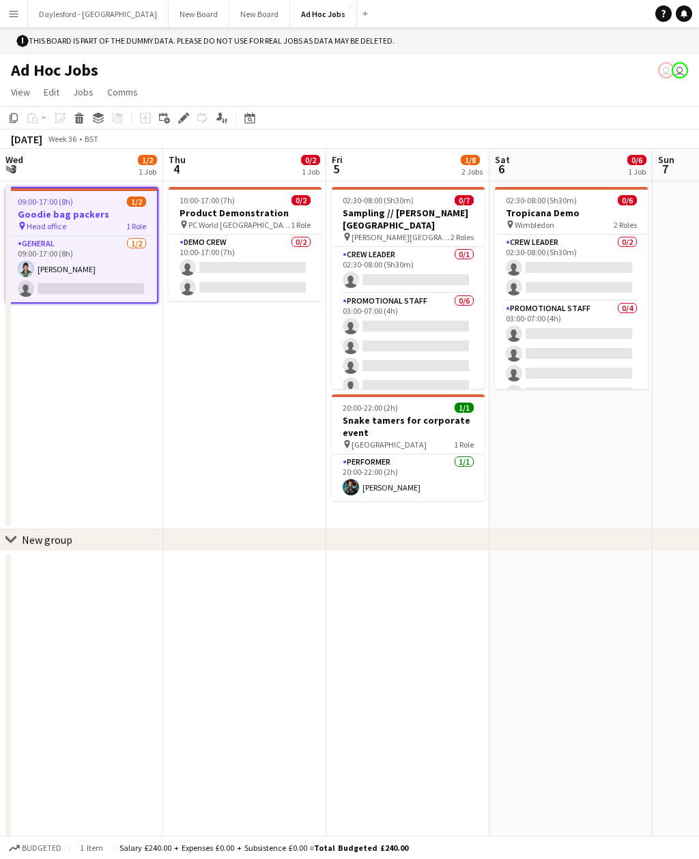
scroll to position [0, 338]
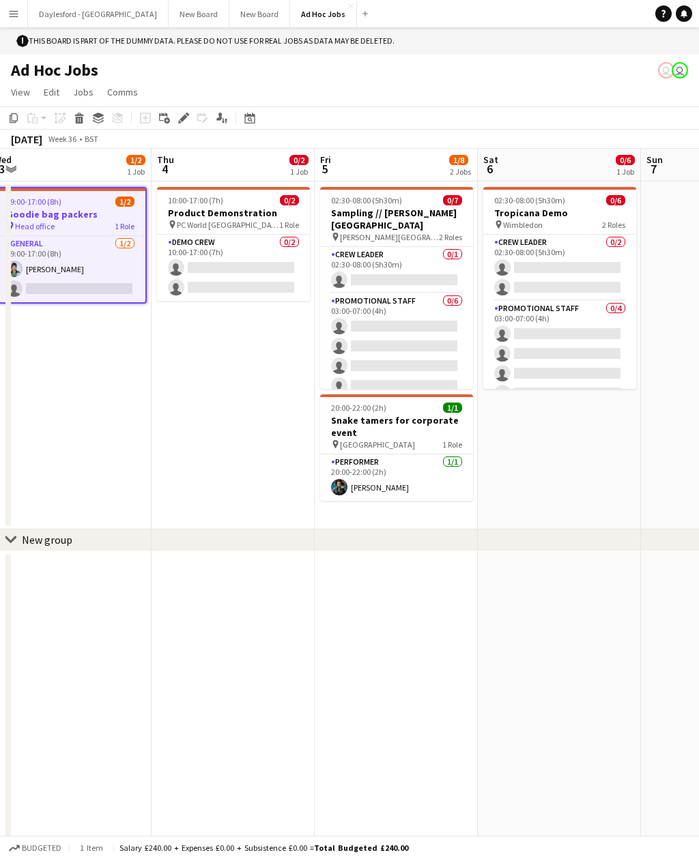
click at [366, 260] on app-card-role "Crew Leader 0/1 02:30-08:00 (5h30m) single-neutral-actions" at bounding box center [396, 270] width 153 height 46
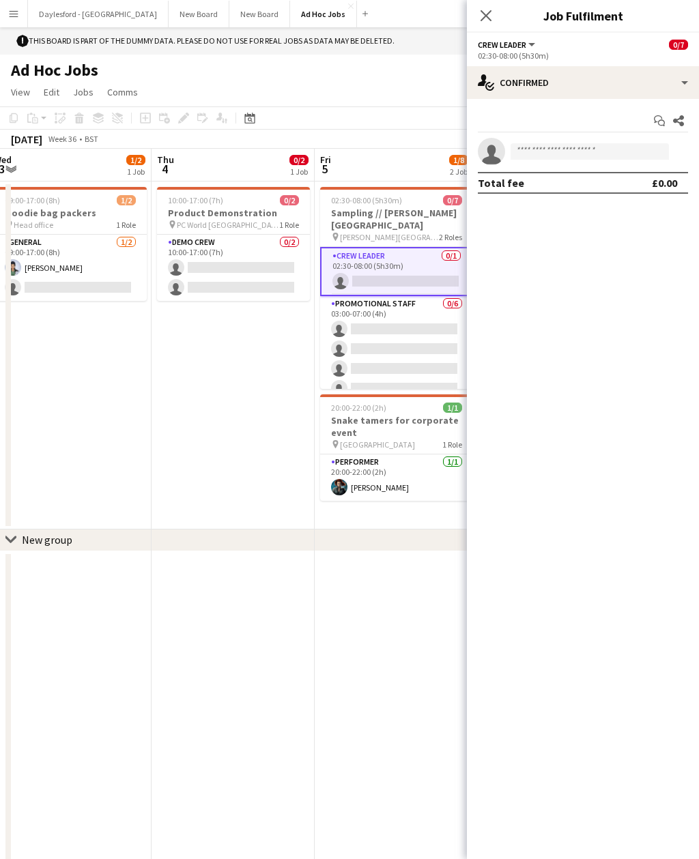
click at [356, 206] on app-job-card "02:30-08:00 (5h30m) 0/7 Sampling // Raynes Park pin Raynes Park 2 Roles Crew Le…" at bounding box center [396, 288] width 153 height 202
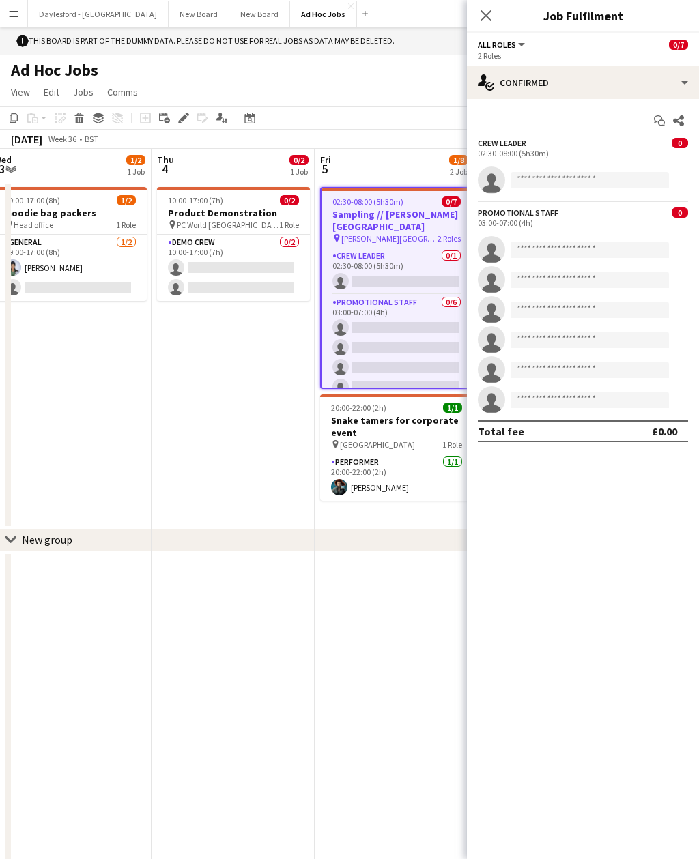
click at [356, 249] on app-card-role "Crew Leader 0/1 02:30-08:00 (5h30m) single-neutral-actions" at bounding box center [396, 271] width 150 height 46
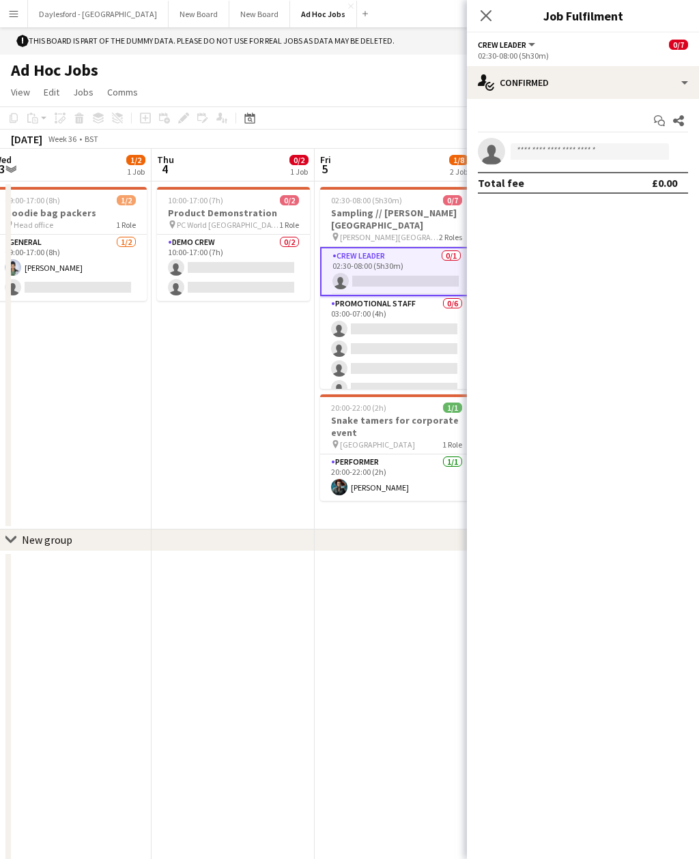
scroll to position [0, 432]
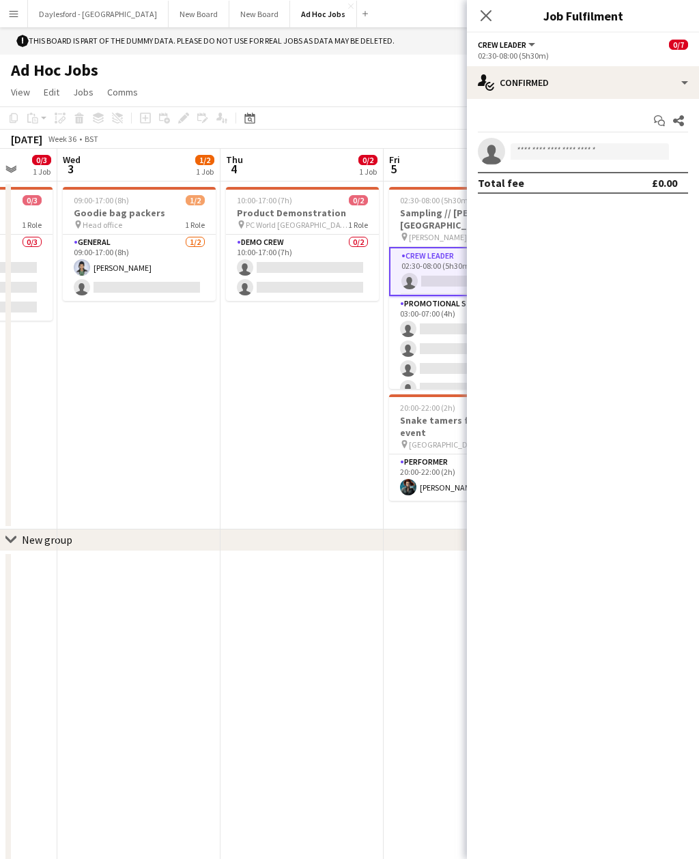
click at [424, 489] on app-card-role "Performer 1/1 20:00-22:00 (2h) Amanda Briggs" at bounding box center [465, 477] width 153 height 46
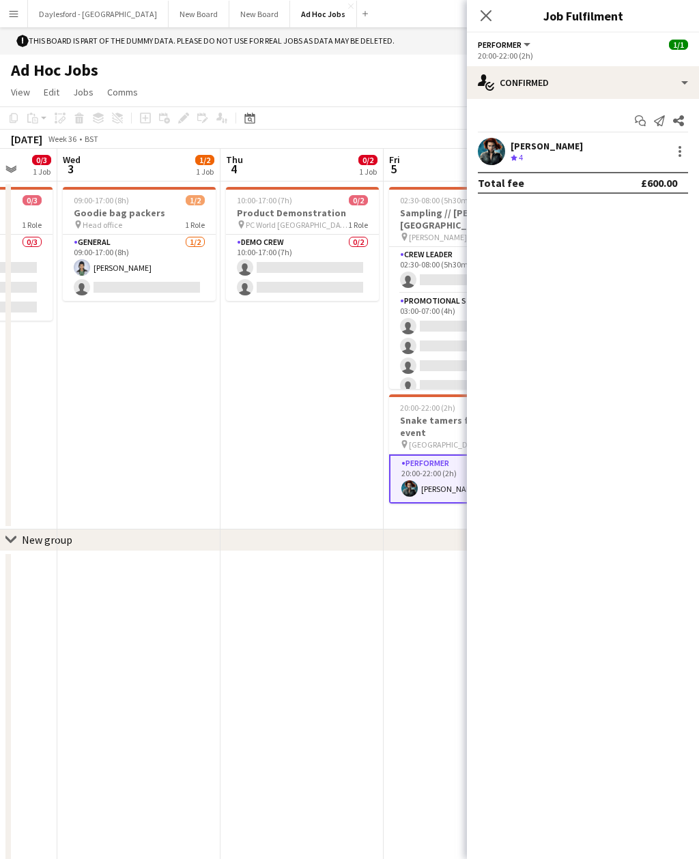
click at [675, 149] on div at bounding box center [679, 151] width 16 height 16
click at [523, 48] on div at bounding box center [349, 429] width 699 height 859
click at [520, 46] on span "Performer" at bounding box center [500, 45] width 44 height 10
click at [500, 94] on li "Performer" at bounding box center [523, 91] width 68 height 12
click at [527, 48] on button "Performer" at bounding box center [505, 45] width 55 height 10
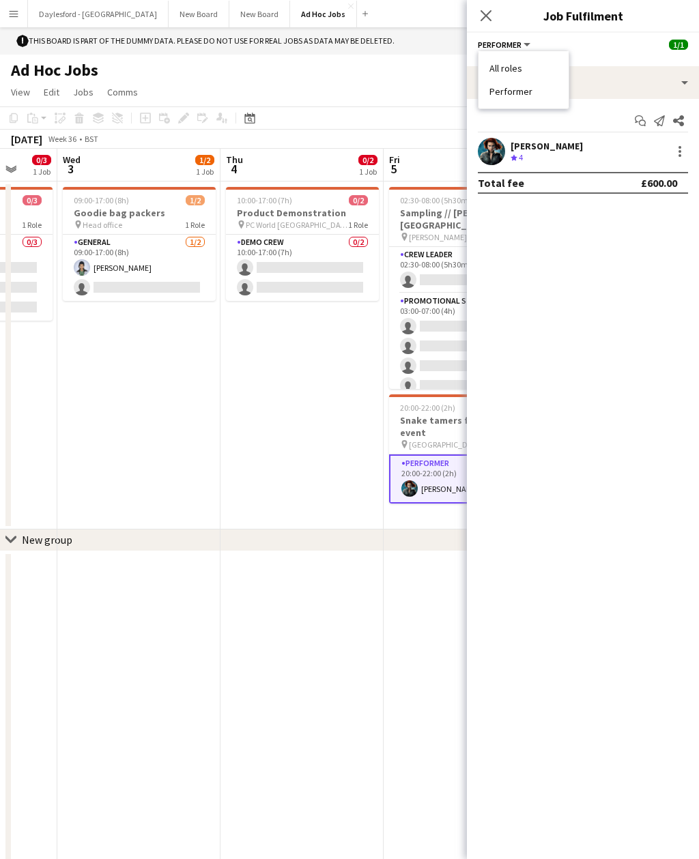
click at [495, 63] on li "All roles" at bounding box center [523, 68] width 68 height 12
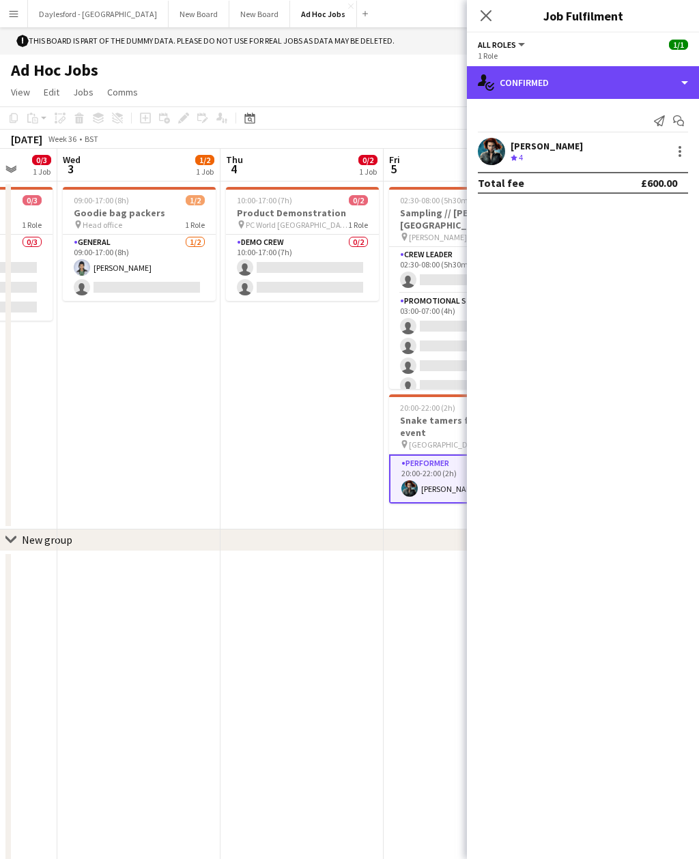
click at [493, 76] on icon "single-neutral-actions-check-2" at bounding box center [486, 82] width 16 height 16
click at [497, 75] on div "single-neutral-actions-check-2 Confirmed" at bounding box center [583, 82] width 232 height 33
click at [499, 78] on div "single-neutral-actions-check-2 Confirmed" at bounding box center [583, 82] width 232 height 33
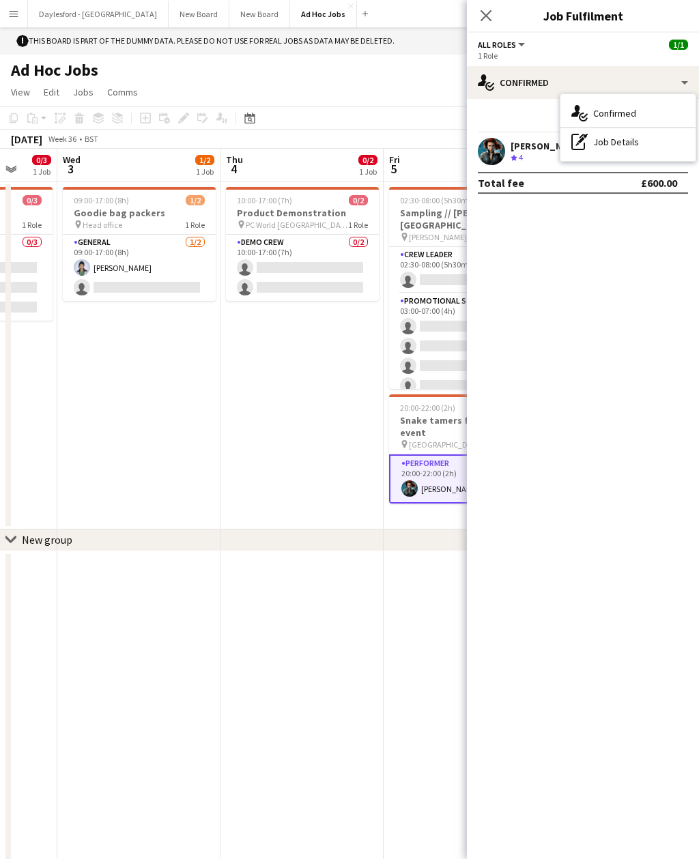
click at [598, 145] on div "pen-write Job Details" at bounding box center [627, 141] width 135 height 27
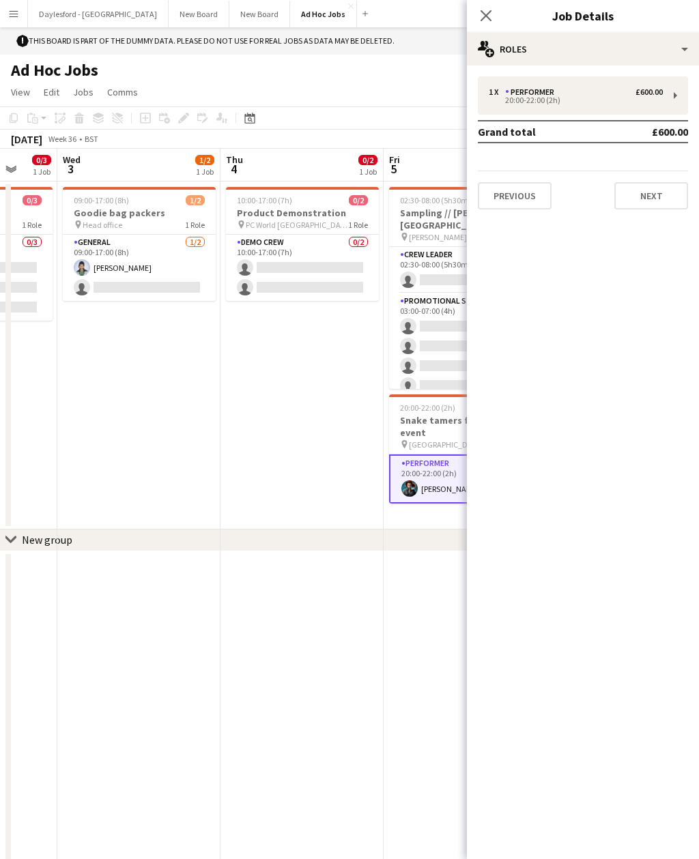
click at [487, 21] on icon "Close pop-in" at bounding box center [485, 15] width 11 height 11
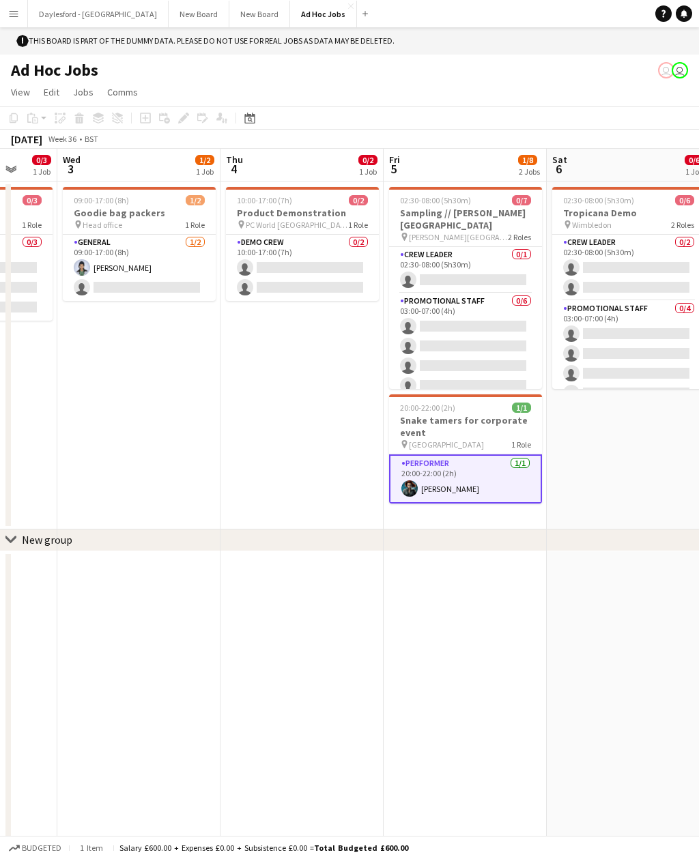
click at [418, 486] on app-card-role "Performer 1/1 20:00-22:00 (2h) Amanda Briggs" at bounding box center [465, 478] width 153 height 49
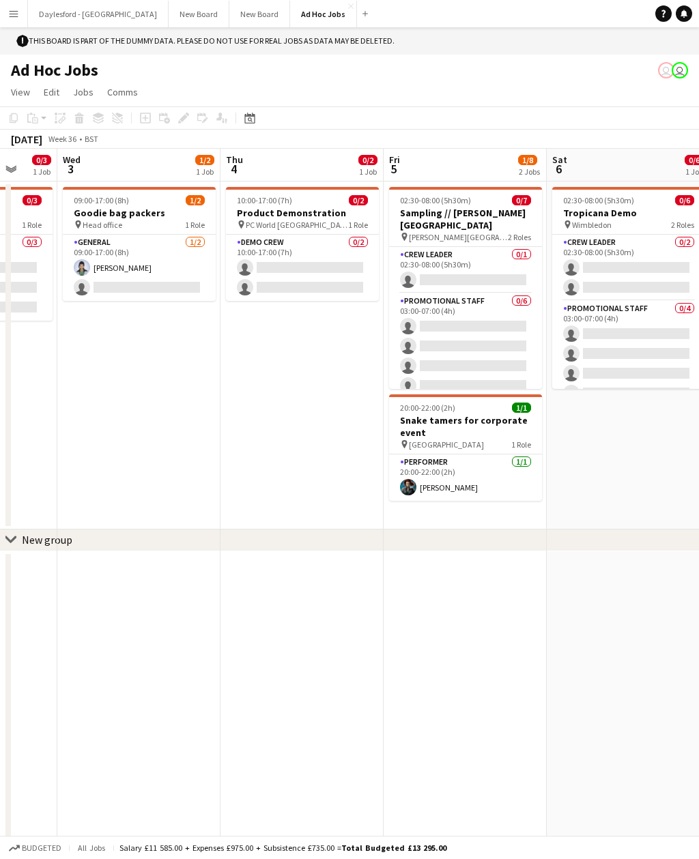
click at [433, 495] on app-card-role "Performer 1/1 20:00-22:00 (2h) Amanda Briggs" at bounding box center [465, 477] width 153 height 46
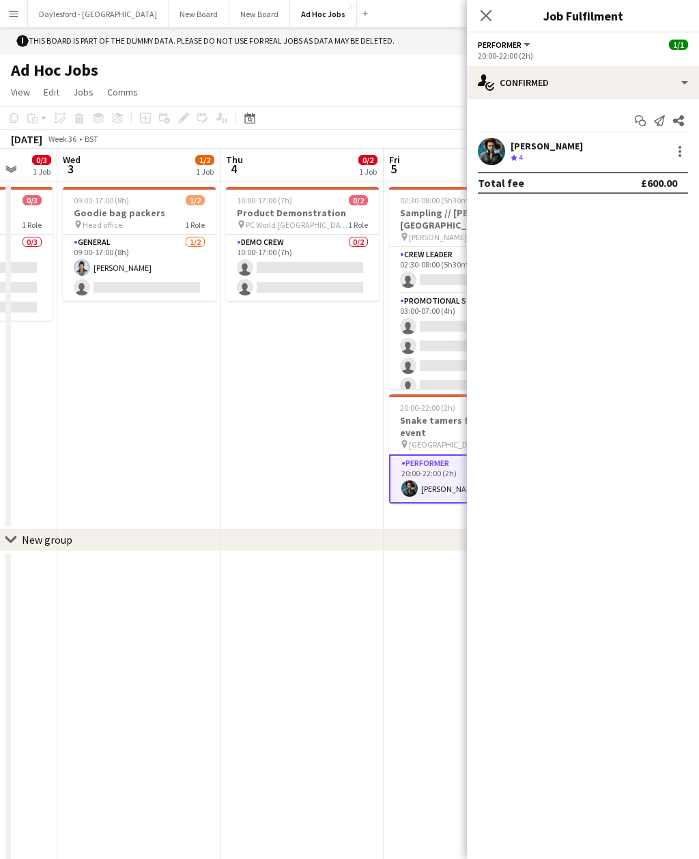
click at [673, 149] on div at bounding box center [679, 151] width 16 height 16
click at [602, 209] on span "Switch crew" at bounding box center [621, 209] width 58 height 12
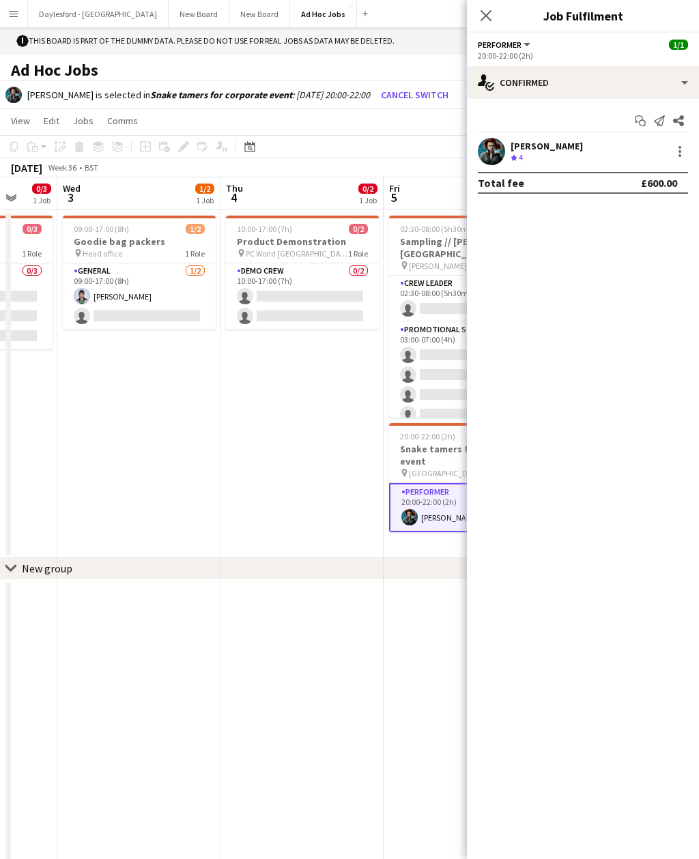
click at [674, 149] on div at bounding box center [679, 151] width 16 height 16
click at [481, 22] on div at bounding box center [349, 429] width 699 height 859
click at [479, 15] on app-icon "Close pop-in" at bounding box center [486, 16] width 16 height 16
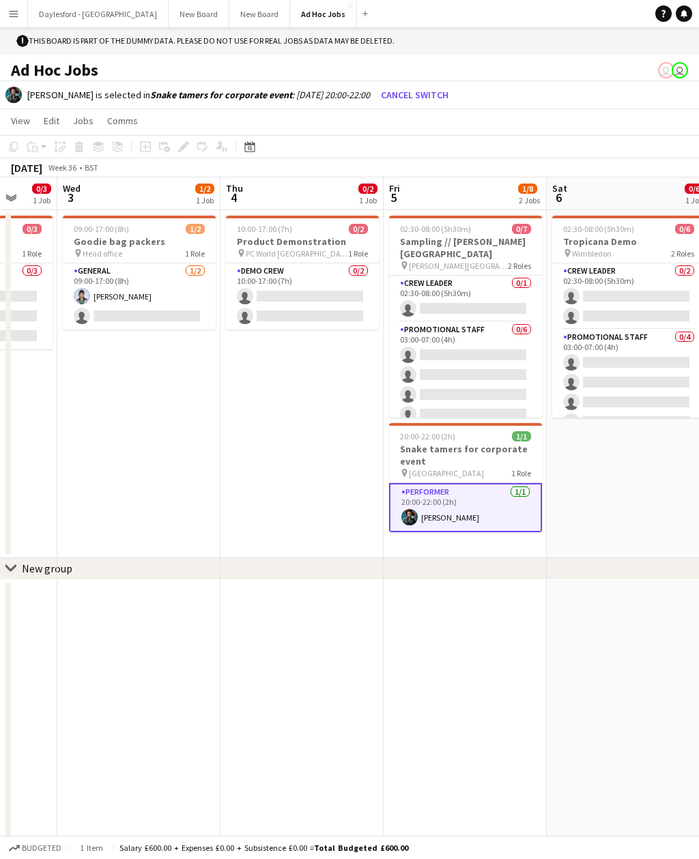
click at [432, 301] on app-card-role "Crew Leader 0/1 02:30-08:00 (5h30m) single-neutral-actions" at bounding box center [465, 299] width 153 height 46
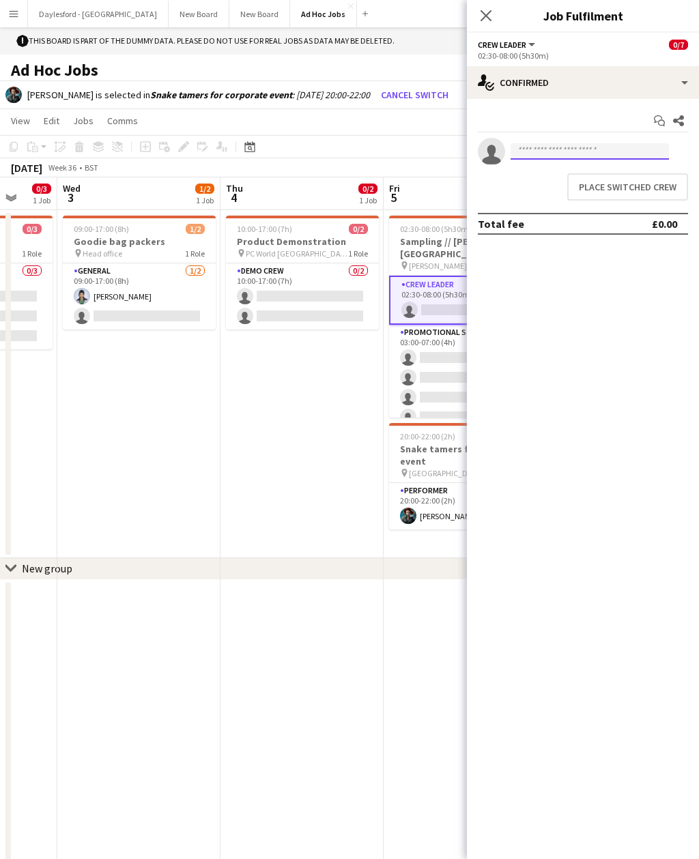
click at [524, 155] on input at bounding box center [589, 151] width 158 height 16
type input "***"
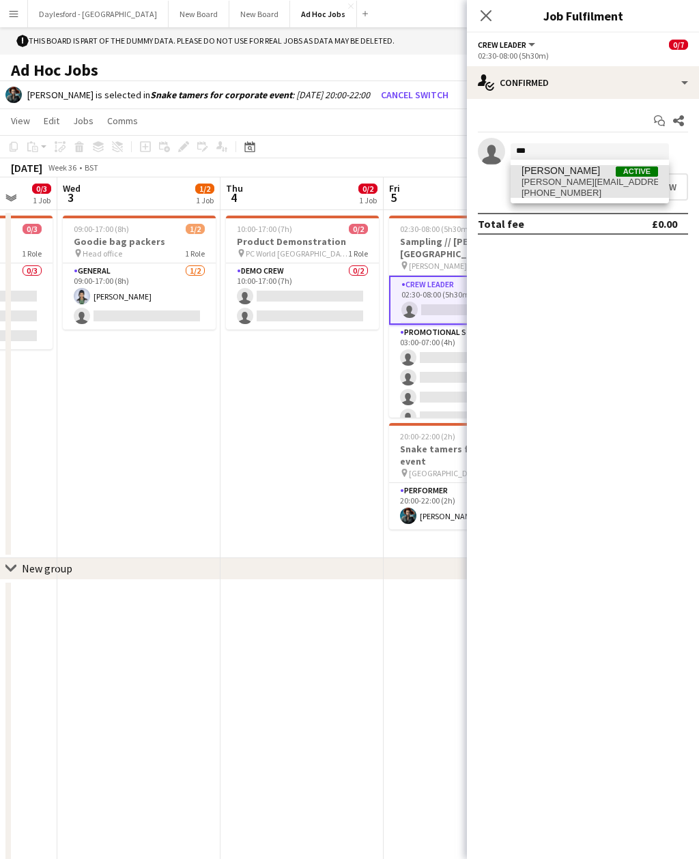
click at [530, 177] on span "clark+demo-1pcm1@liveforce.co" at bounding box center [589, 182] width 136 height 11
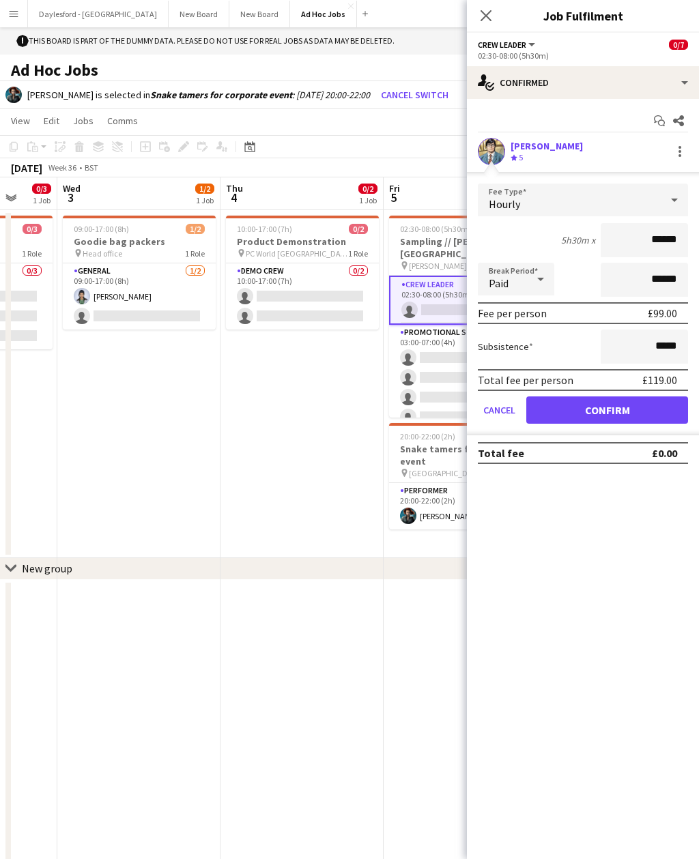
click at [519, 151] on div "Clark Kent" at bounding box center [546, 146] width 72 height 12
click at [521, 147] on div "Clark Kent" at bounding box center [546, 146] width 72 height 12
click at [675, 150] on div at bounding box center [679, 151] width 16 height 16
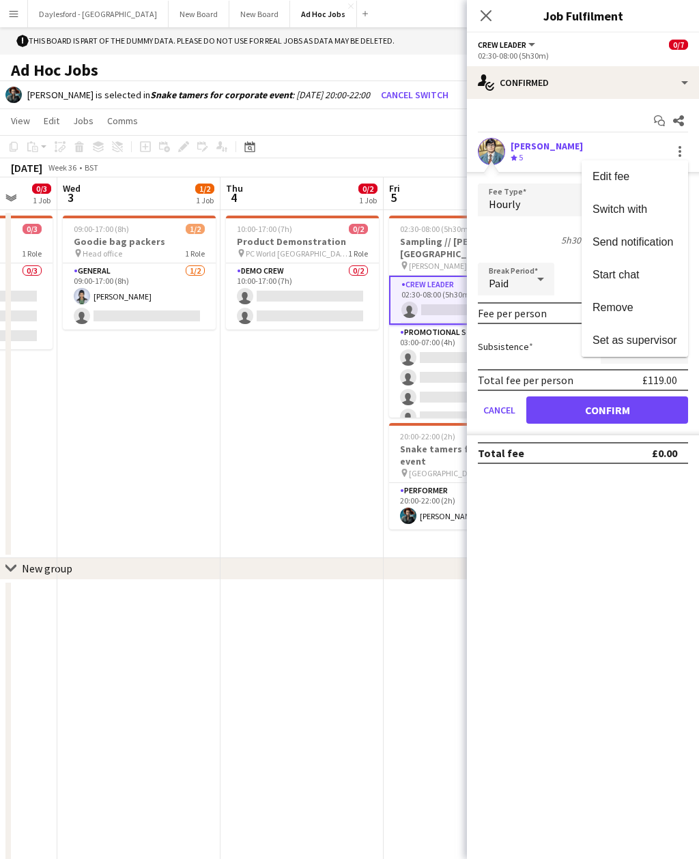
click at [492, 162] on div at bounding box center [349, 429] width 699 height 859
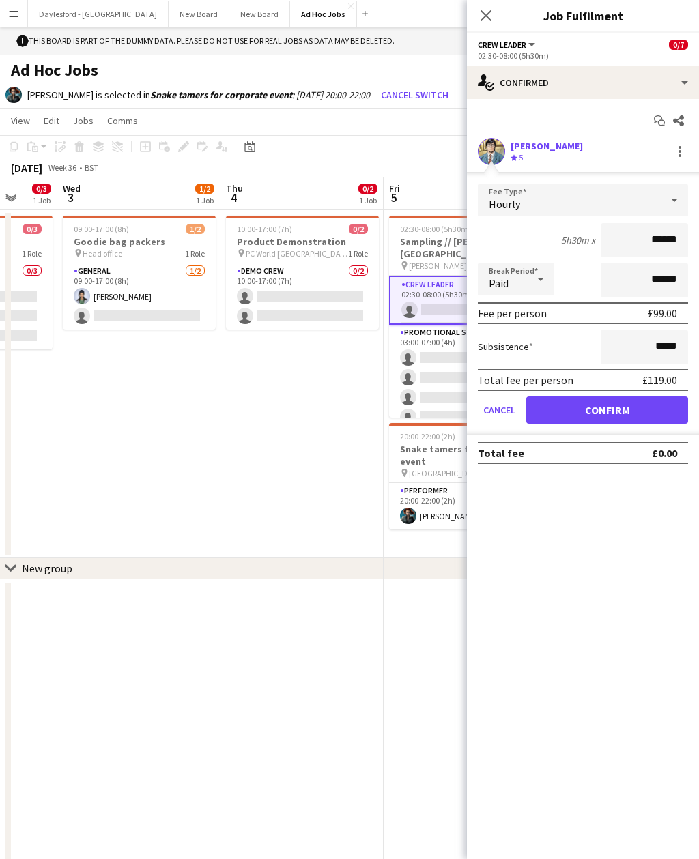
click at [485, 147] on app-user-avatar at bounding box center [491, 151] width 27 height 27
click at [490, 153] on app-user-avatar at bounding box center [491, 151] width 27 height 27
click at [523, 145] on div "Clark Kent" at bounding box center [546, 146] width 72 height 12
click at [525, 148] on div "Clark Kent" at bounding box center [546, 146] width 72 height 12
click at [492, 172] on app-edit-fee "Fee Type Hourly 5h30m x ****** Break Period Paid ****** Fee per person £99.00 S…" at bounding box center [583, 303] width 232 height 263
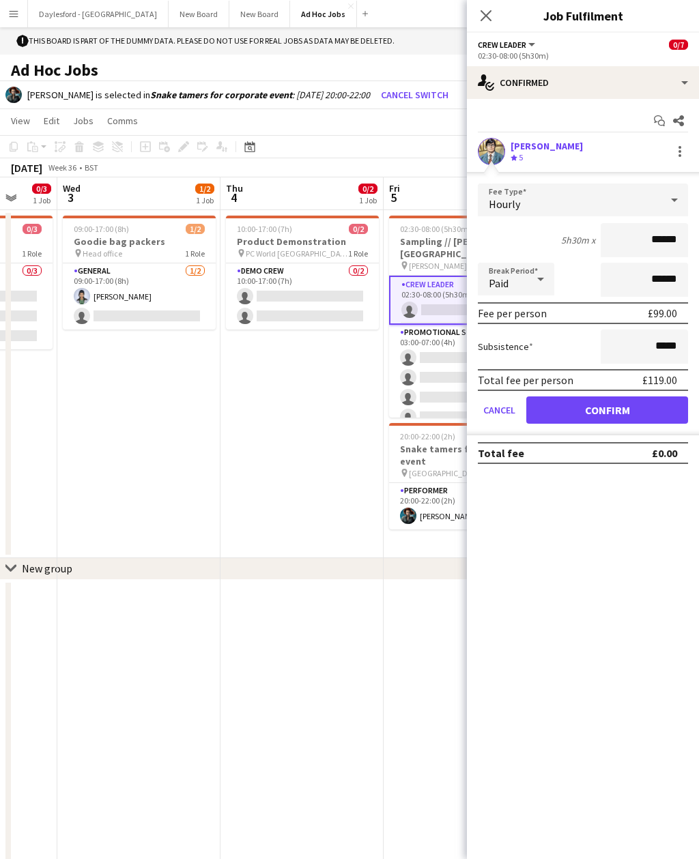
click at [491, 148] on app-user-avatar at bounding box center [491, 151] width 27 height 27
click at [493, 151] on app-user-avatar at bounding box center [491, 151] width 27 height 27
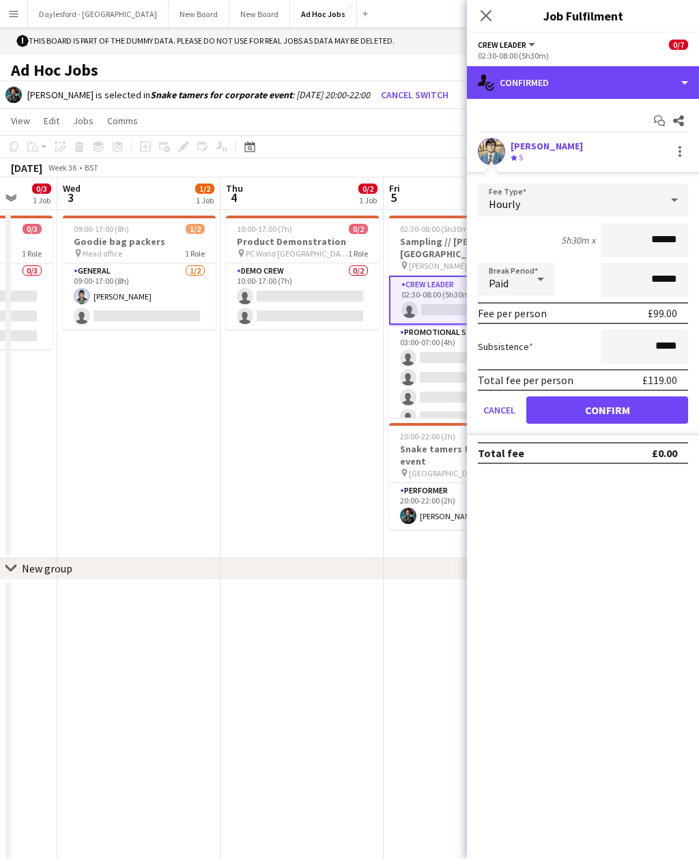
click at [509, 83] on div "single-neutral-actions-check-2 Confirmed" at bounding box center [583, 82] width 232 height 33
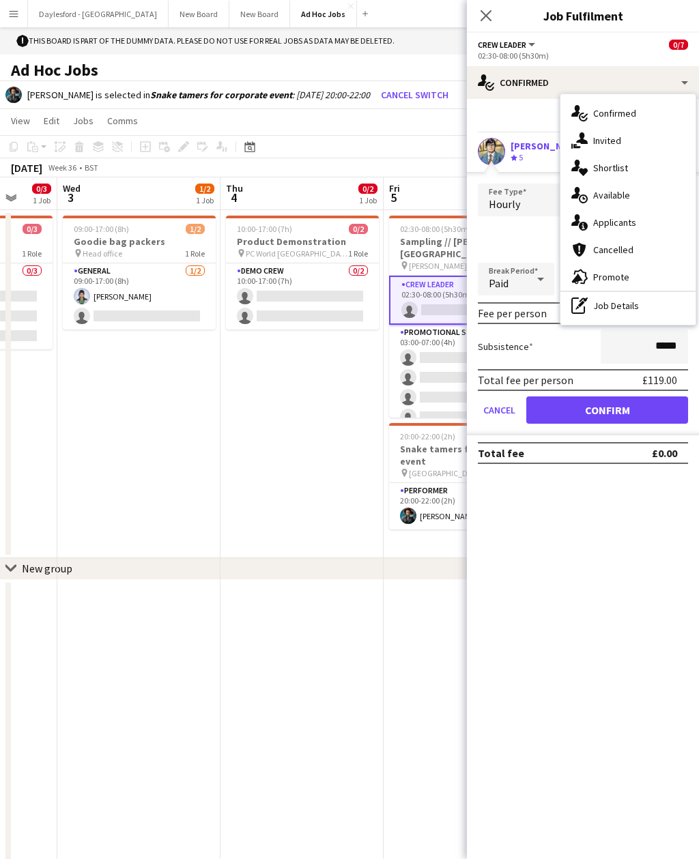
click at [598, 143] on div "single-neutral-actions-share-1 Invited" at bounding box center [627, 140] width 135 height 27
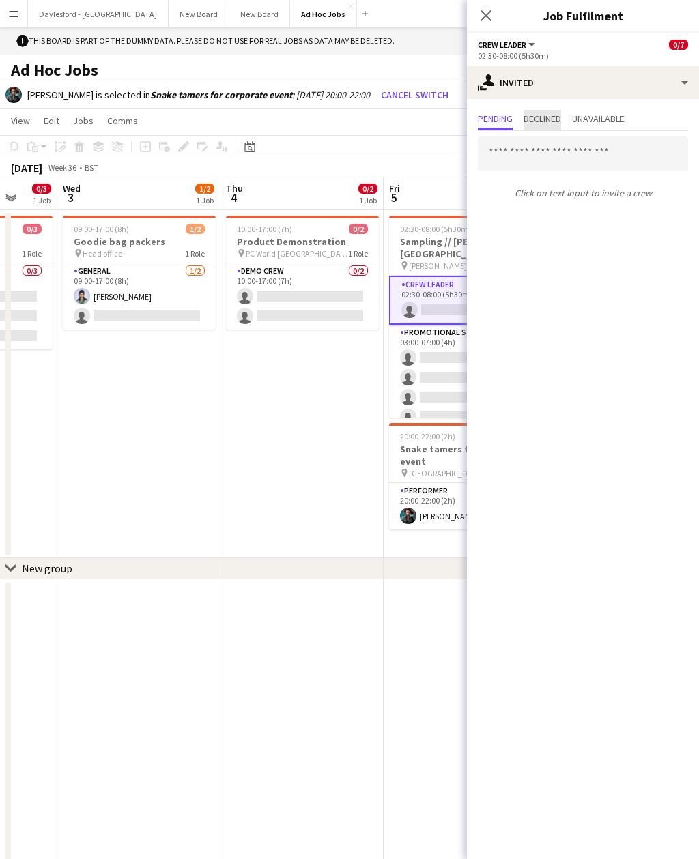
click at [538, 115] on span "Declined" at bounding box center [542, 119] width 38 height 10
click at [602, 127] on span "Unavailable" at bounding box center [598, 120] width 53 height 20
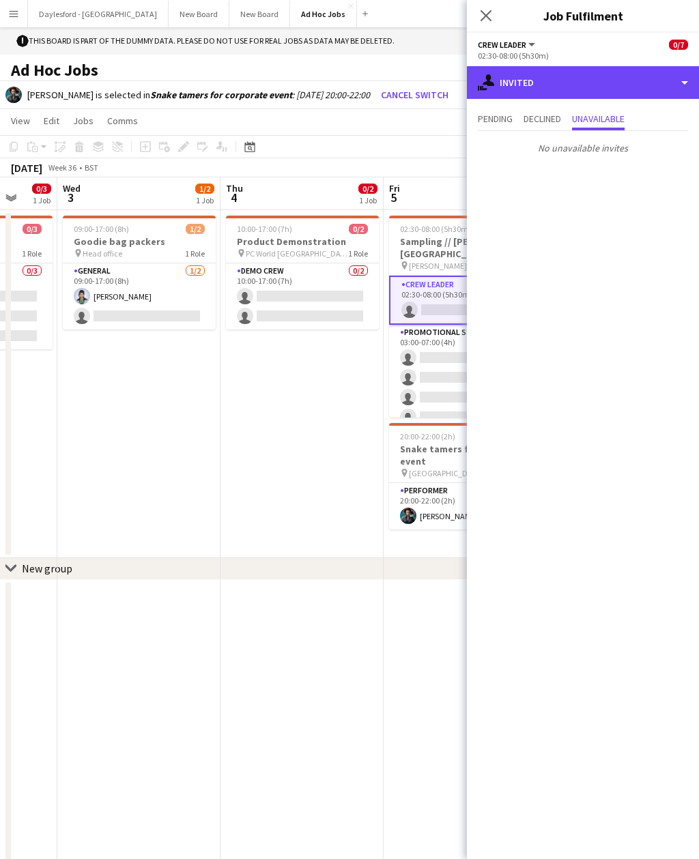
click at [556, 79] on div "single-neutral-actions-share-1 Invited" at bounding box center [583, 82] width 232 height 33
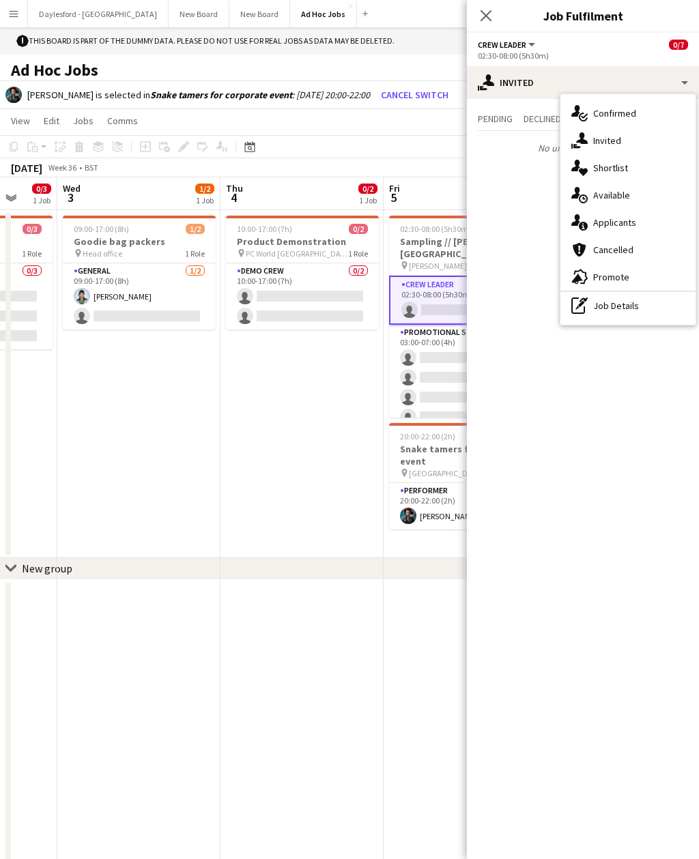
click at [583, 166] on icon "single-neutral-actions-heart" at bounding box center [579, 168] width 16 height 16
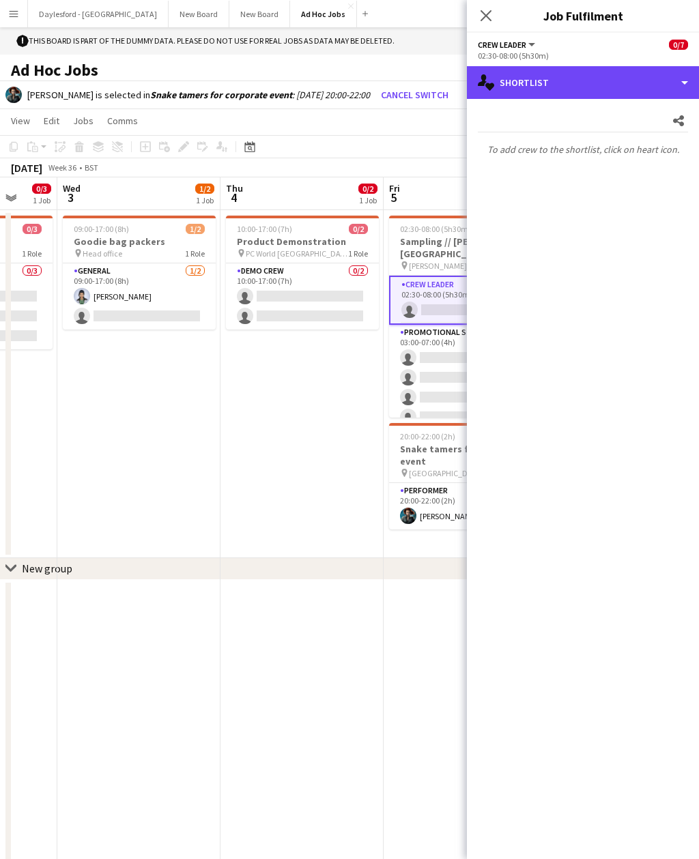
click at [524, 82] on div "single-neutral-actions-heart Shortlist" at bounding box center [583, 82] width 232 height 33
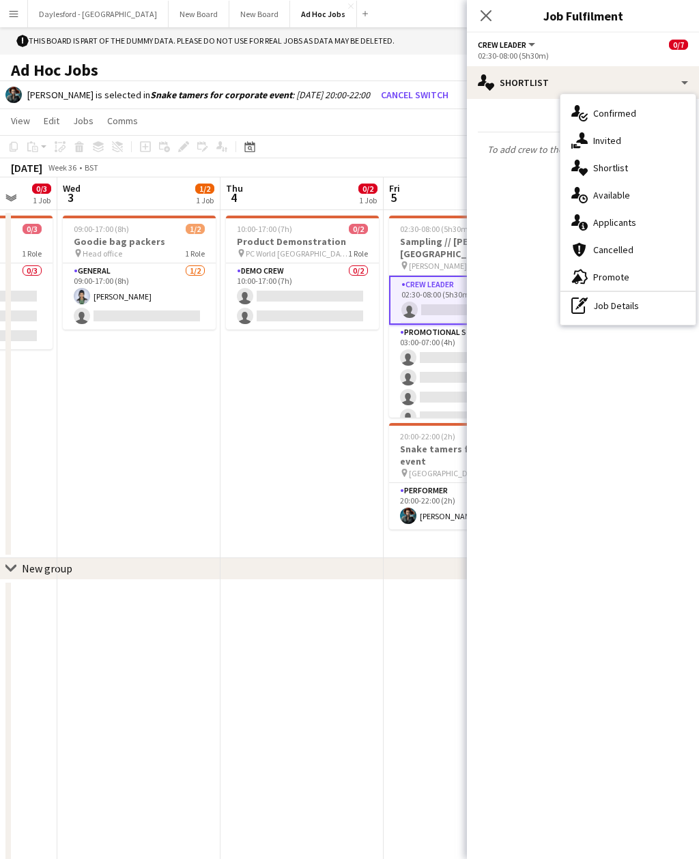
click at [583, 194] on icon "single-neutral-actions-upload" at bounding box center [579, 195] width 16 height 16
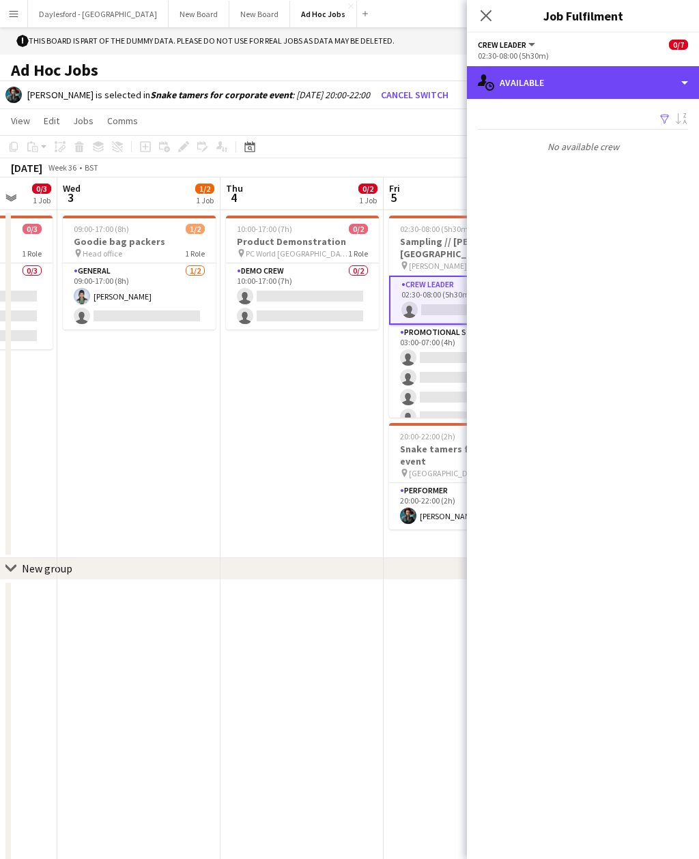
click at [511, 81] on div "single-neutral-actions-upload Available" at bounding box center [583, 82] width 232 height 33
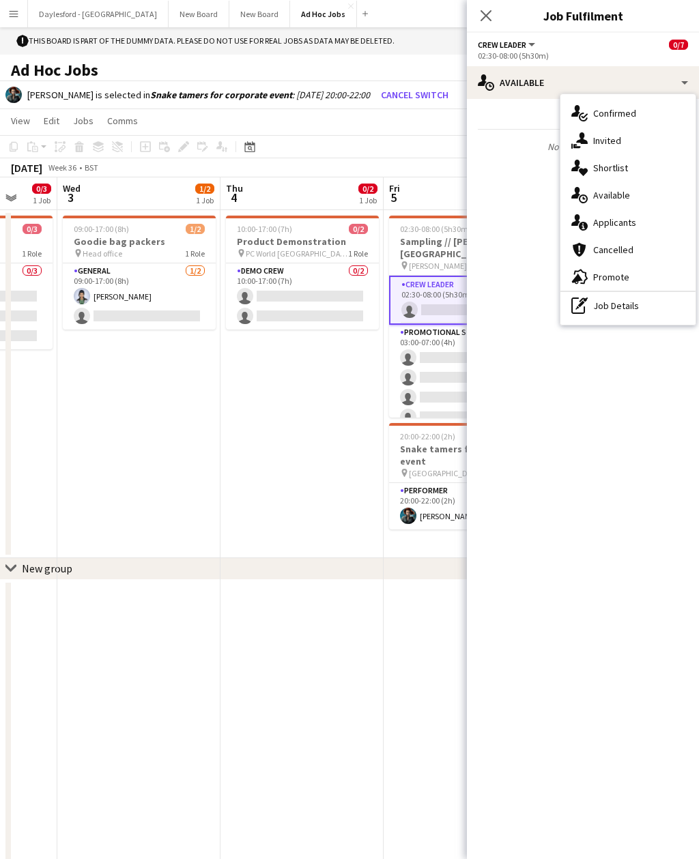
click at [578, 222] on icon at bounding box center [575, 220] width 9 height 12
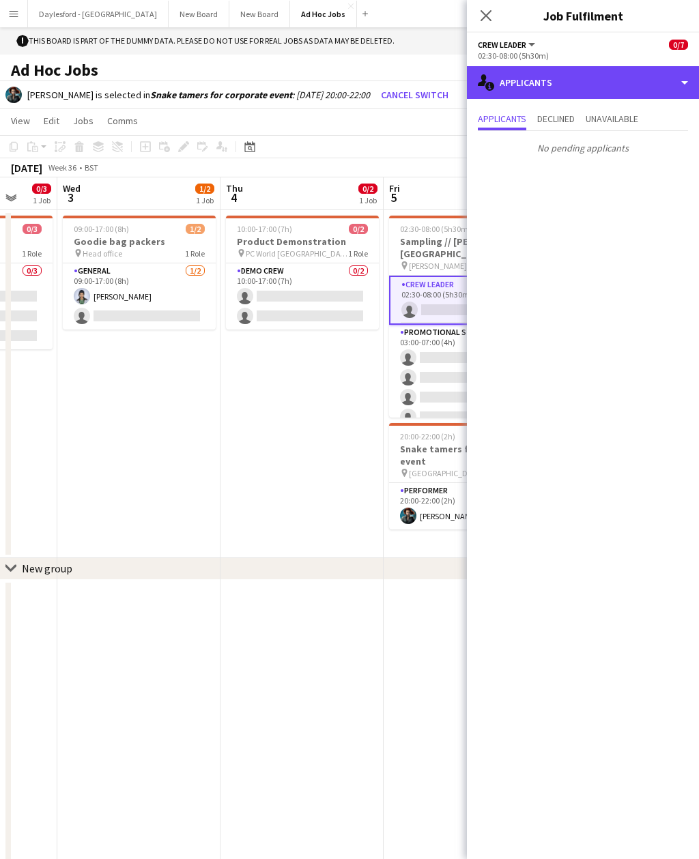
click at [505, 87] on div "single-neutral-actions-information Applicants" at bounding box center [583, 82] width 232 height 33
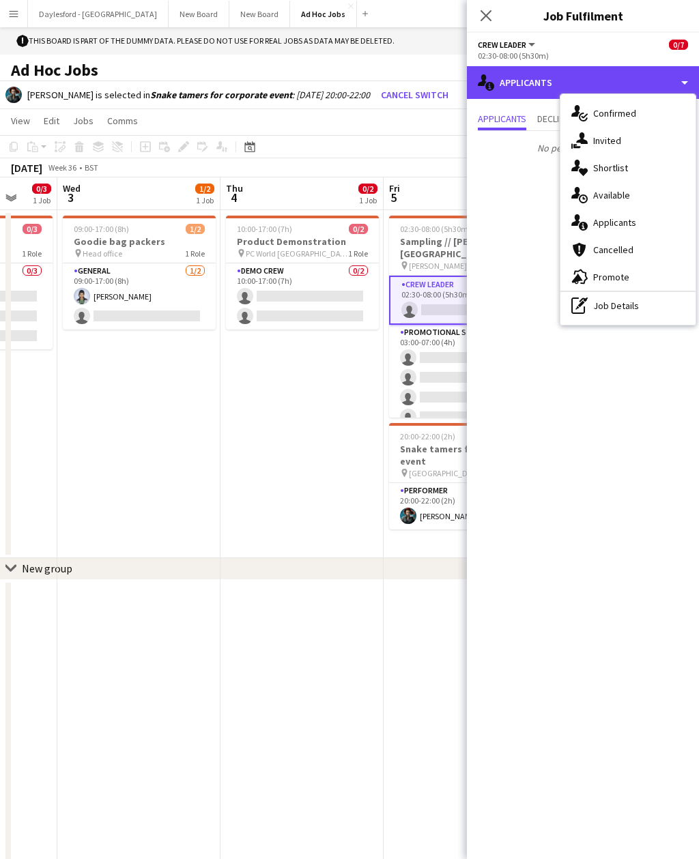
click at [496, 92] on div "single-neutral-actions-information Applicants" at bounding box center [583, 82] width 232 height 33
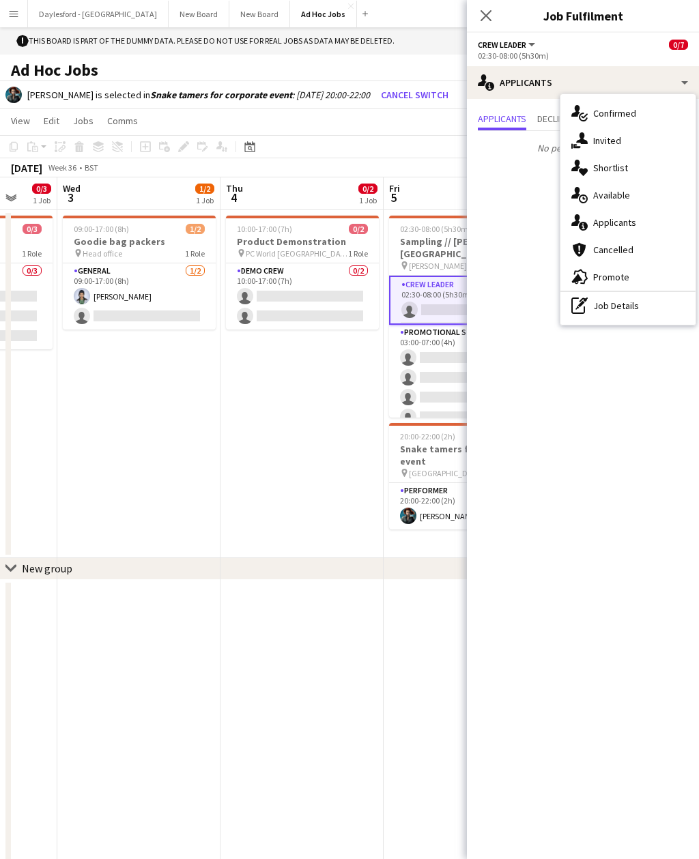
click at [526, 49] on span "Crew Leader" at bounding box center [502, 45] width 48 height 10
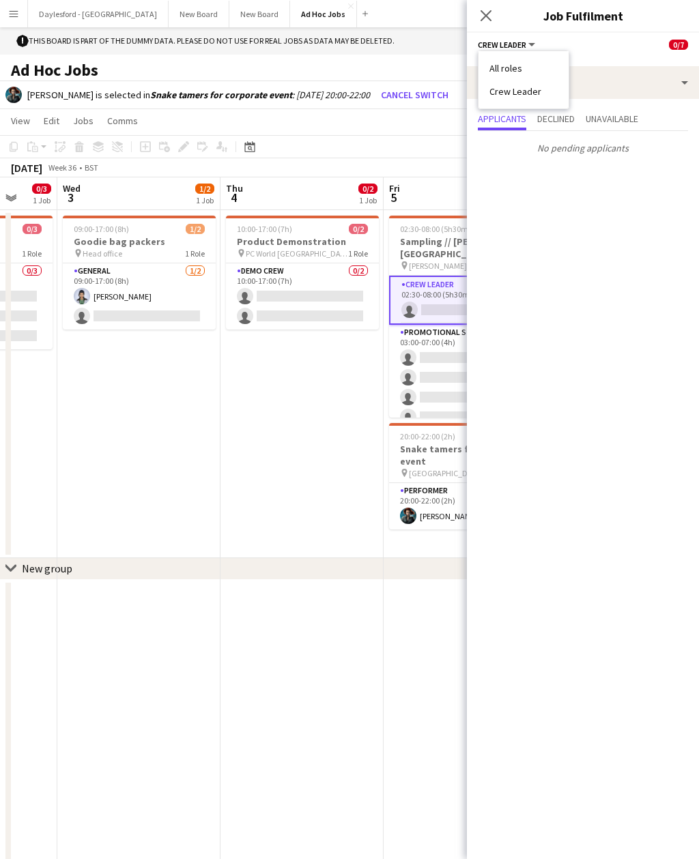
click at [505, 67] on li "All roles" at bounding box center [523, 68] width 68 height 12
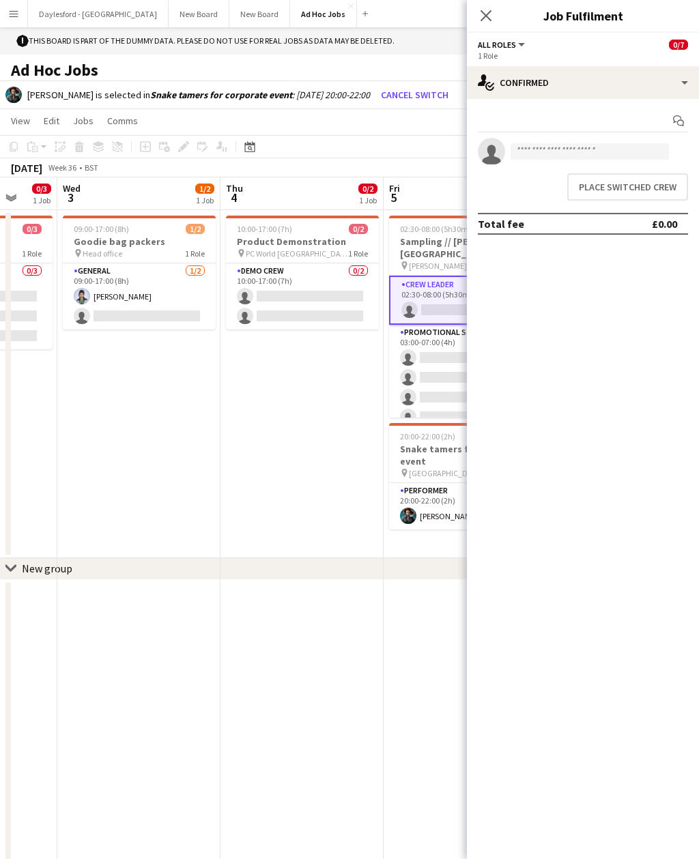
click at [519, 43] on button "All roles" at bounding box center [502, 45] width 49 height 10
click at [506, 93] on li "Crew Leader" at bounding box center [523, 91] width 68 height 12
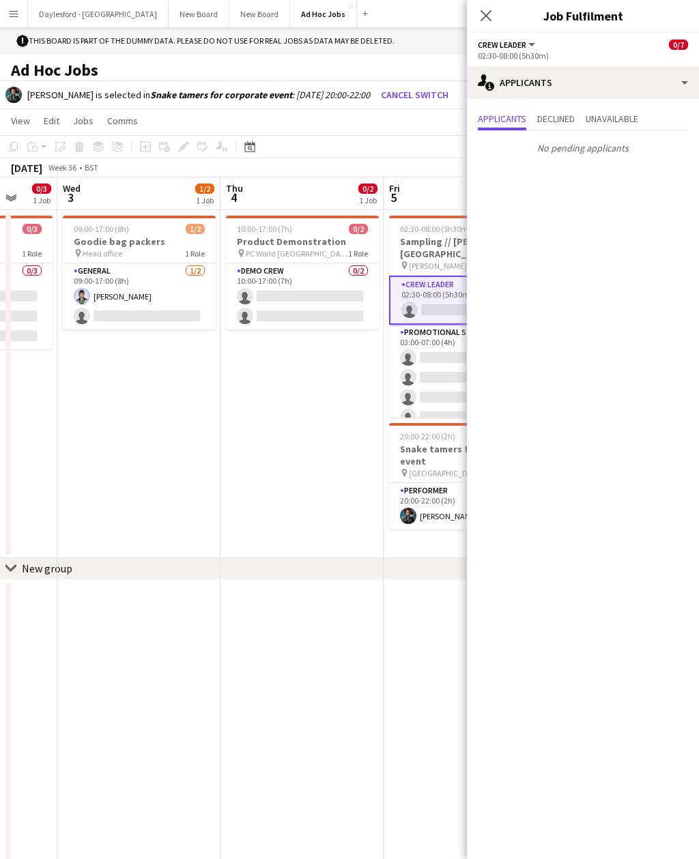
click at [499, 46] on span "Crew Leader" at bounding box center [502, 45] width 48 height 10
click at [497, 63] on li "All roles" at bounding box center [523, 68] width 68 height 12
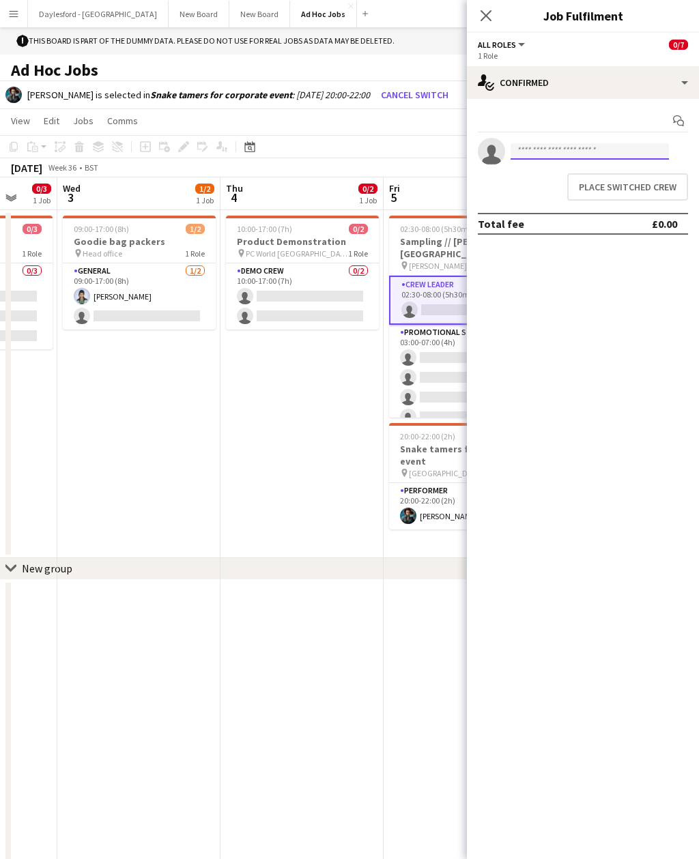
click at [529, 154] on input at bounding box center [589, 151] width 158 height 16
type input "***"
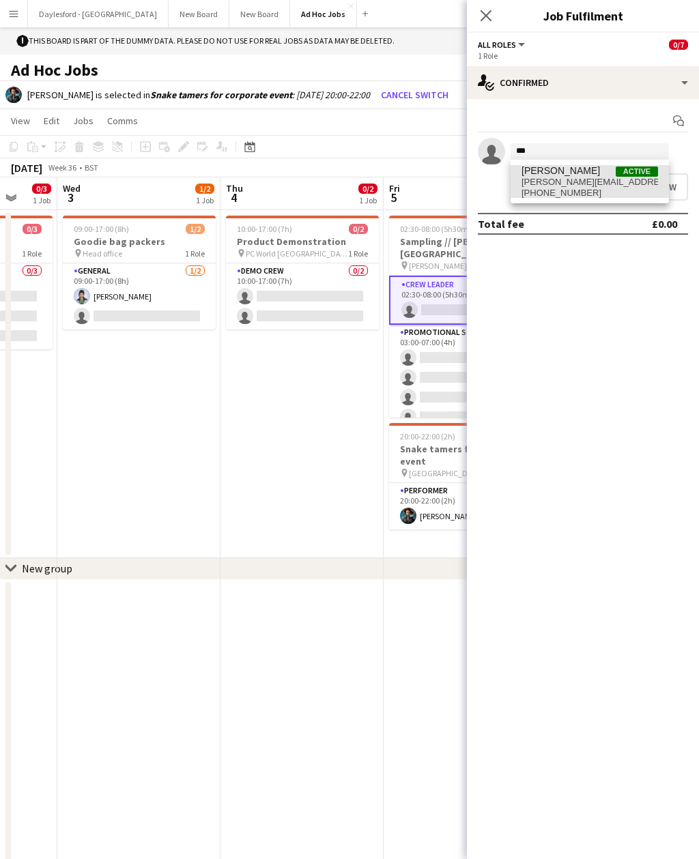
click at [538, 175] on span "Clark Kent" at bounding box center [560, 171] width 78 height 12
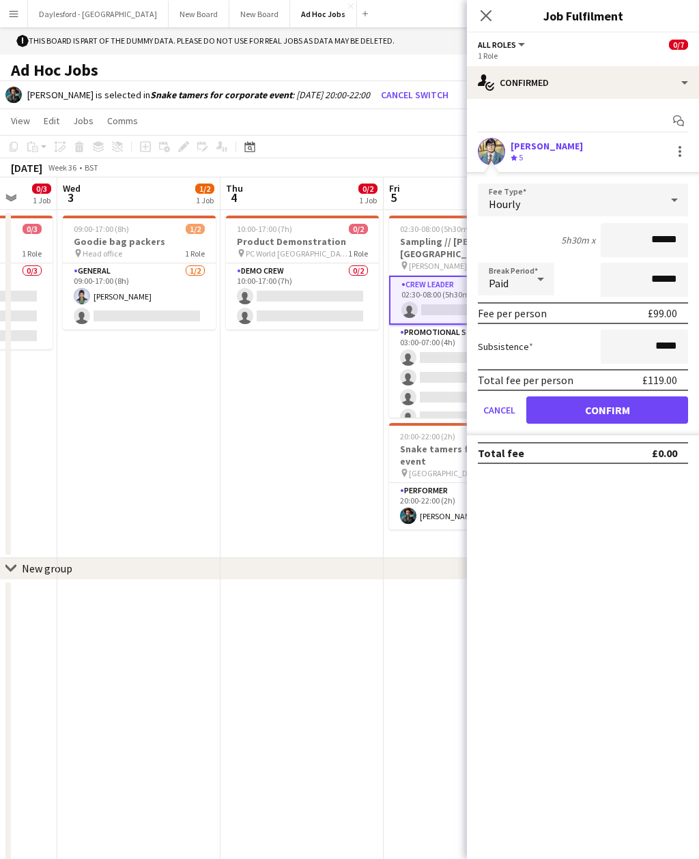
click at [520, 141] on div "Clark Kent" at bounding box center [546, 146] width 72 height 12
click at [529, 145] on div "Clark Kent" at bounding box center [546, 146] width 72 height 12
click at [488, 160] on app-user-avatar at bounding box center [491, 151] width 27 height 27
click at [482, 160] on app-user-avatar at bounding box center [491, 151] width 27 height 27
click at [480, 155] on app-user-avatar at bounding box center [491, 151] width 27 height 27
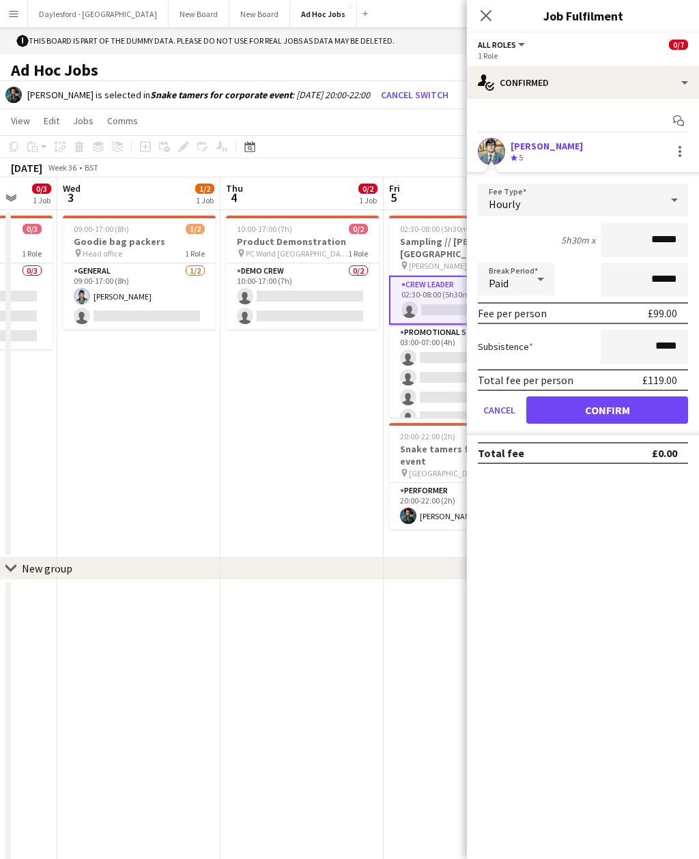
click at [684, 151] on div at bounding box center [679, 151] width 16 height 16
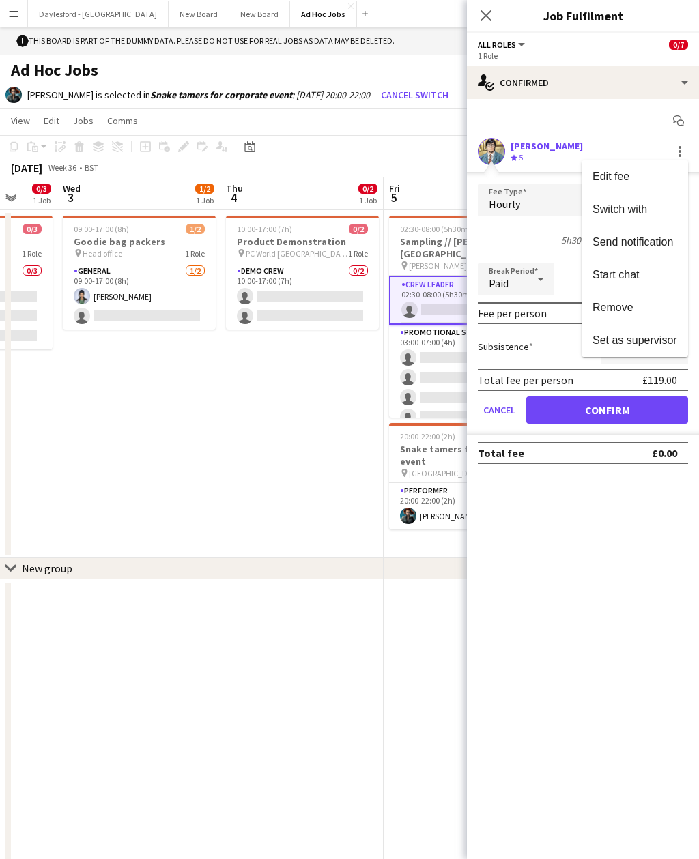
click at [599, 178] on span "Edit fee" at bounding box center [610, 177] width 37 height 12
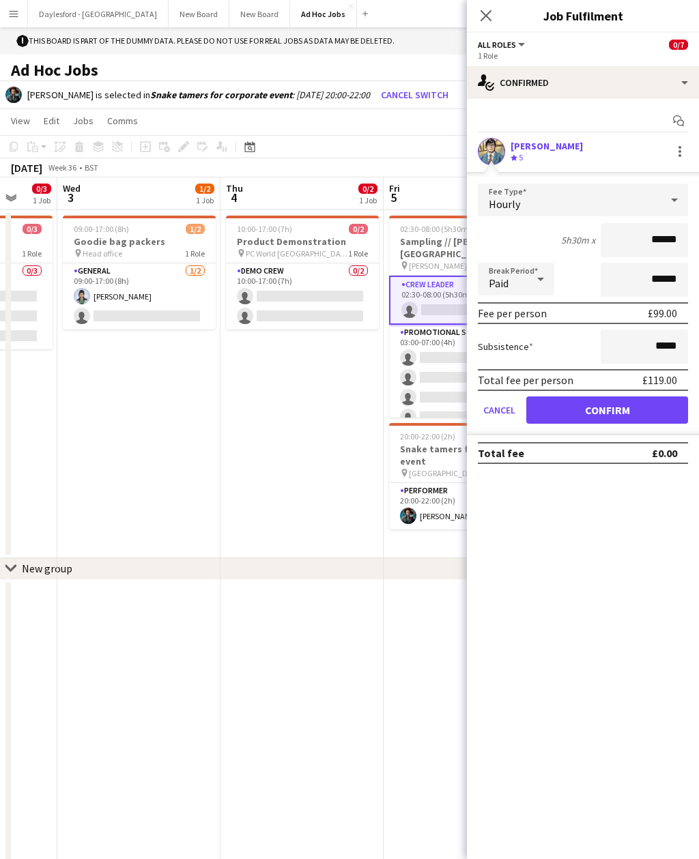
click at [658, 147] on div "Clark Kent Crew rating 5" at bounding box center [583, 151] width 232 height 27
click at [673, 151] on div at bounding box center [679, 151] width 16 height 16
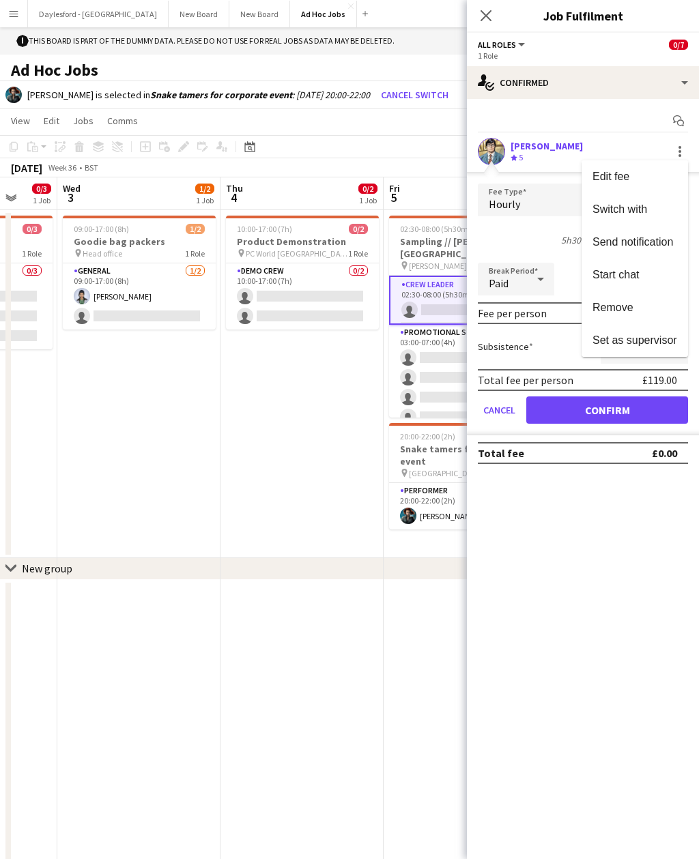
click at [500, 155] on div at bounding box center [349, 429] width 699 height 859
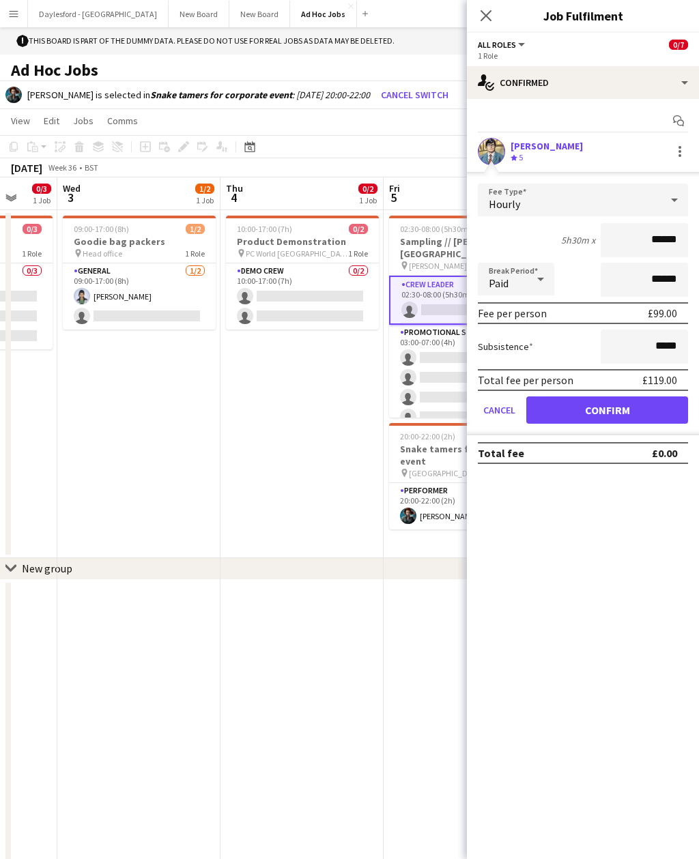
click at [488, 148] on app-user-avatar at bounding box center [491, 151] width 27 height 27
click at [491, 155] on app-user-avatar at bounding box center [491, 151] width 27 height 27
click at [482, 21] on icon "Close pop-in" at bounding box center [485, 15] width 11 height 11
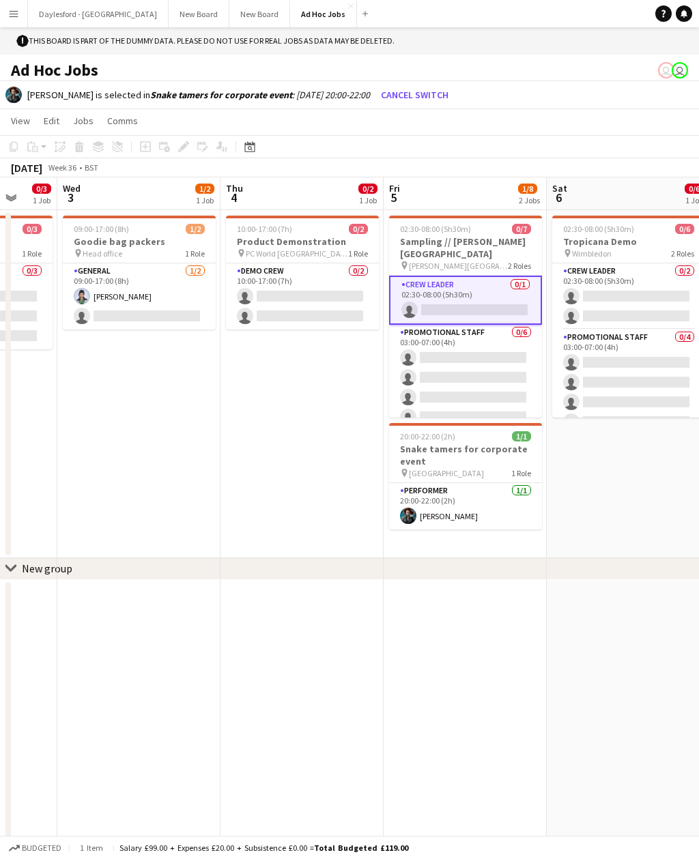
click at [72, 23] on button "Daylesford - Heritage House Close" at bounding box center [98, 14] width 141 height 27
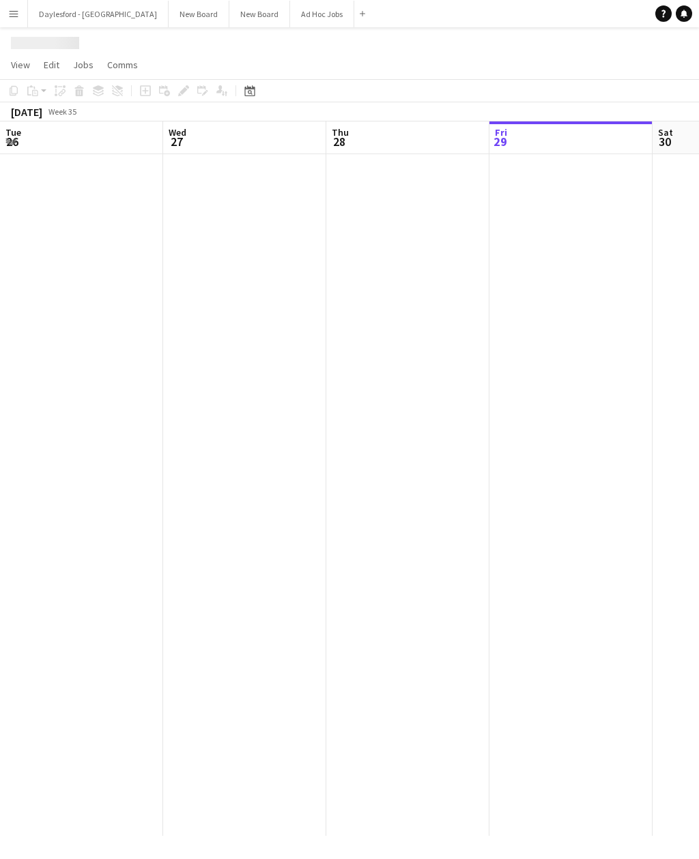
scroll to position [0, 326]
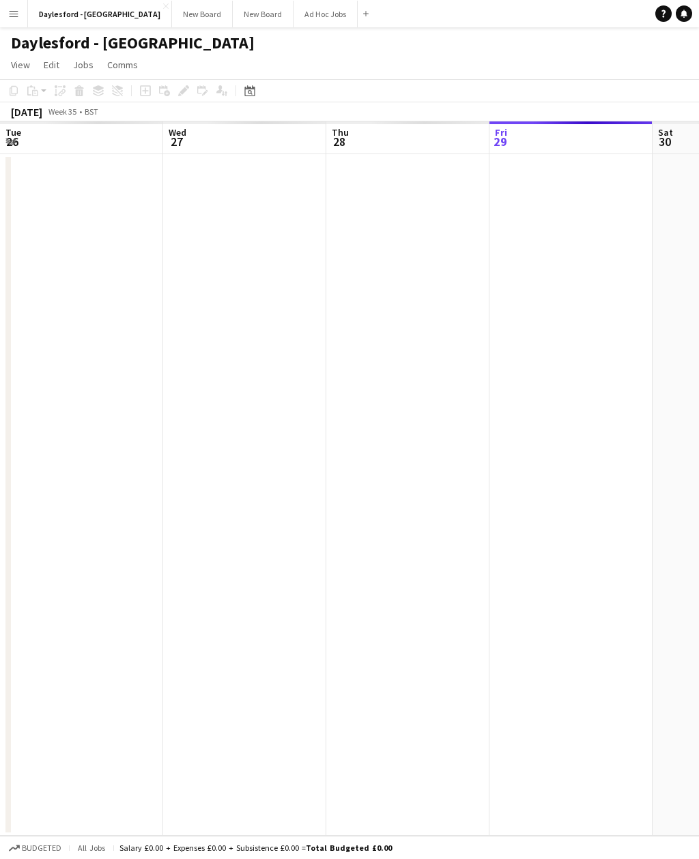
scroll to position [0, 326]
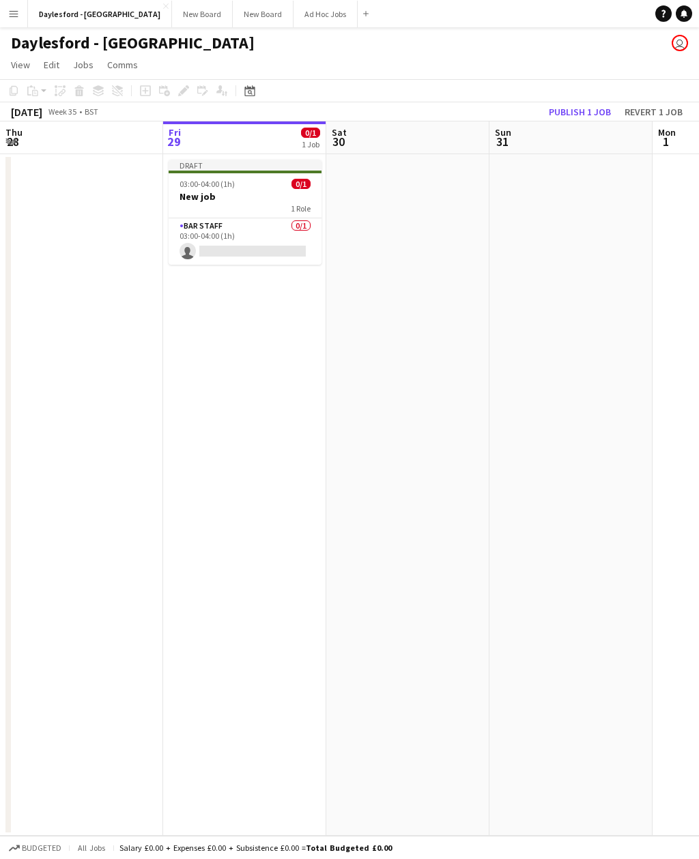
click at [11, 17] on app-icon "Menu" at bounding box center [13, 13] width 11 height 11
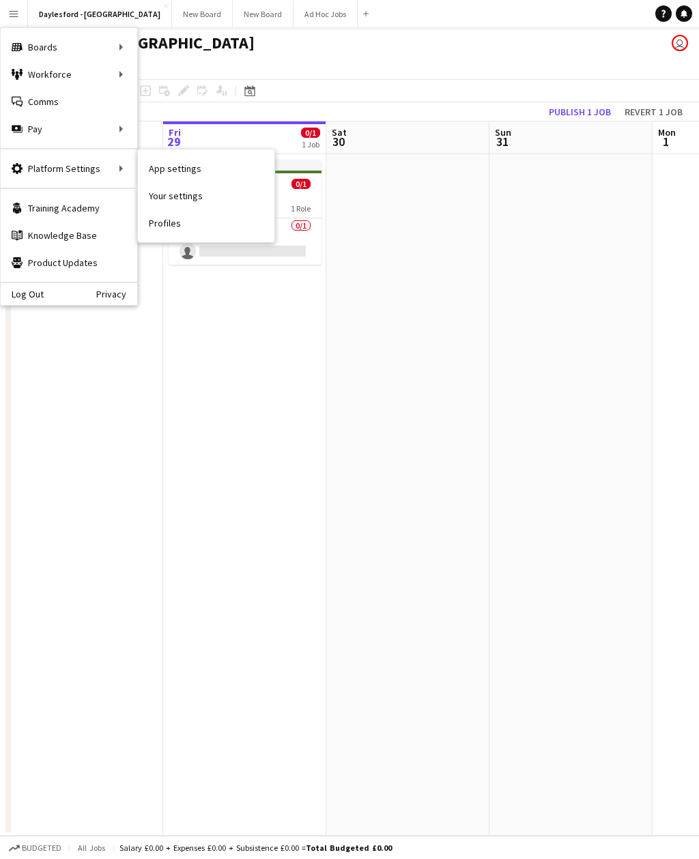
click at [161, 196] on link "Your settings" at bounding box center [206, 195] width 136 height 27
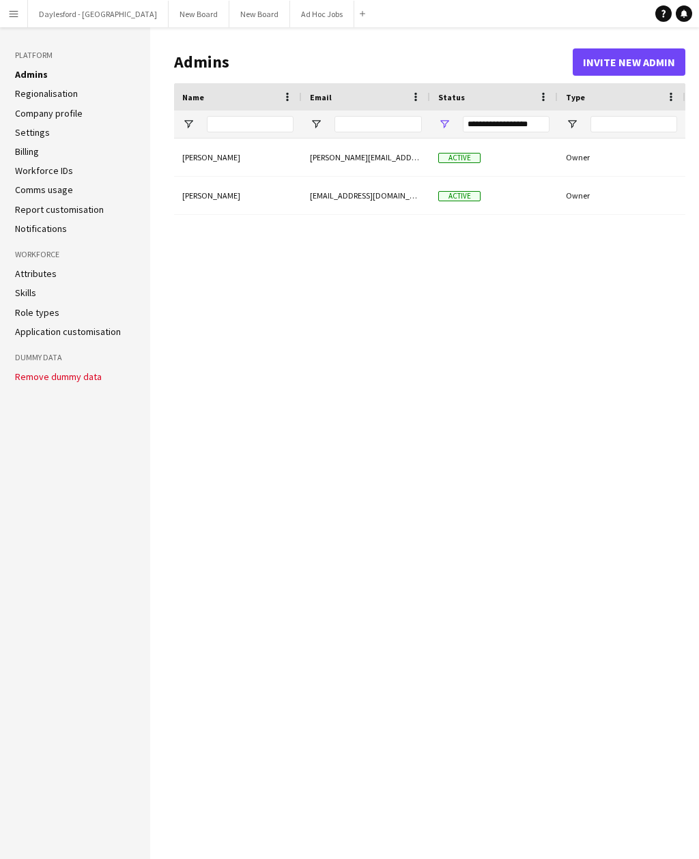
click at [10, 16] on app-icon "Menu" at bounding box center [13, 13] width 11 height 11
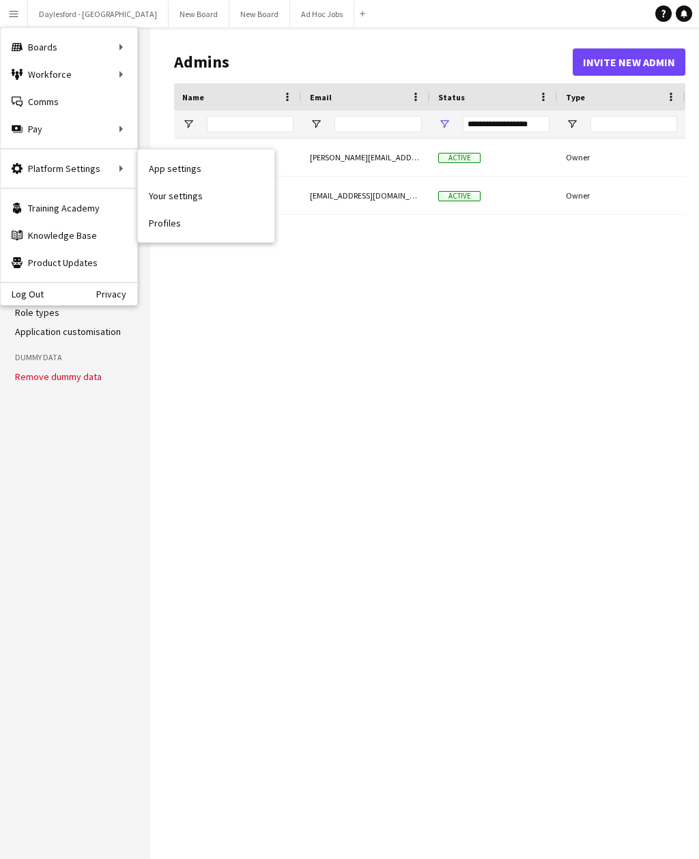
click at [154, 220] on link "Profiles" at bounding box center [206, 222] width 136 height 27
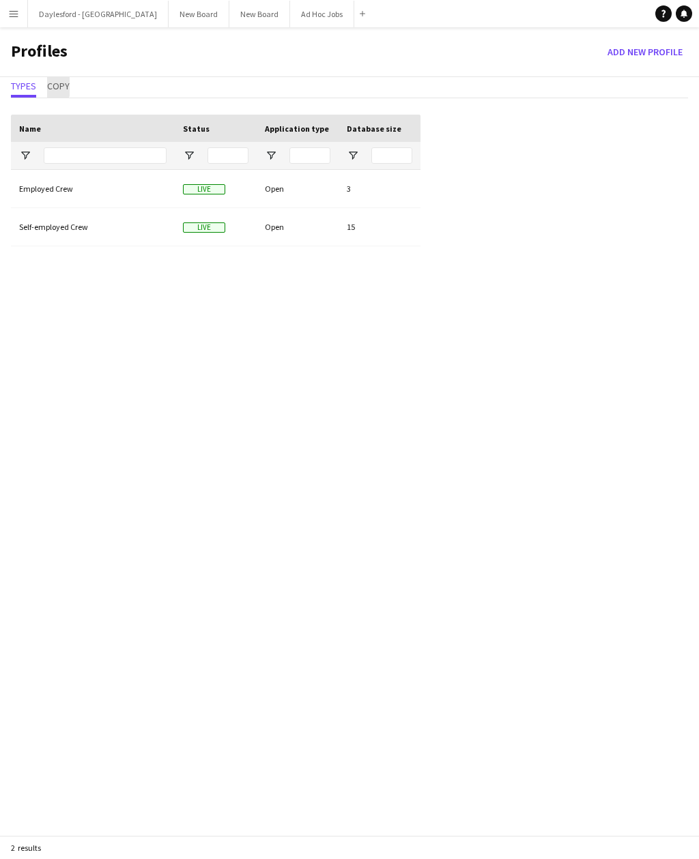
click at [49, 85] on span "Copy" at bounding box center [58, 86] width 23 height 10
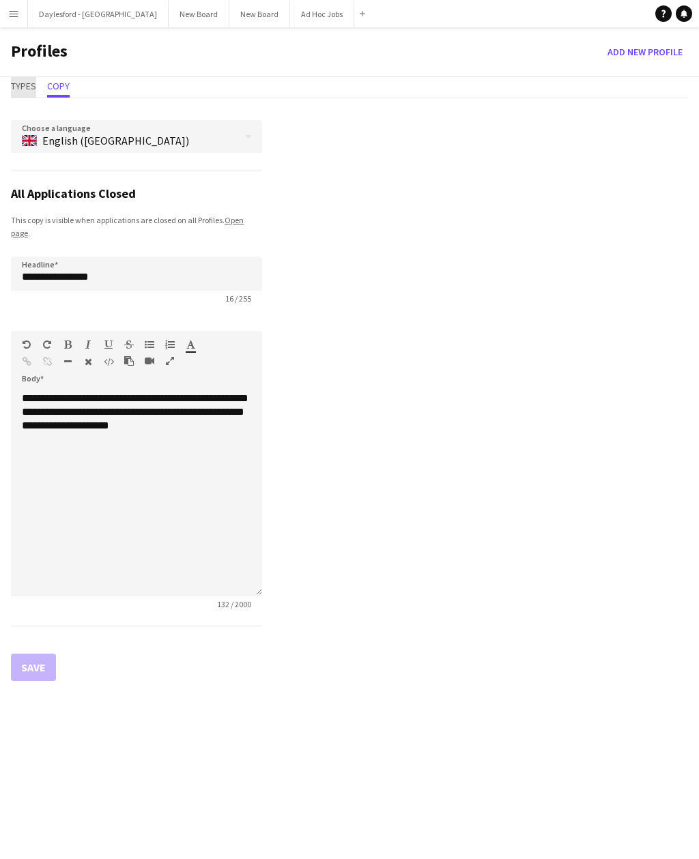
click at [18, 87] on span "Types" at bounding box center [23, 86] width 25 height 10
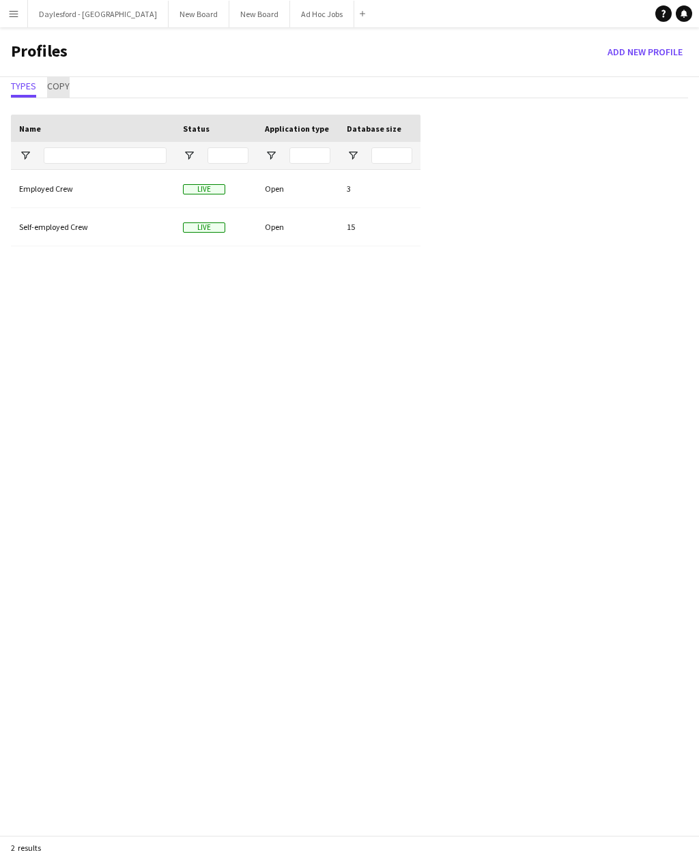
click at [58, 91] on span "Copy" at bounding box center [58, 86] width 23 height 10
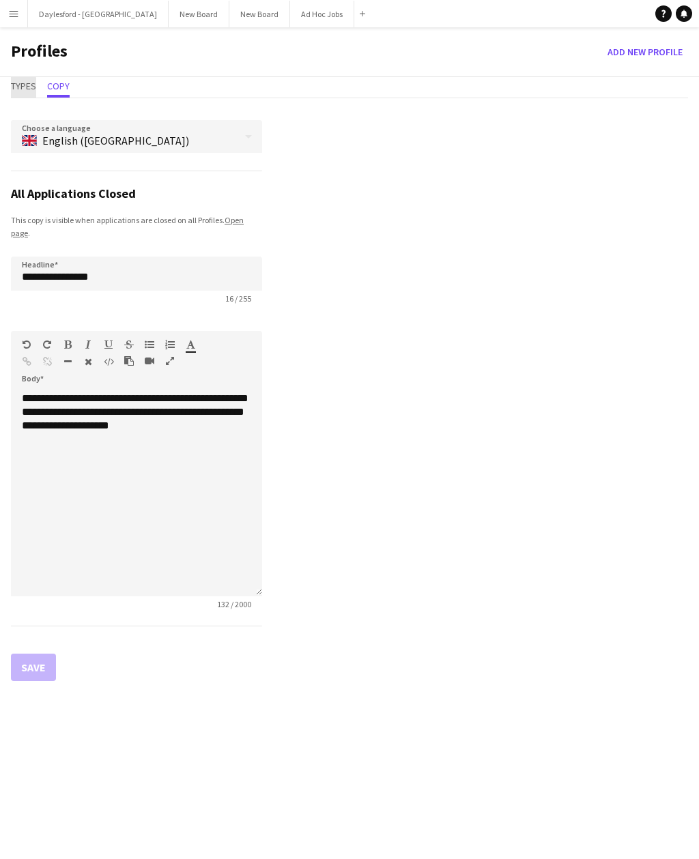
click at [18, 89] on span "Types" at bounding box center [23, 86] width 25 height 10
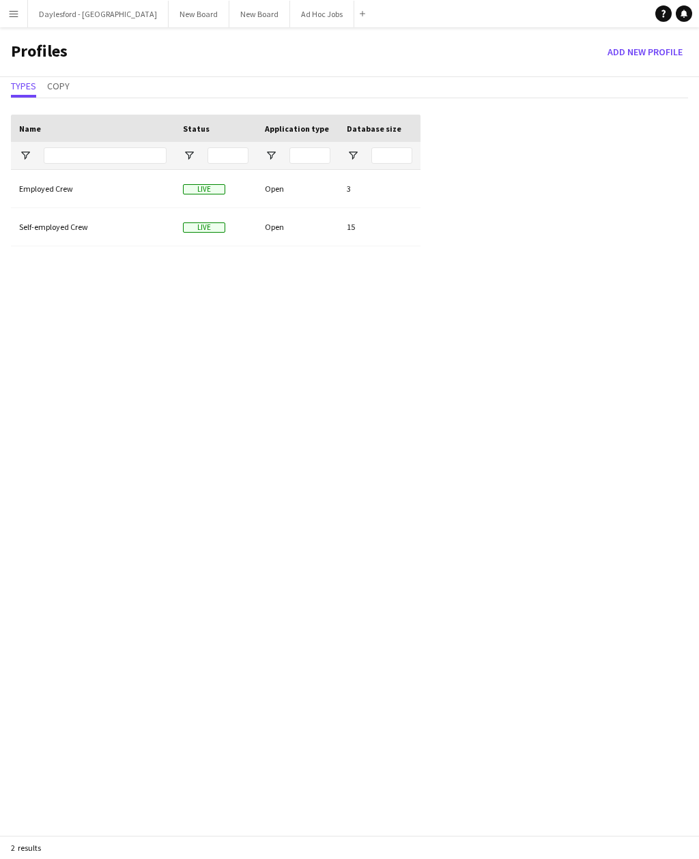
click at [18, 19] on button "Menu" at bounding box center [13, 13] width 27 height 27
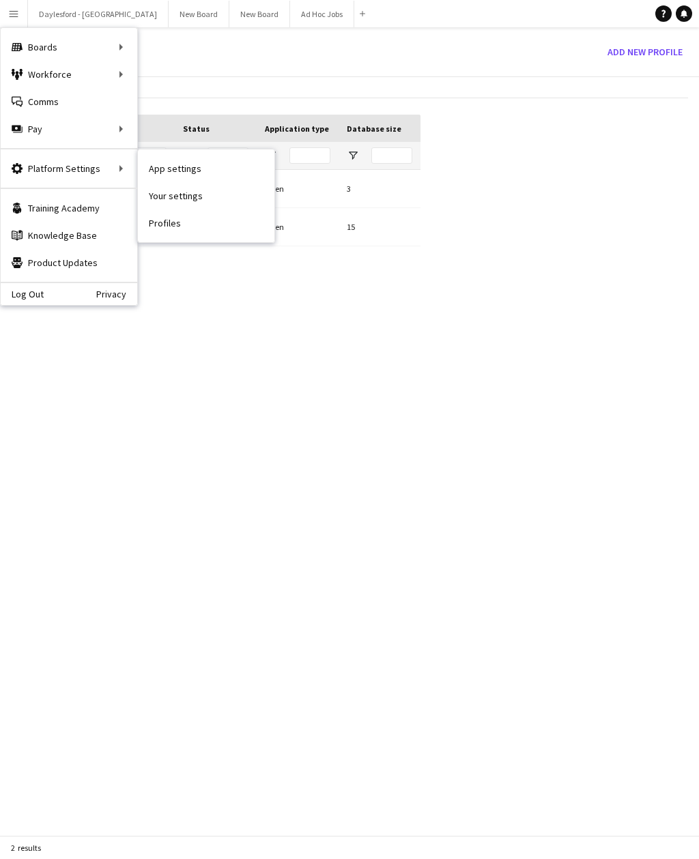
click at [154, 160] on link "App settings" at bounding box center [206, 168] width 136 height 27
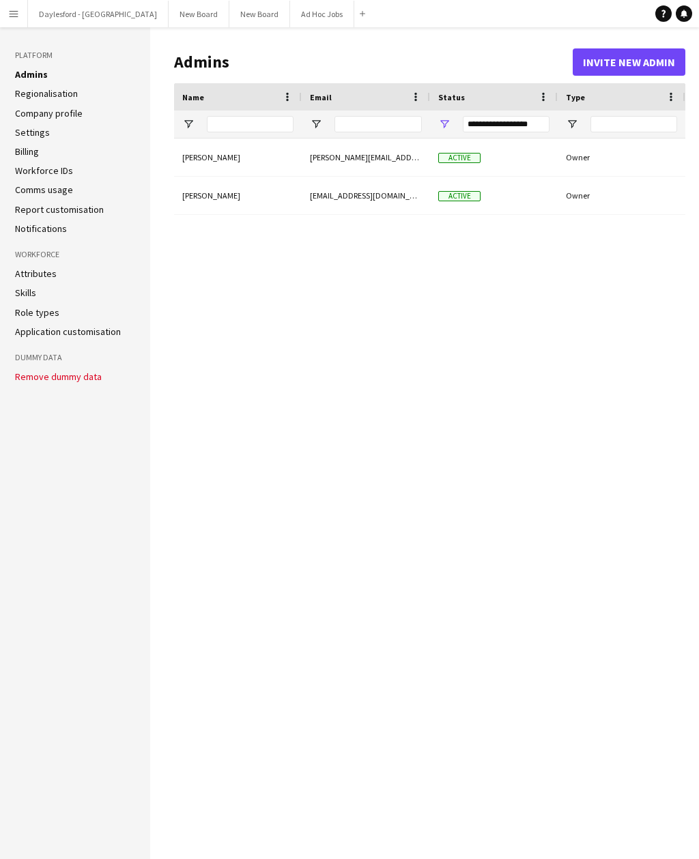
click at [14, 15] on app-icon "Menu" at bounding box center [13, 13] width 11 height 11
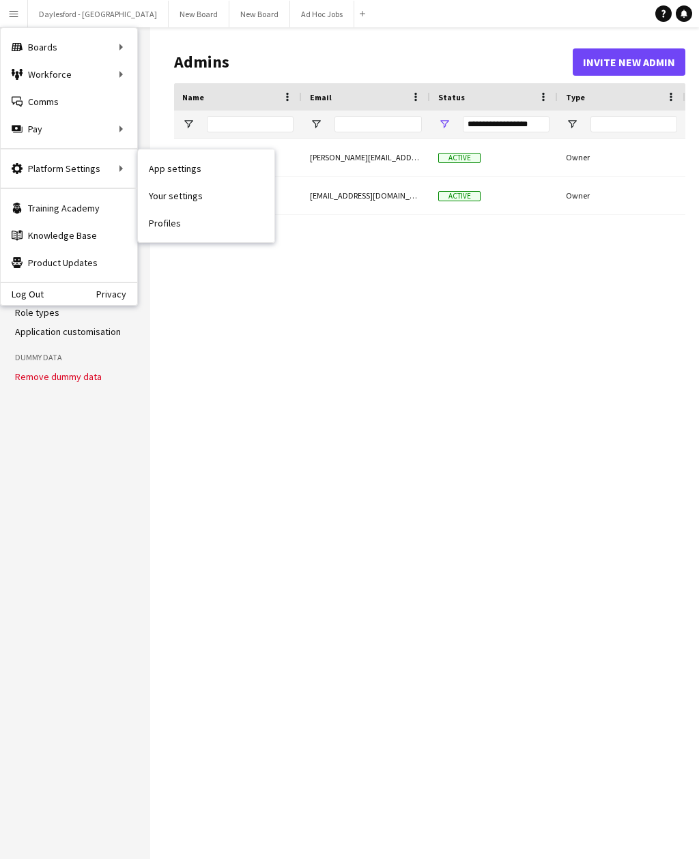
click at [160, 198] on link "Your settings" at bounding box center [206, 195] width 136 height 27
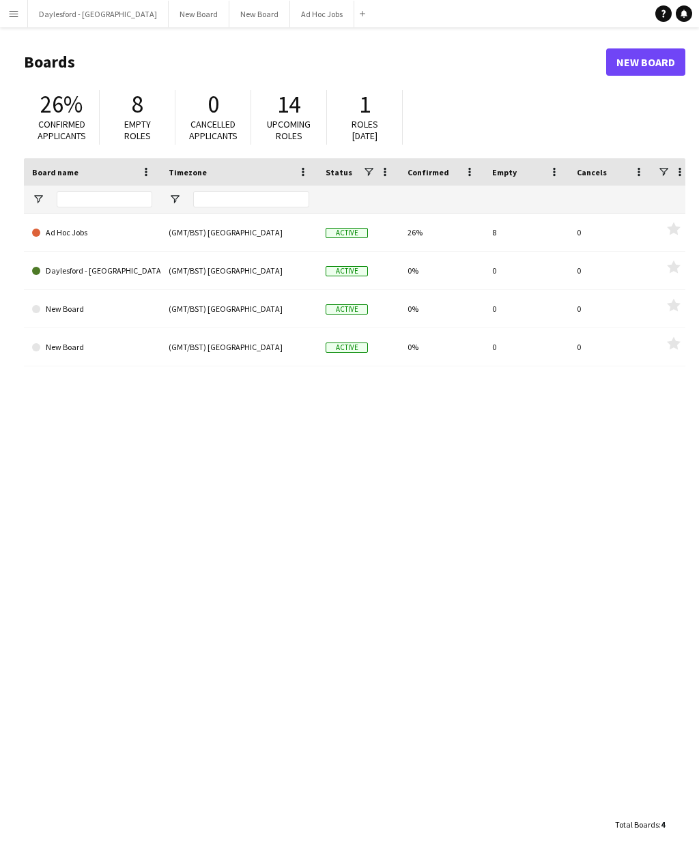
click at [8, 15] on app-icon "Menu" at bounding box center [13, 13] width 11 height 11
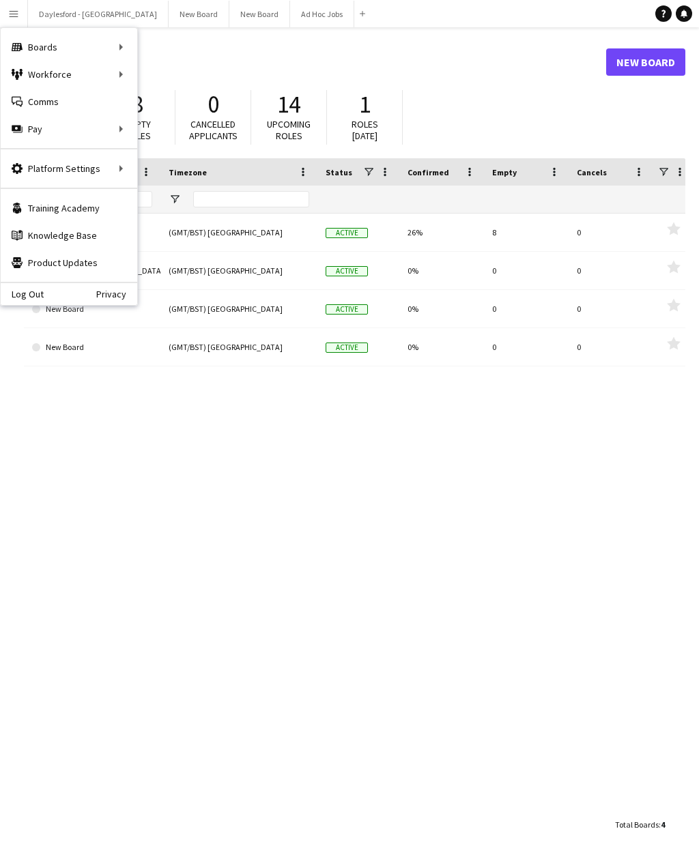
click at [46, 210] on link "Training Academy Training Academy" at bounding box center [69, 207] width 136 height 27
